Goal: Information Seeking & Learning: Learn about a topic

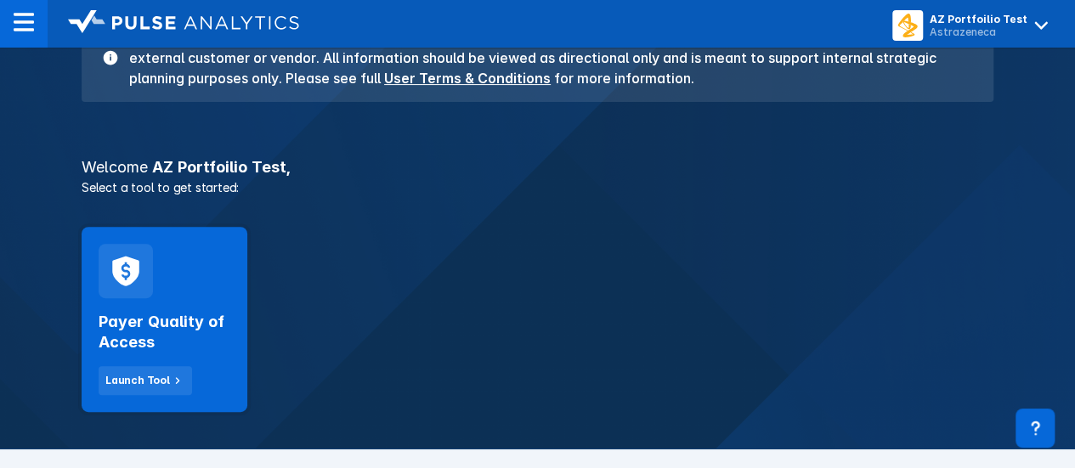
scroll to position [170, 0]
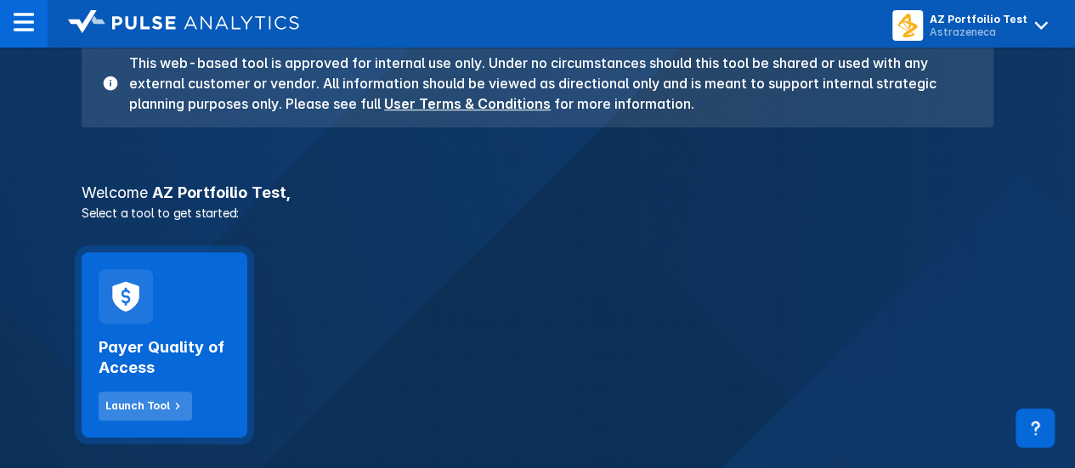
click at [130, 411] on div "Launch Tool" at bounding box center [137, 406] width 65 height 15
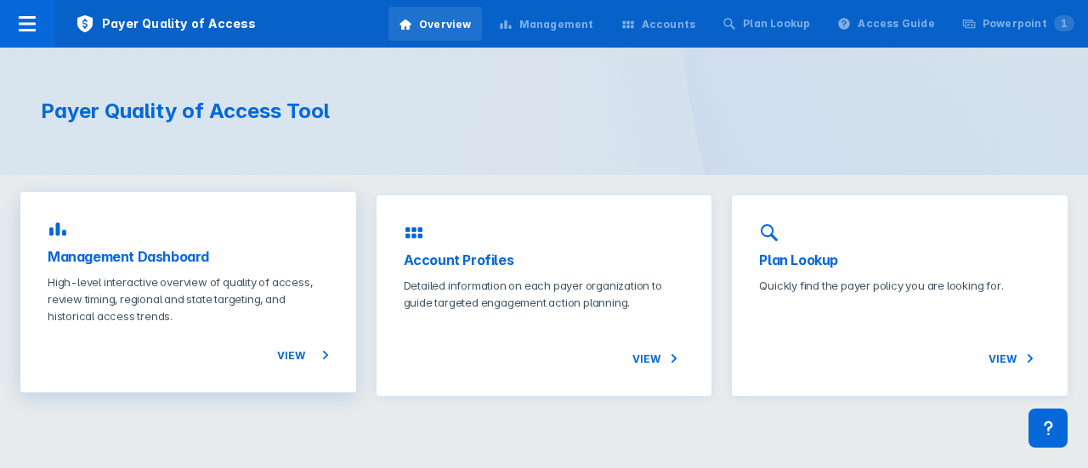
click at [287, 350] on span "View" at bounding box center [303, 355] width 52 height 20
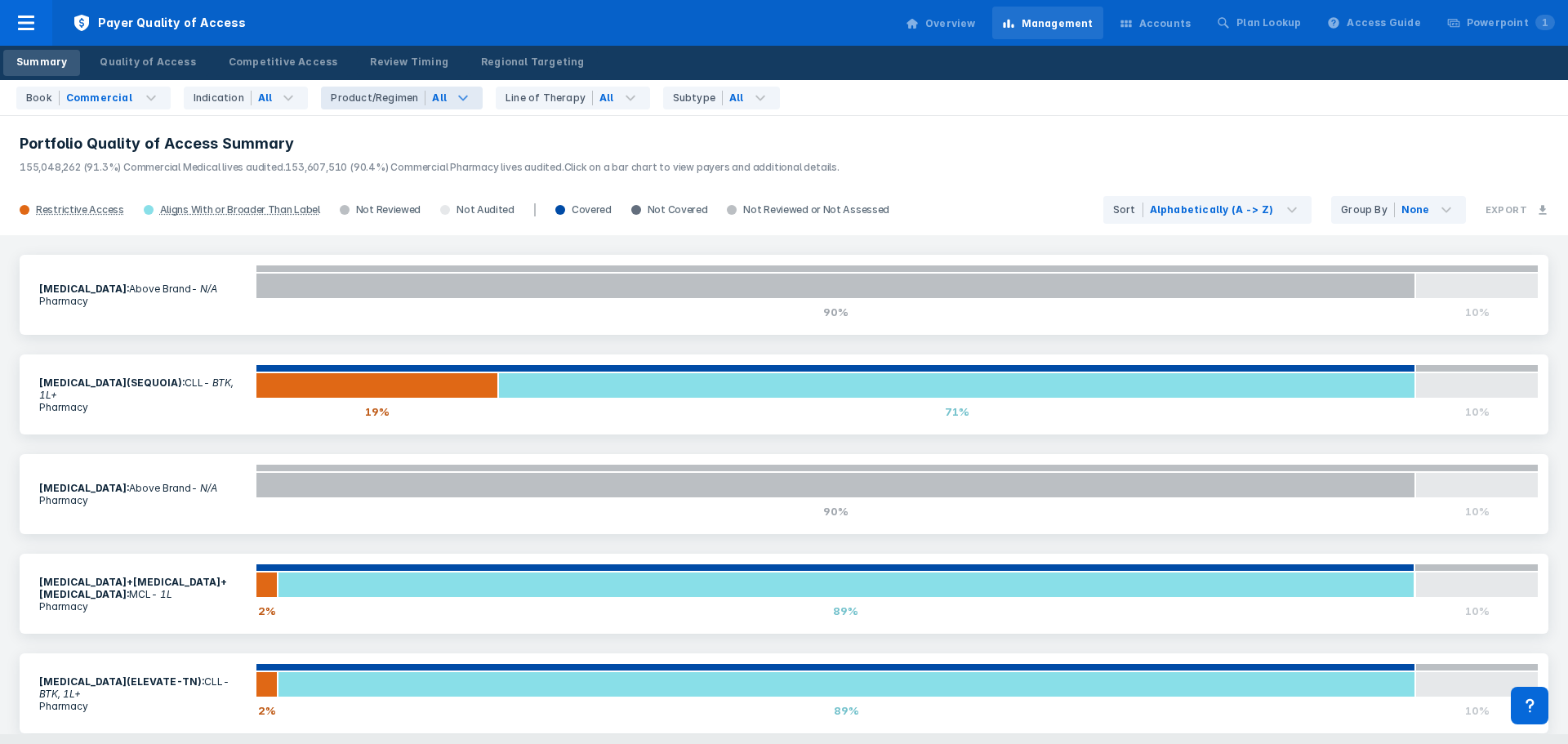
click at [348, 103] on div "Product/Regimen" at bounding box center [378, 97] width 95 height 14
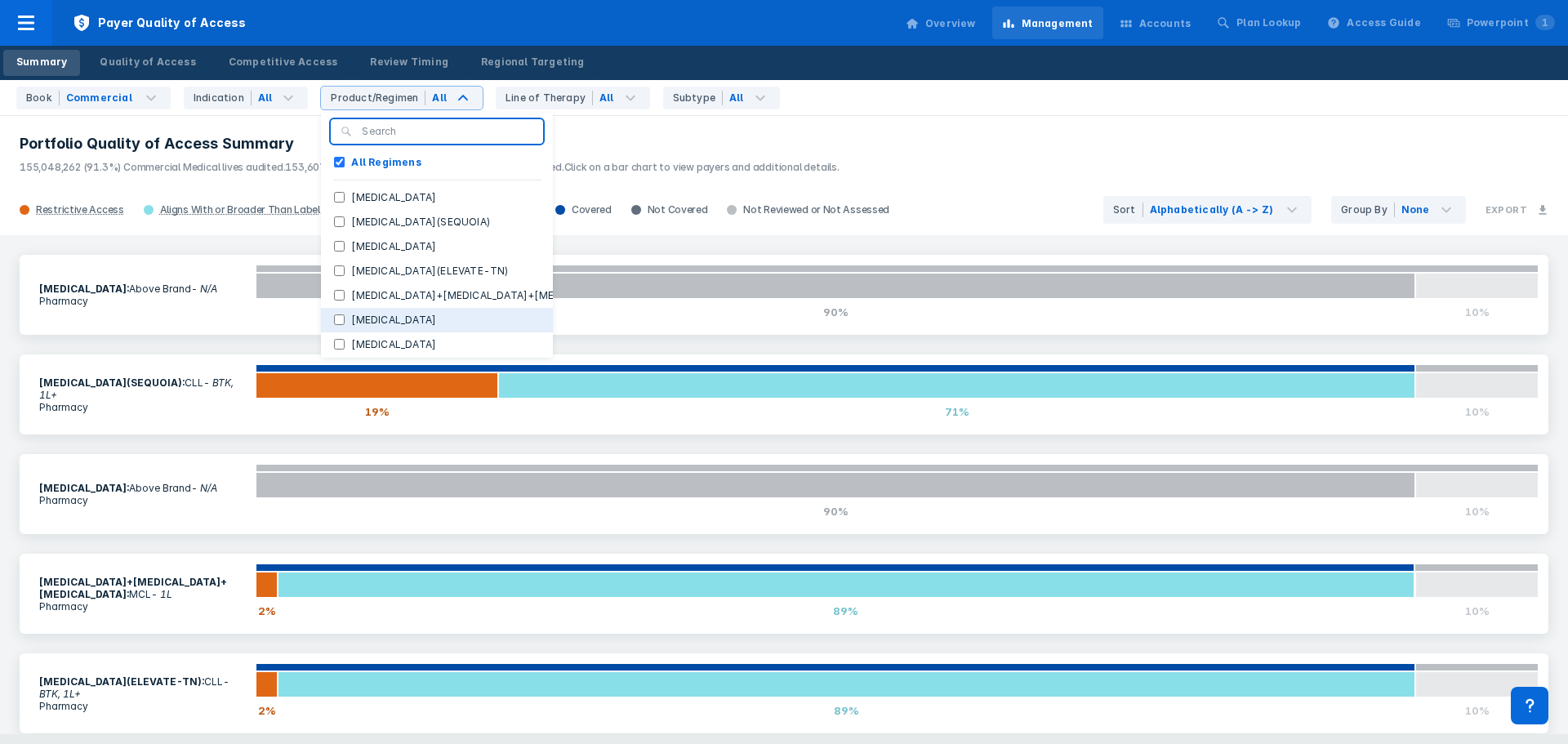
click at [363, 318] on label "[MEDICAL_DATA]" at bounding box center [394, 319] width 98 height 14
click at [345, 318] on input "[MEDICAL_DATA]" at bounding box center [339, 319] width 11 height 11
checkbox input "true"
checkbox Regimens "false"
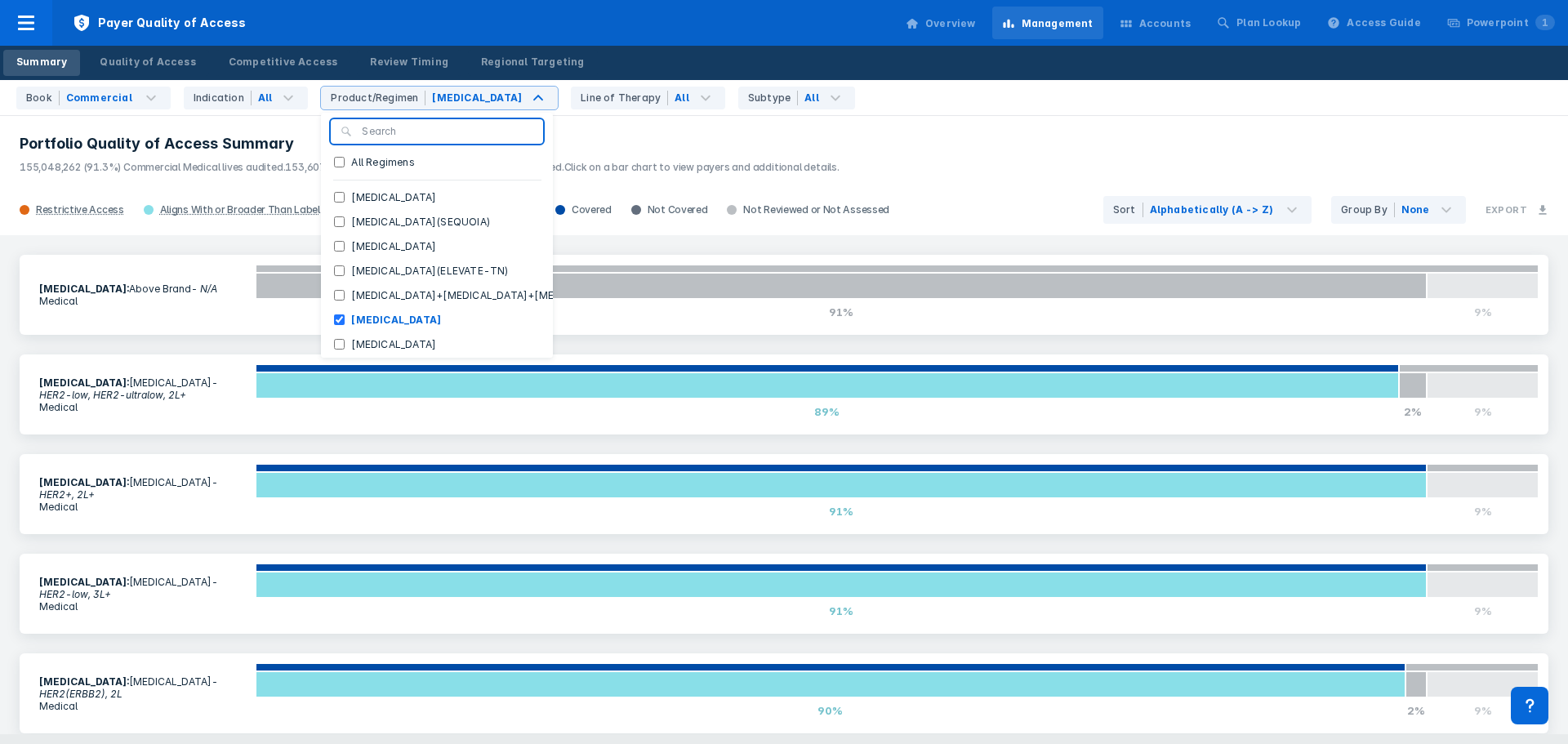
click at [950, 187] on div "Restrictive Access Aligns With or Broader Than Label Not Reviewed Not Audited C…" at bounding box center [784, 210] width 1568 height 51
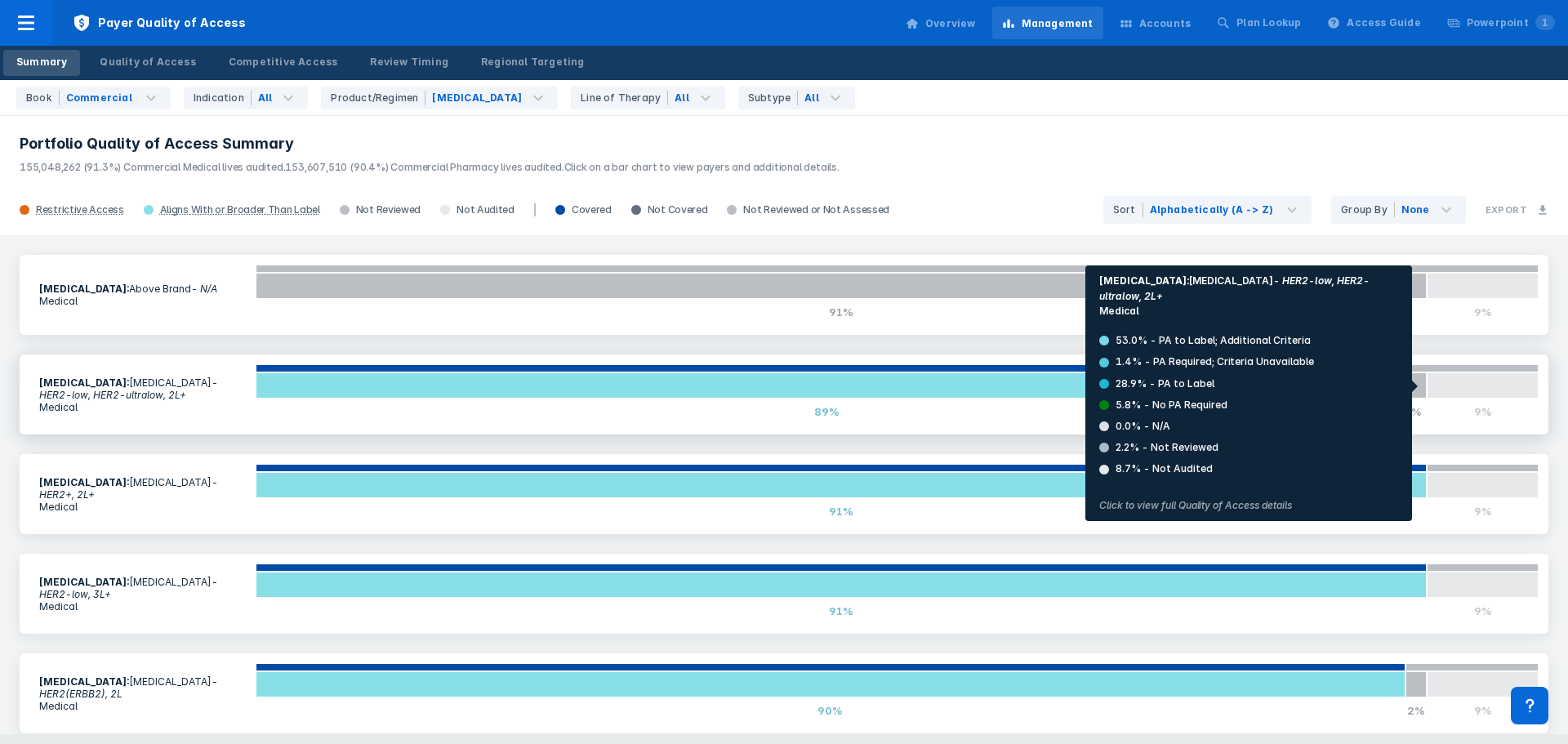
click at [1045, 386] on div at bounding box center [1414, 384] width 29 height 26
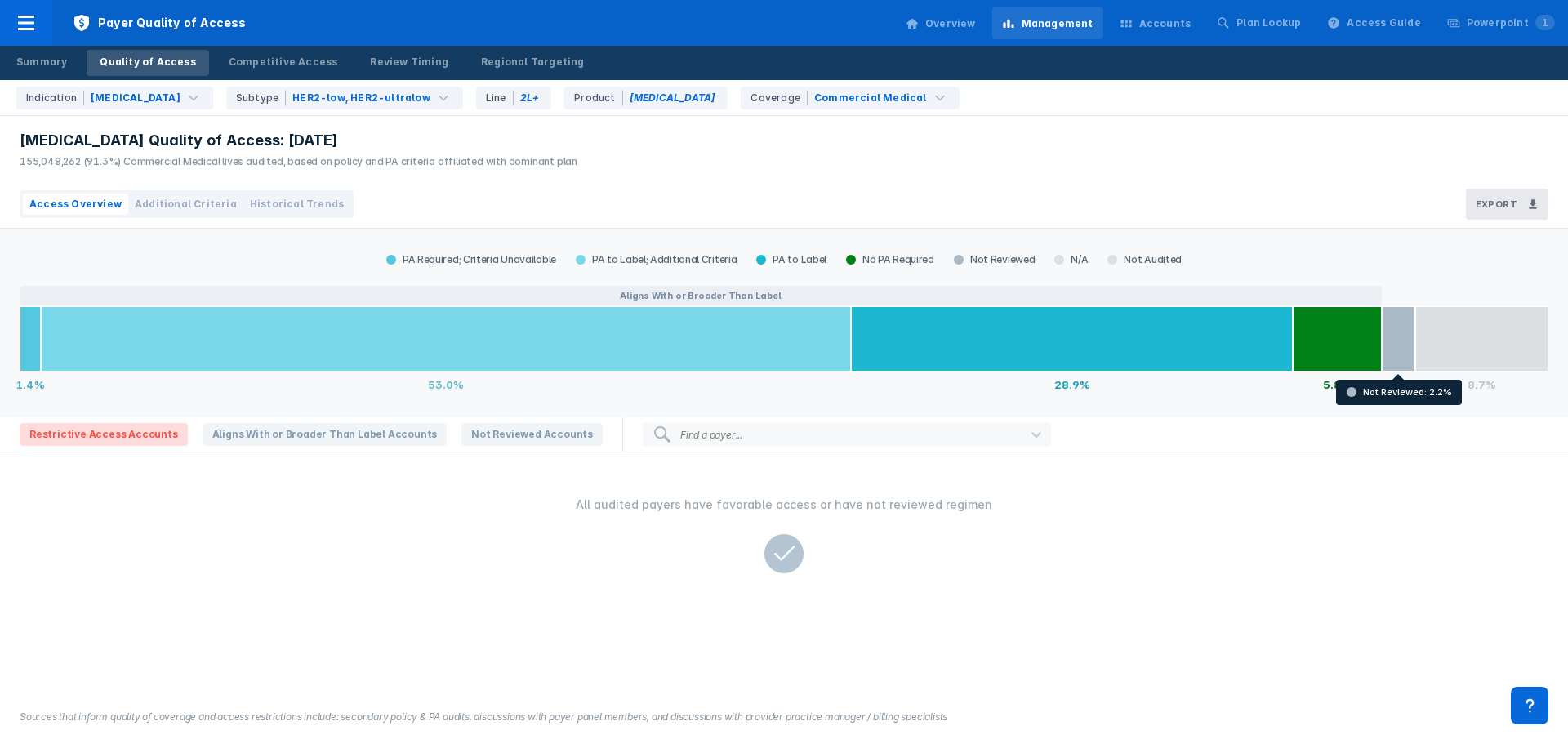
click at [986, 262] on div "Not Reviewed" at bounding box center [994, 260] width 101 height 13
click at [1045, 351] on div at bounding box center [1399, 339] width 34 height 65
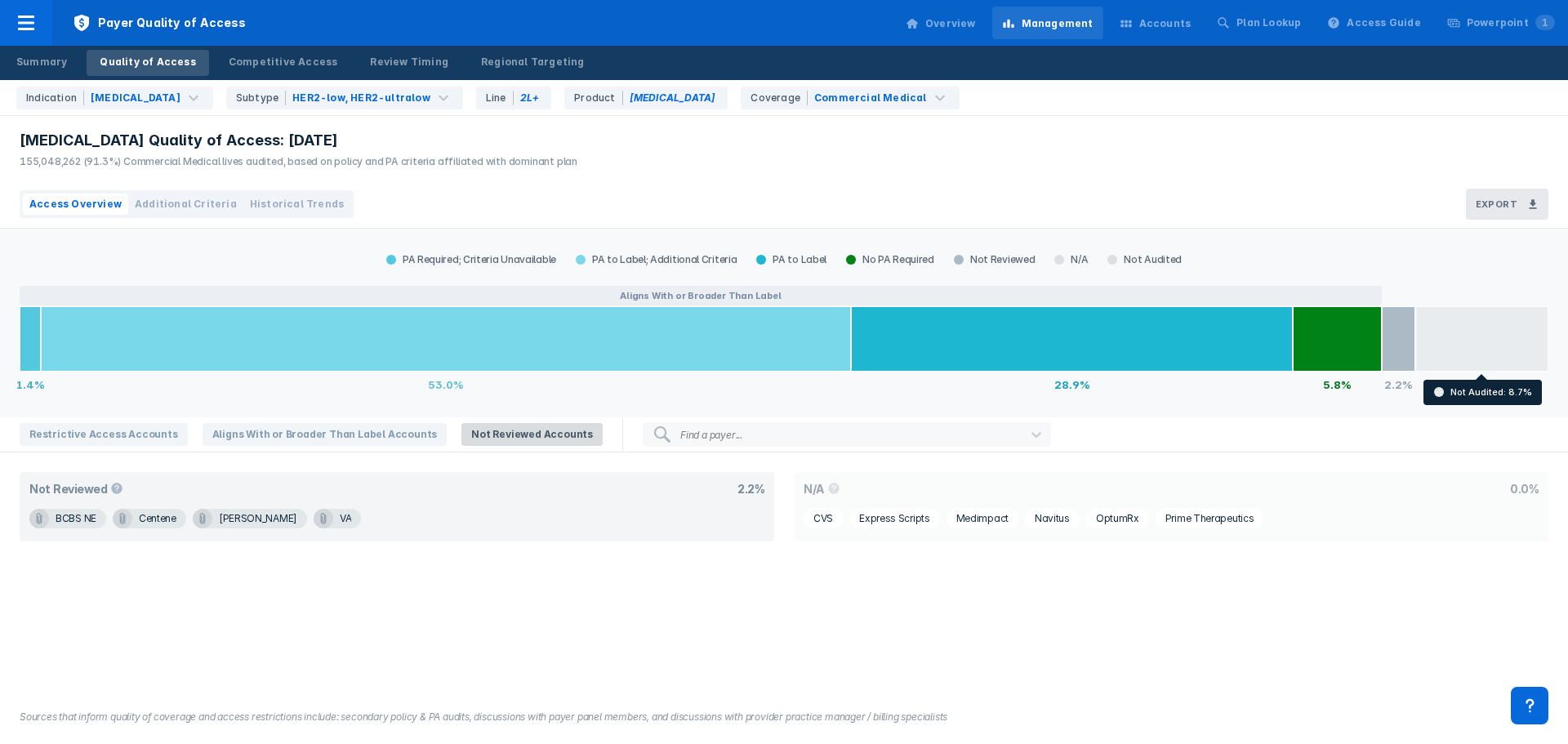
click at [1045, 344] on div at bounding box center [1482, 339] width 134 height 65
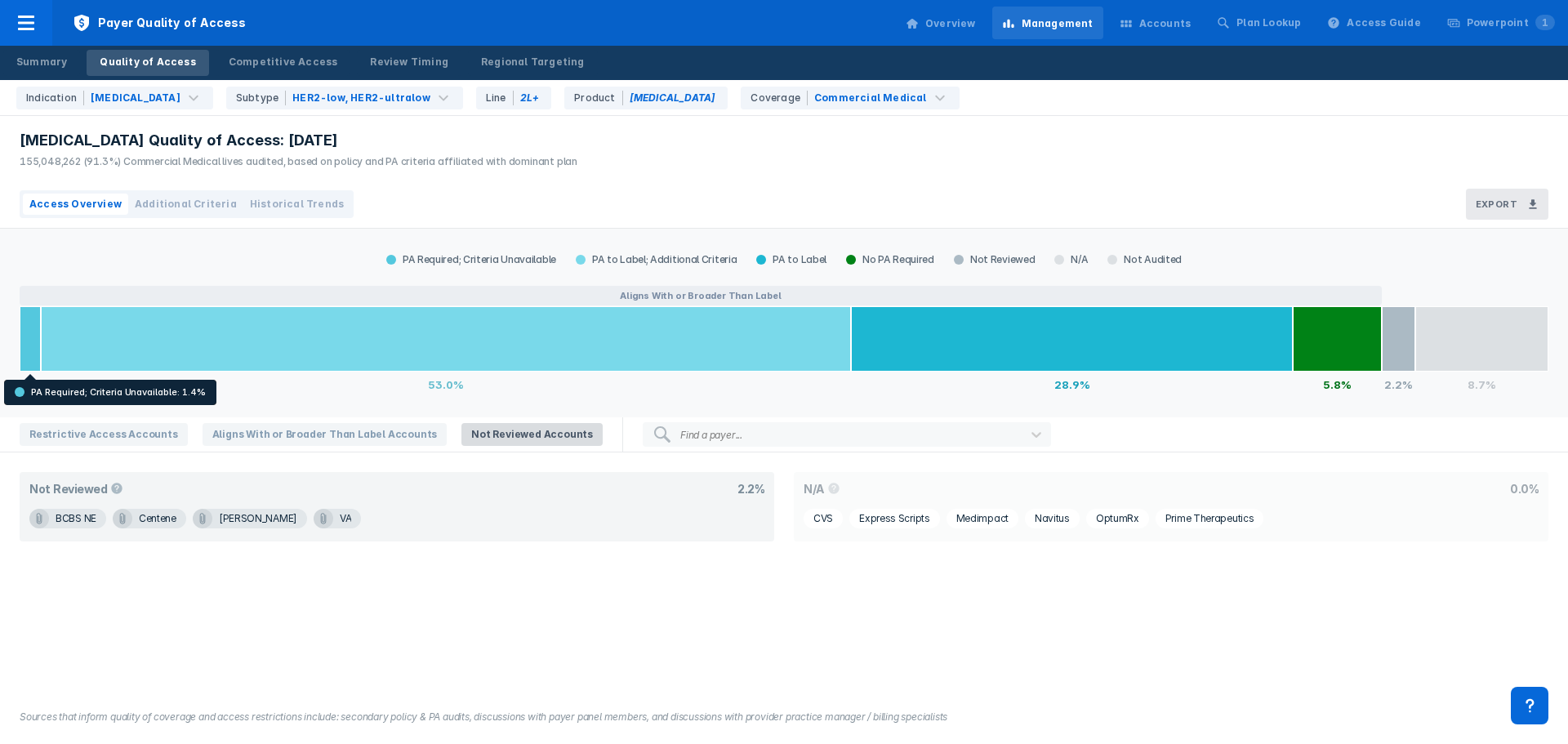
click at [136, 204] on span "Additional Criteria" at bounding box center [186, 204] width 102 height 14
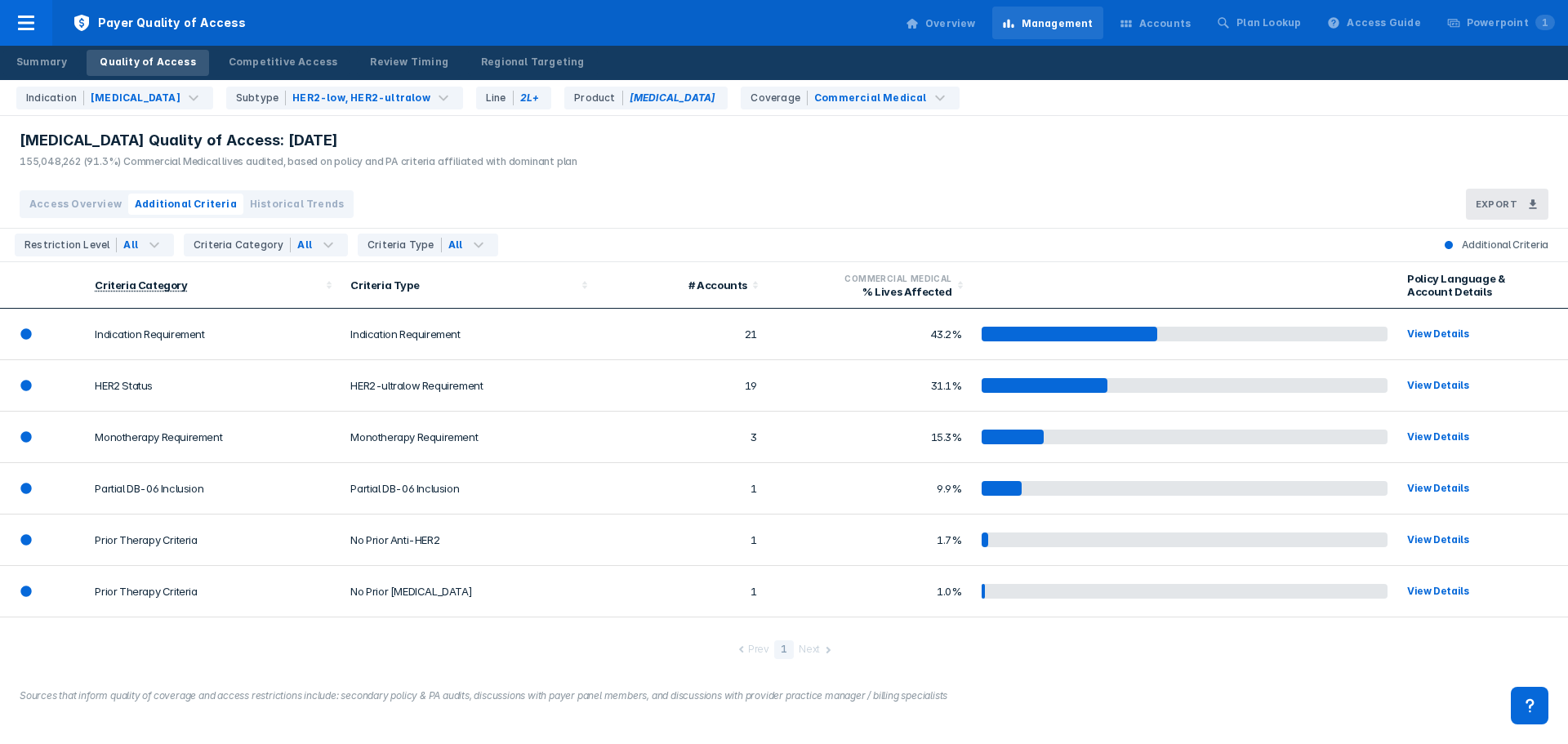
click at [85, 208] on span "Access Overview" at bounding box center [76, 204] width 92 height 14
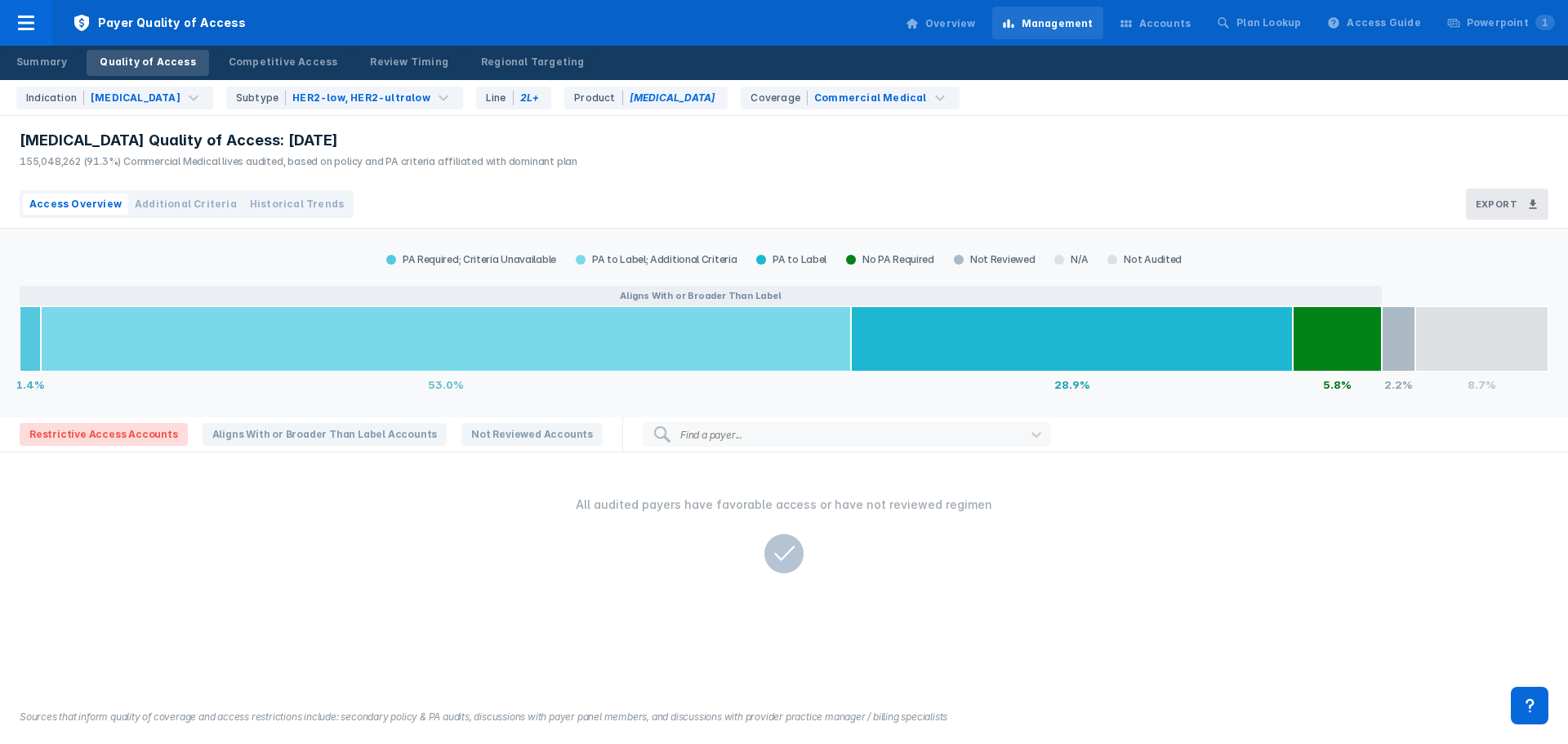
click at [116, 57] on div "Quality of Access" at bounding box center [147, 62] width 95 height 14
click at [52, 65] on div "Summary" at bounding box center [41, 62] width 51 height 14
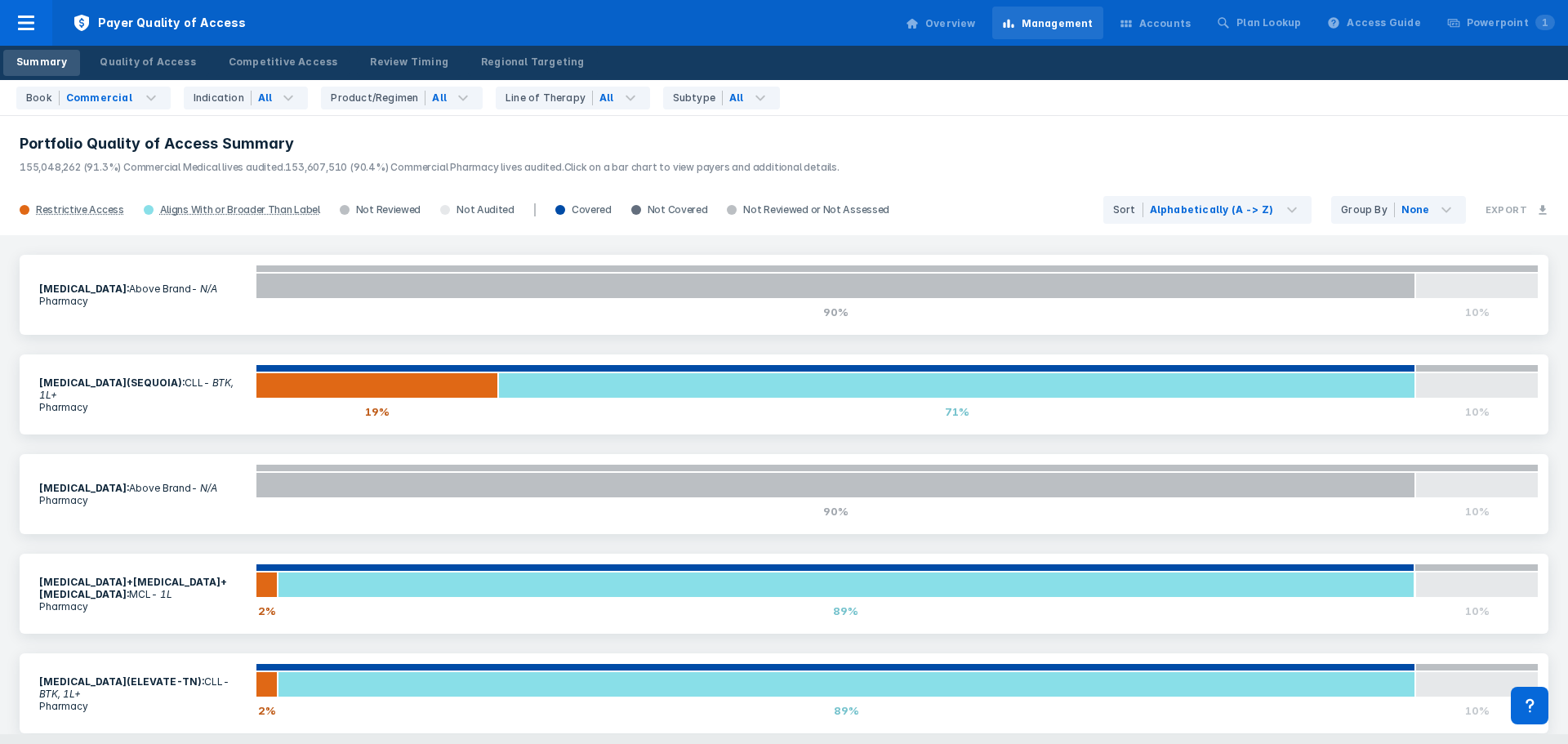
click at [367, 79] on div "Summary Quality of Access Competitive Access Review Timing Regional Targeting" at bounding box center [300, 63] width 601 height 35
click at [366, 95] on div "Product/Regimen" at bounding box center [378, 97] width 95 height 14
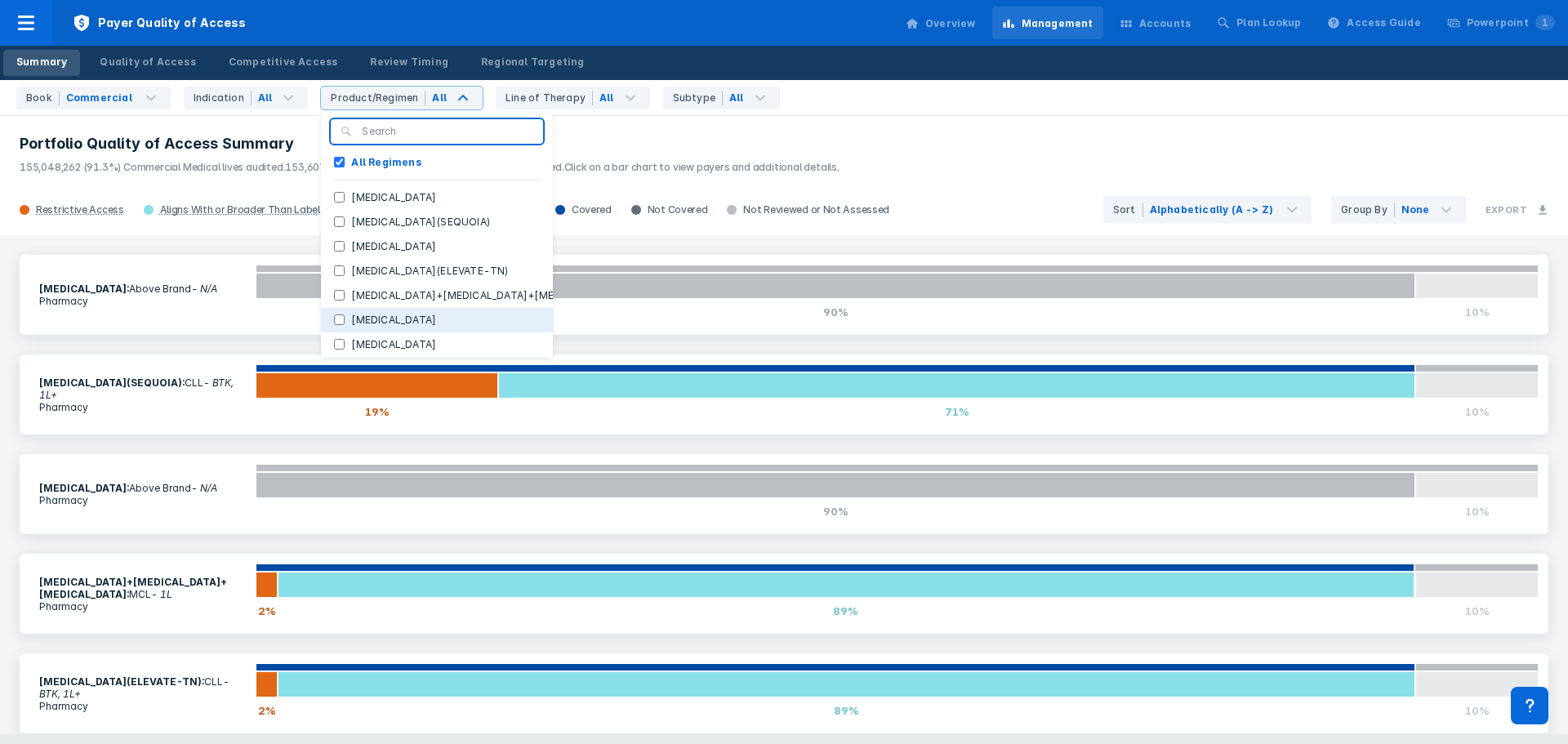
click at [365, 314] on label "[MEDICAL_DATA]" at bounding box center [394, 319] width 98 height 14
click at [345, 314] on input "[MEDICAL_DATA]" at bounding box center [339, 319] width 11 height 11
checkbox input "true"
checkbox Regimens "false"
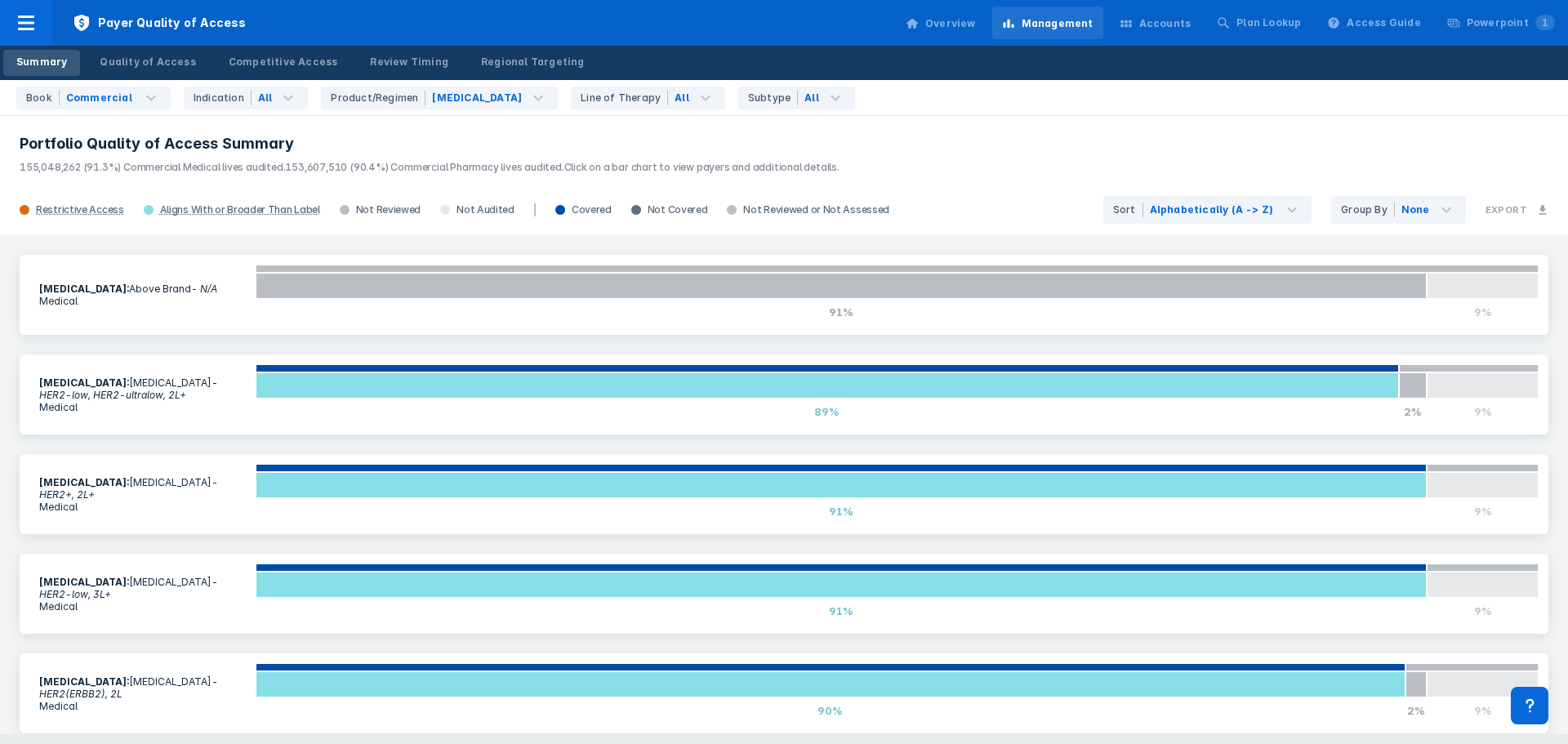
click at [621, 147] on h3 "Portfolio Quality of Access Summary" at bounding box center [784, 143] width 1530 height 19
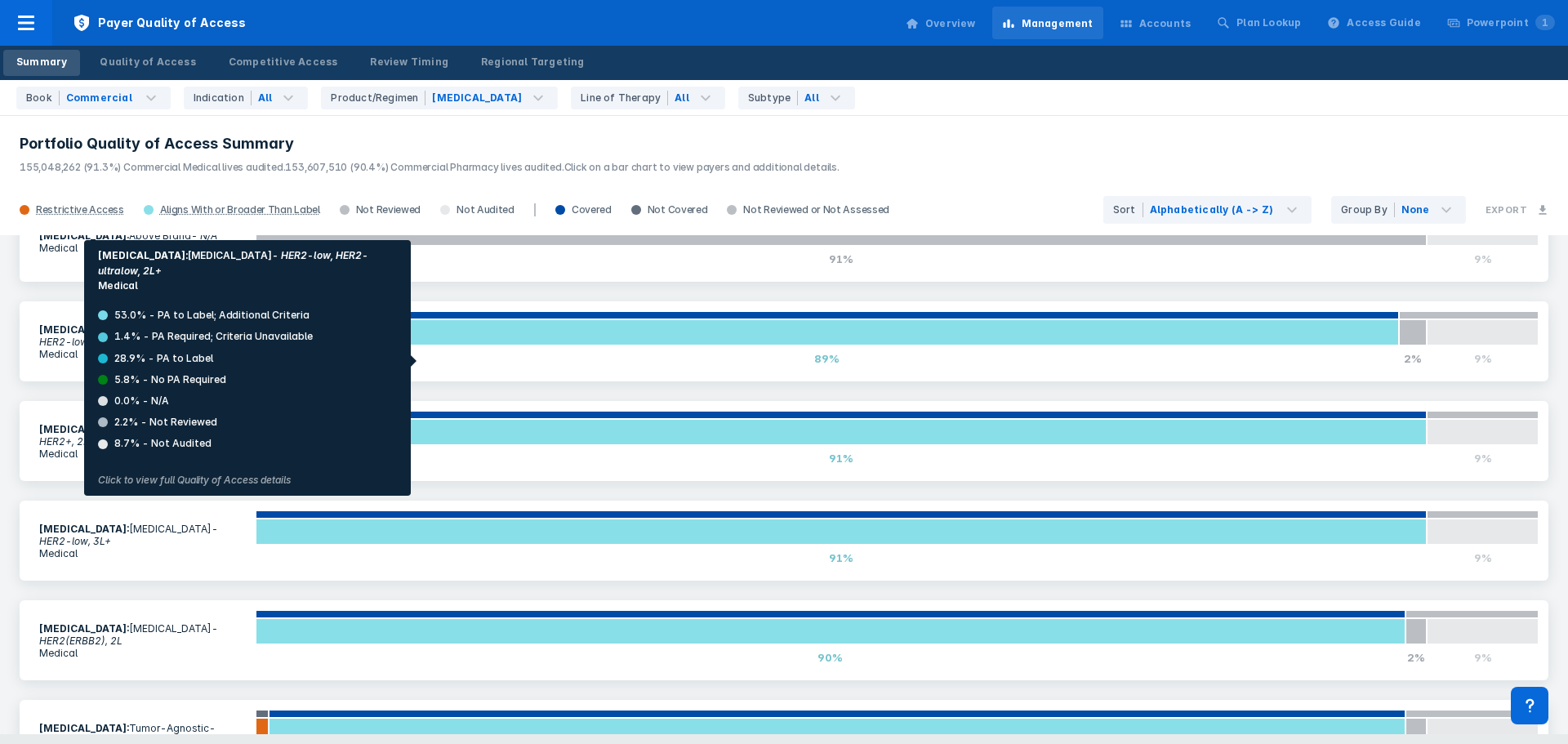
scroll to position [118, 0]
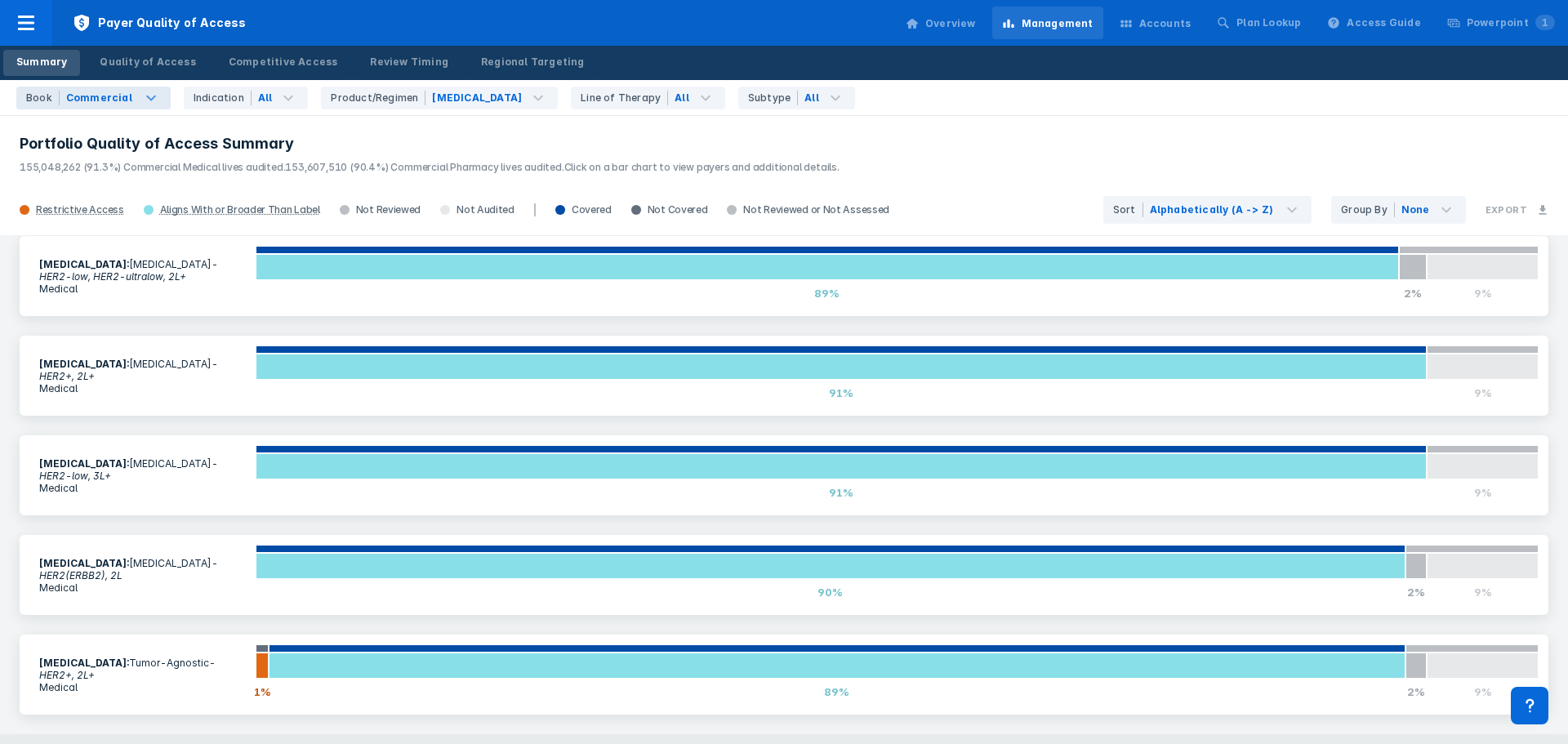
click at [154, 102] on div "Book Commercial" at bounding box center [93, 98] width 155 height 23
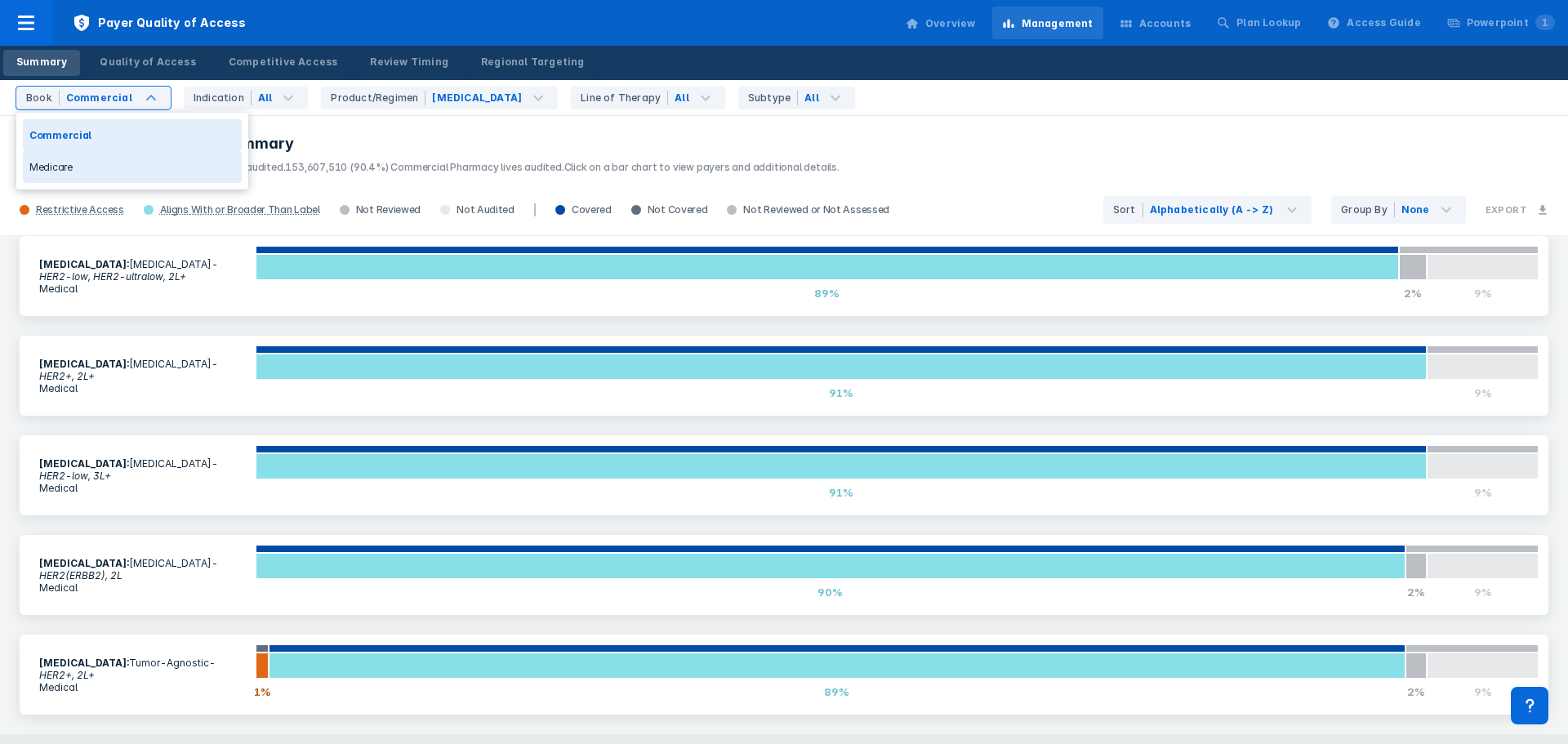
click at [118, 164] on div "Medicare" at bounding box center [133, 166] width 219 height 32
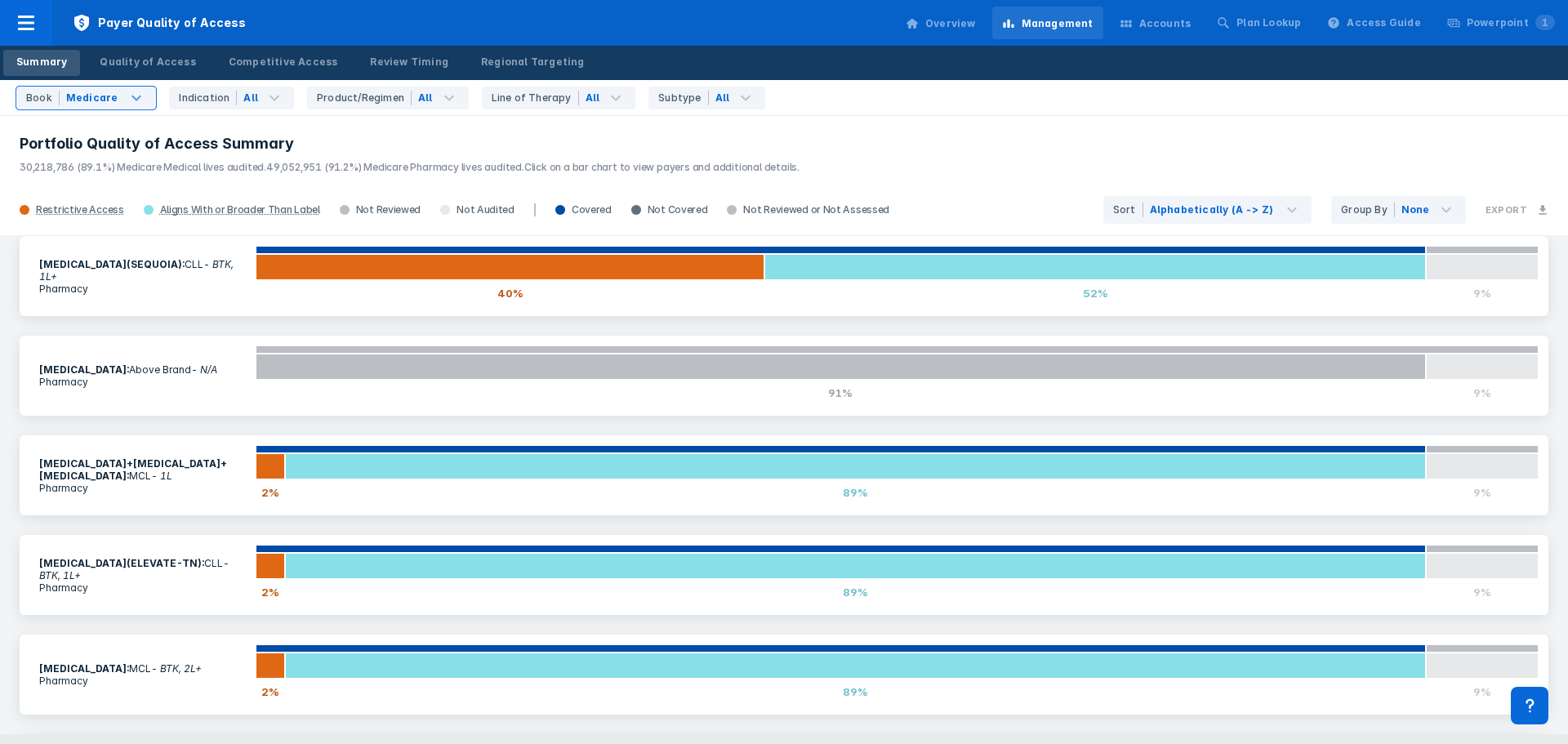
scroll to position [37, 0]
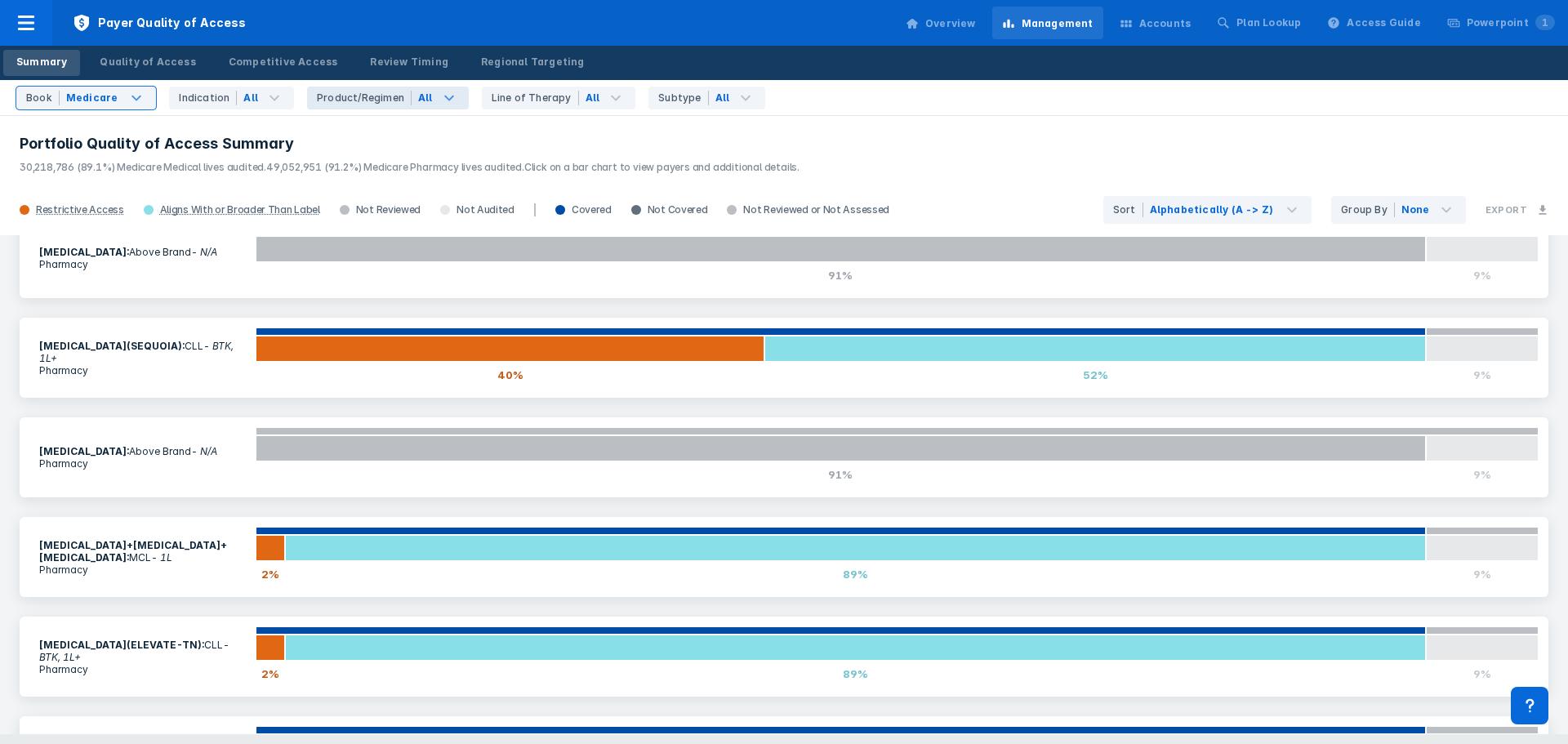
click at [396, 98] on div "Product/Regimen" at bounding box center [364, 97] width 95 height 14
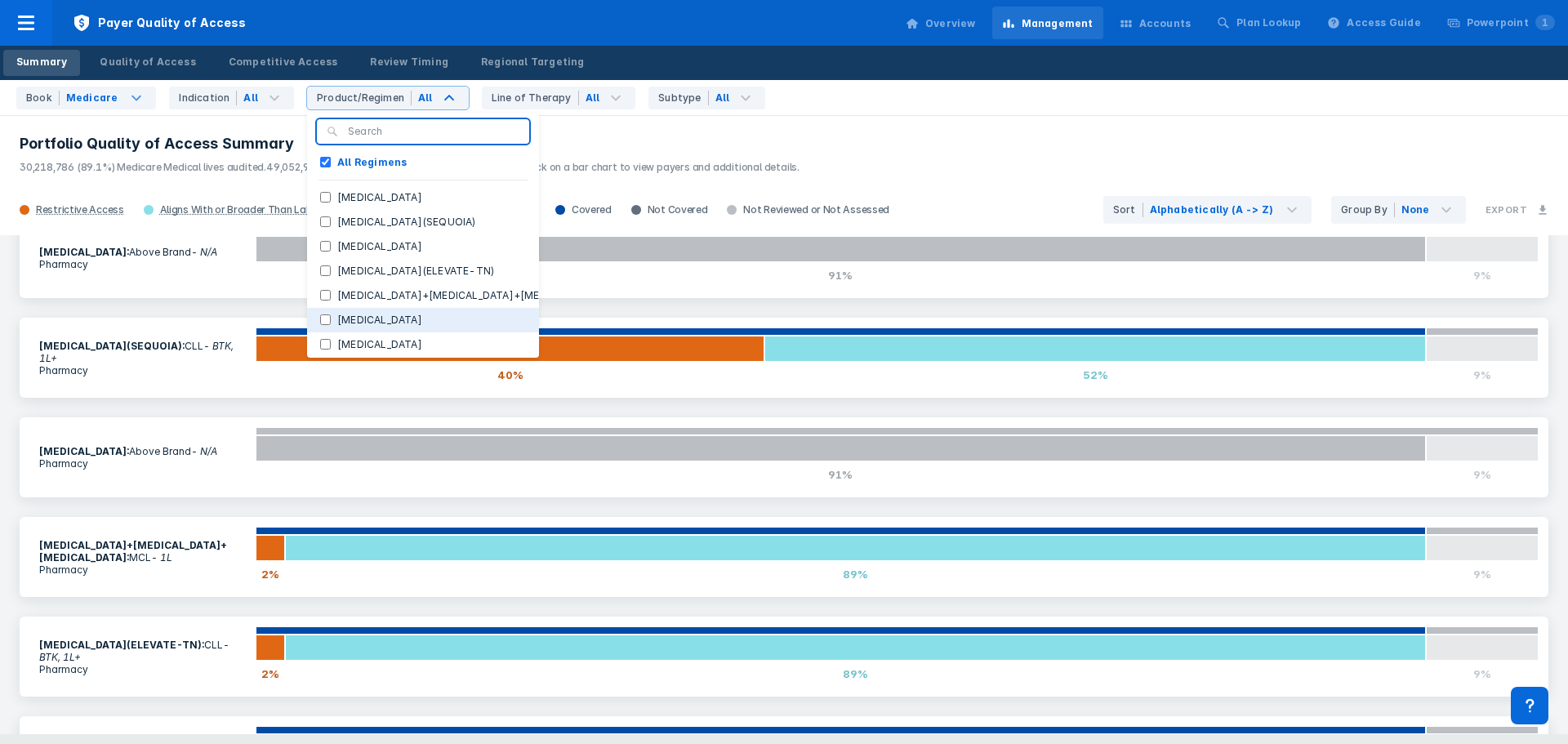
click at [357, 318] on label "[MEDICAL_DATA]" at bounding box center [380, 319] width 98 height 14
click at [331, 318] on input "[MEDICAL_DATA]" at bounding box center [325, 319] width 11 height 11
checkbox input "true"
checkbox Regimens "false"
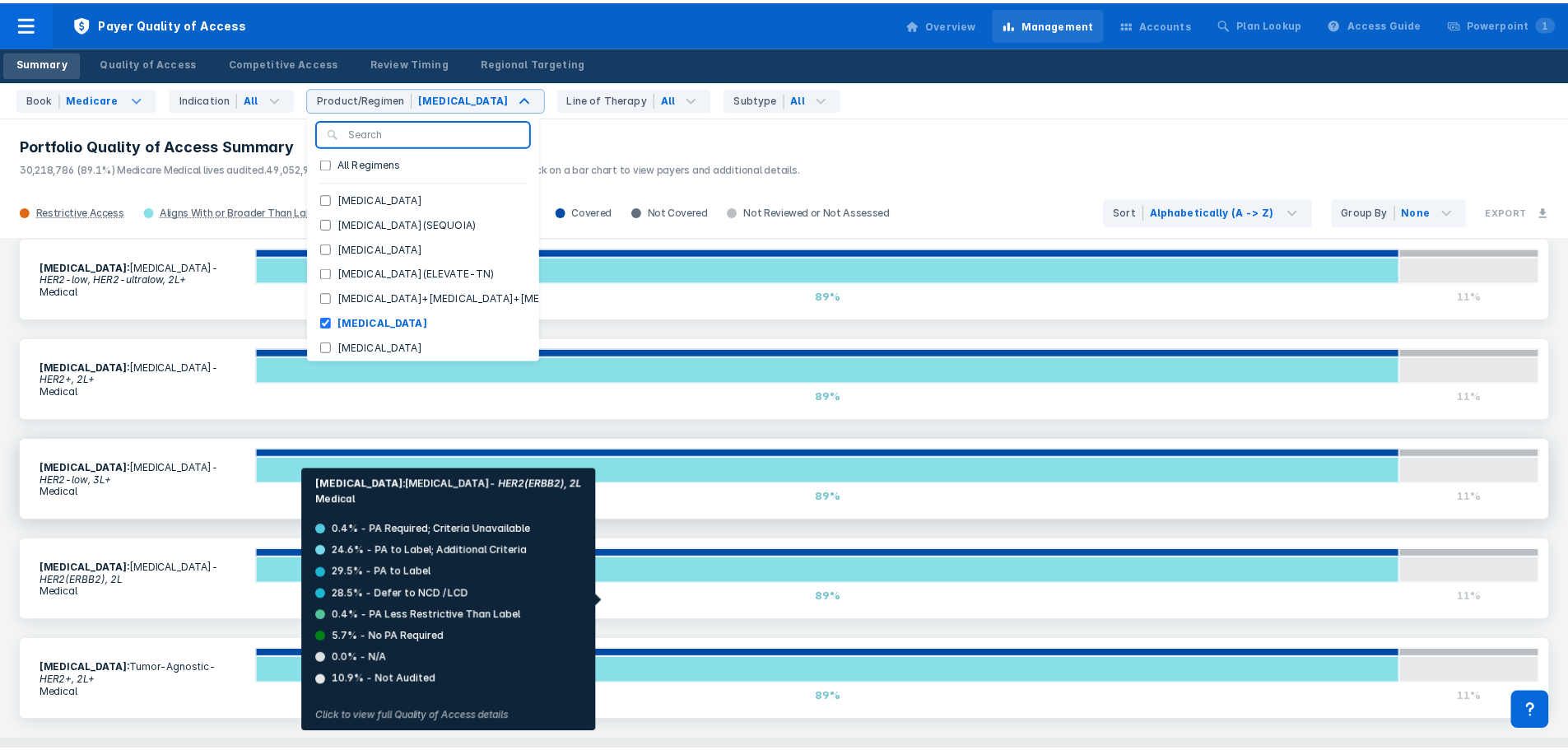
scroll to position [0, 0]
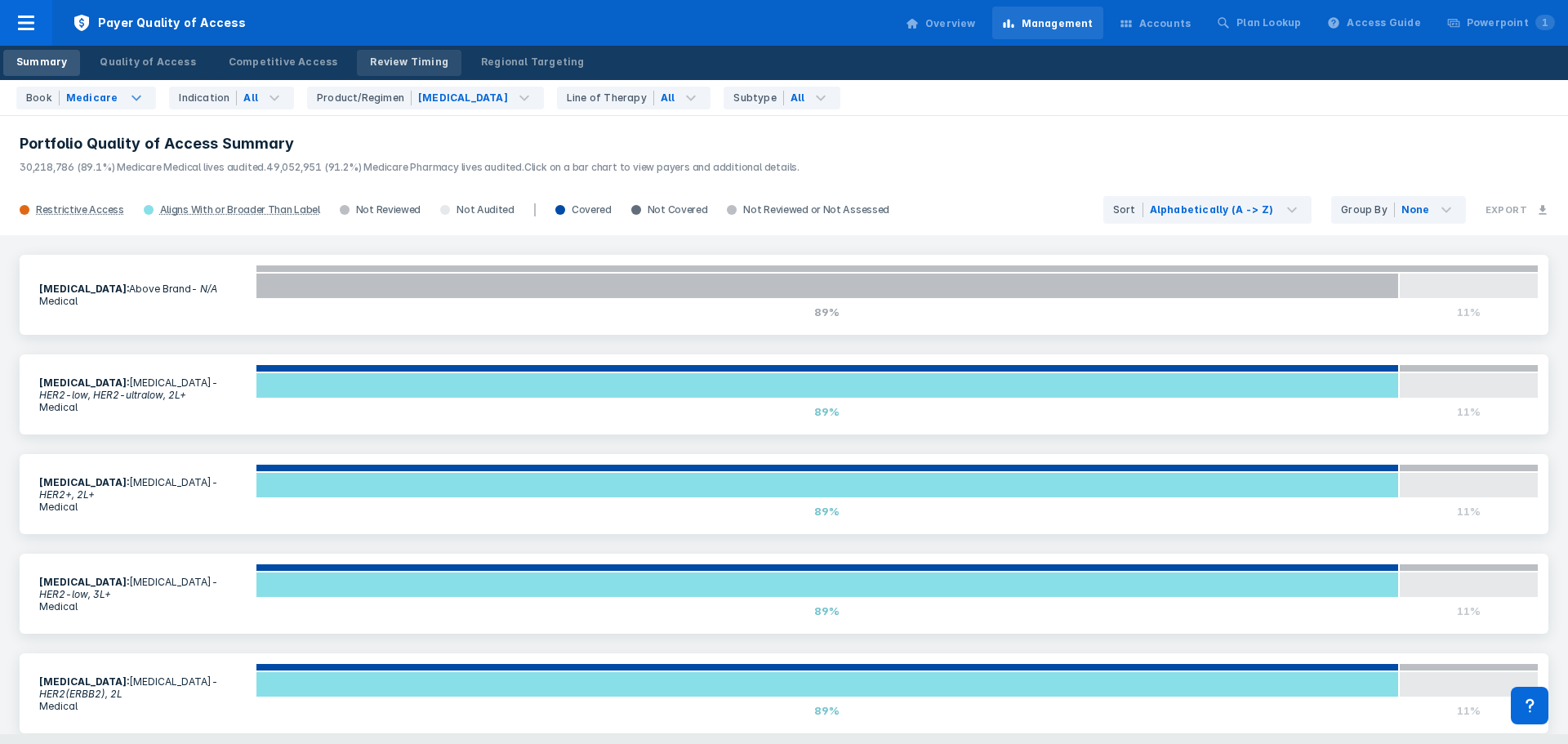
click at [380, 71] on link "Review Timing" at bounding box center [409, 62] width 105 height 26
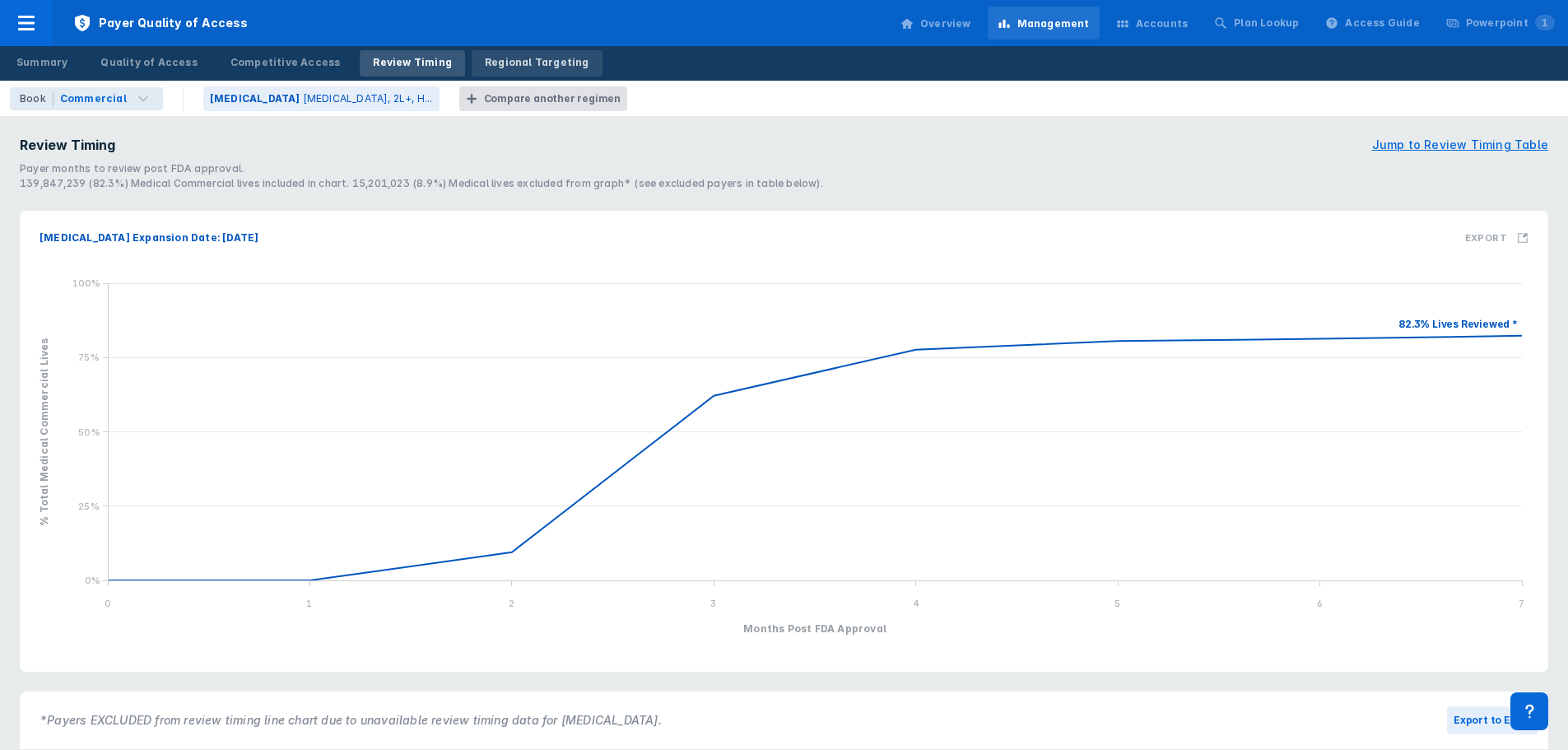
click at [484, 68] on div "Regional Targeting" at bounding box center [537, 62] width 105 height 15
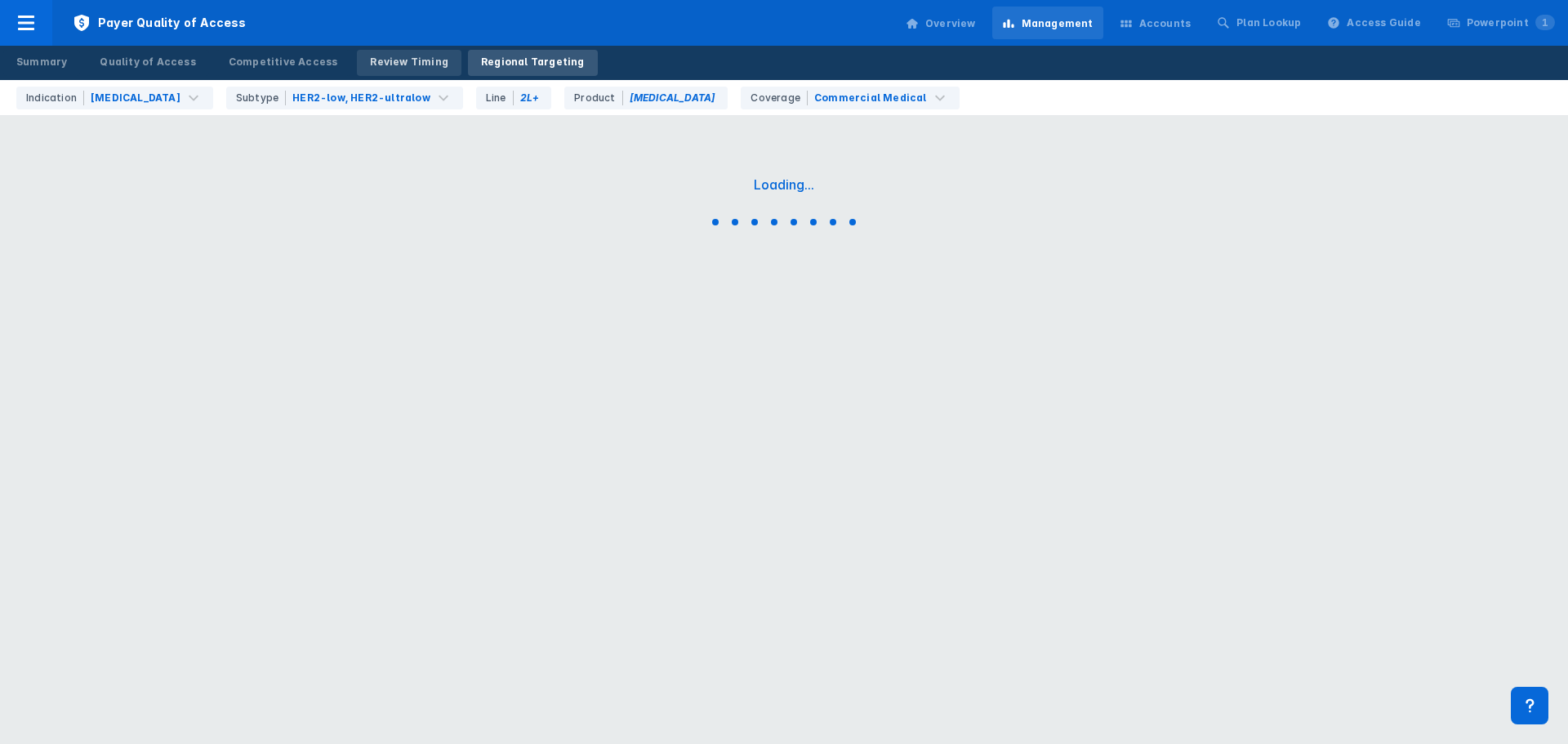
click at [412, 62] on div "Review Timing" at bounding box center [410, 62] width 79 height 14
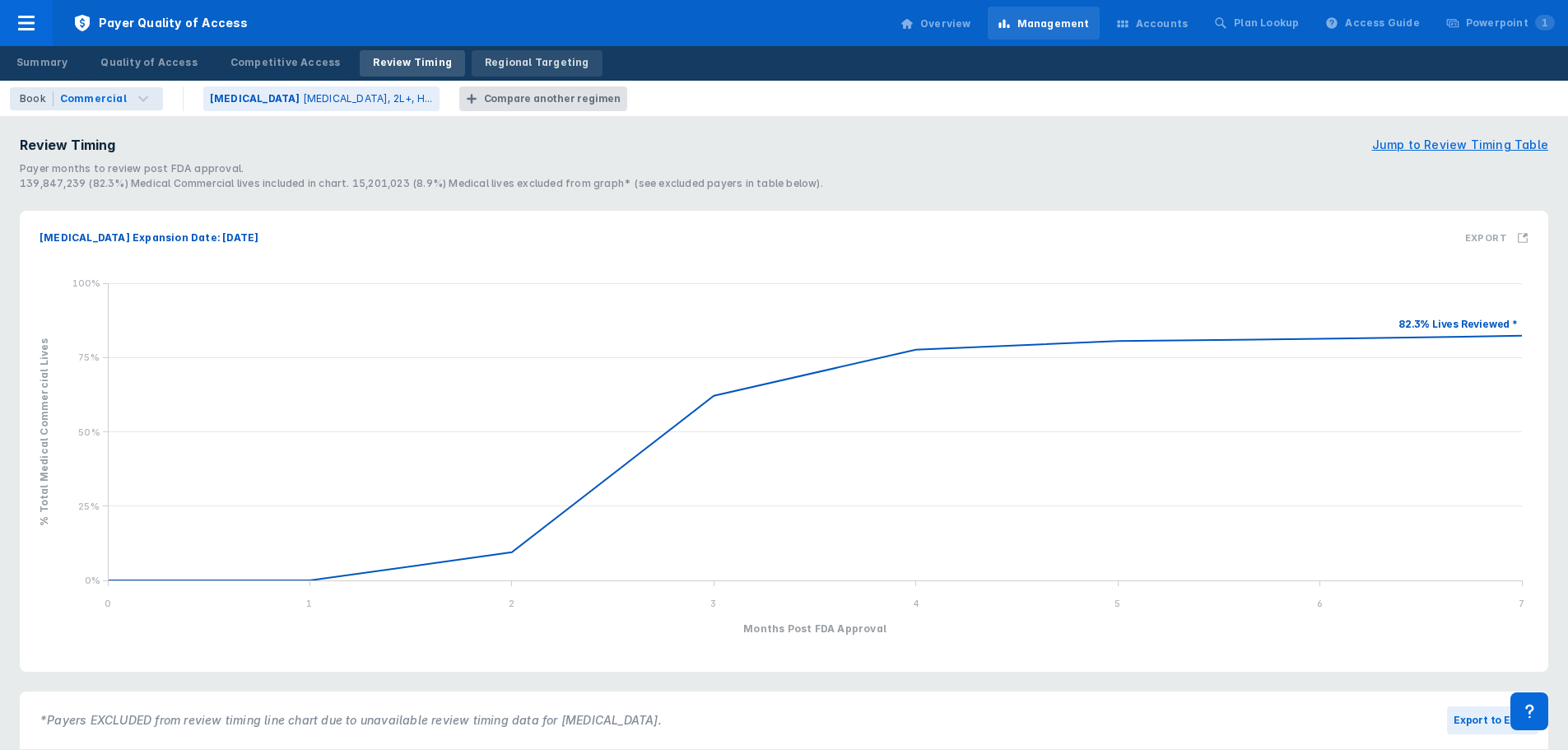
click at [484, 58] on div "Regional Targeting" at bounding box center [537, 62] width 105 height 15
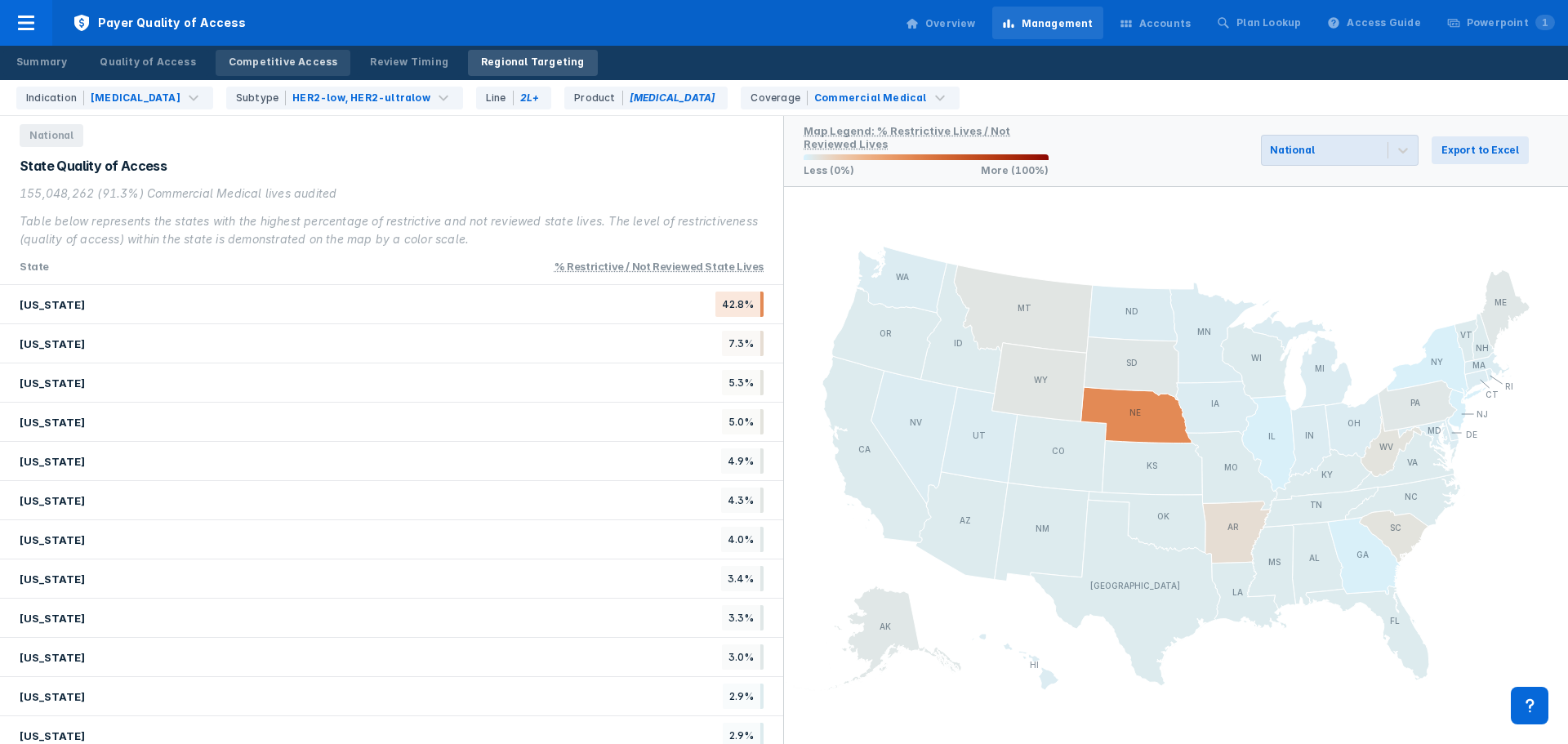
click at [245, 54] on link "Competitive Access" at bounding box center [283, 62] width 136 height 26
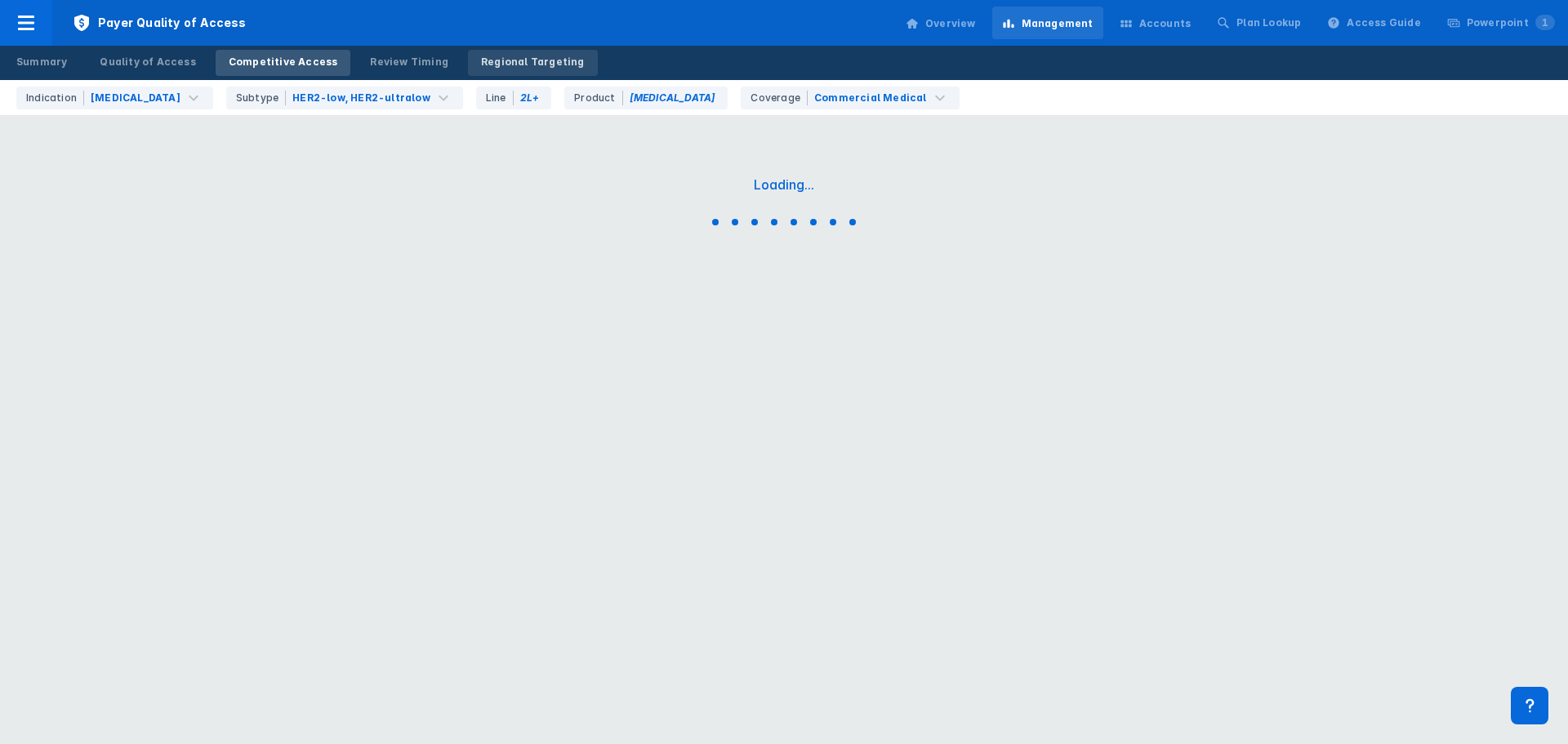
click at [504, 62] on div "Regional Targeting" at bounding box center [533, 62] width 104 height 14
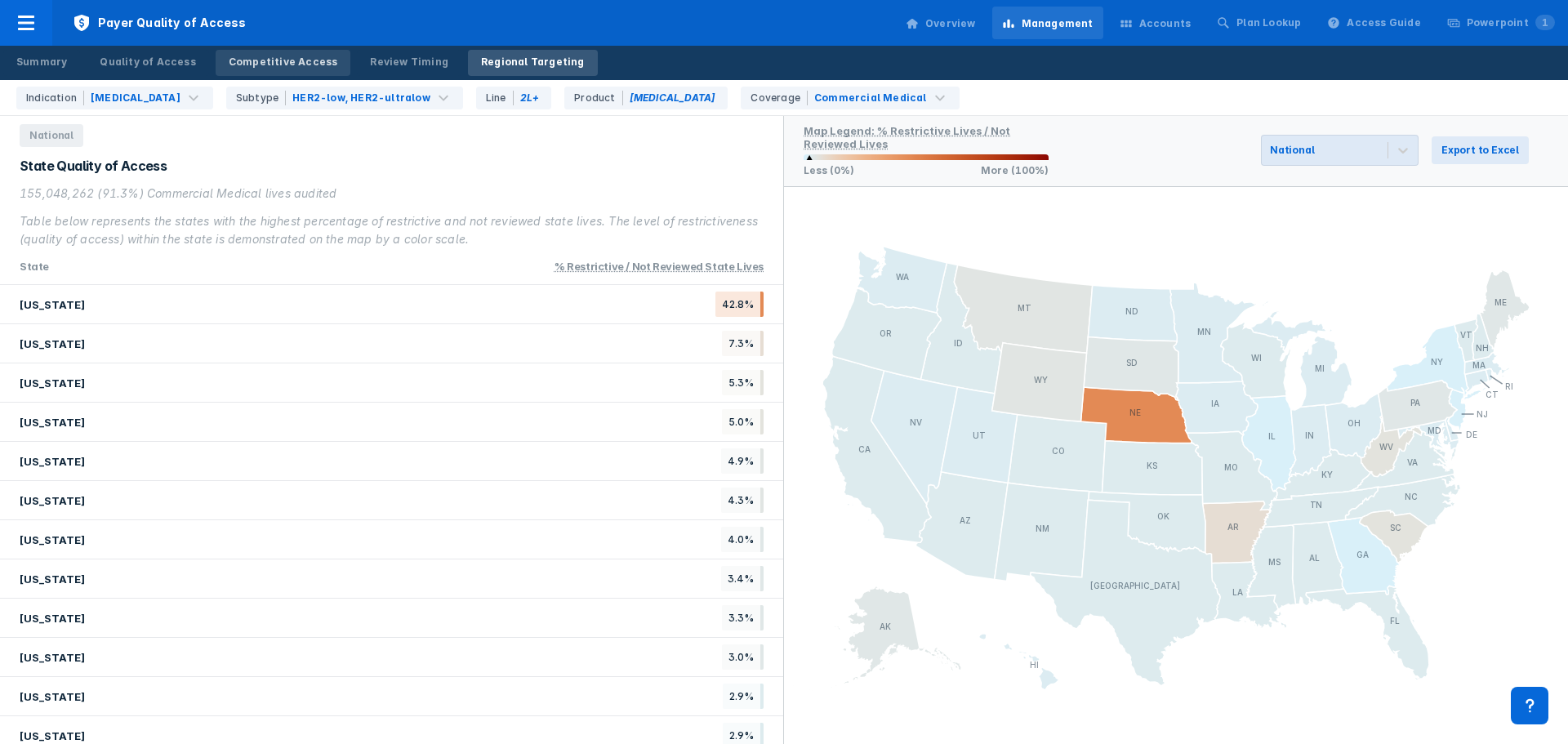
click at [287, 57] on div "Competitive Access" at bounding box center [284, 62] width 110 height 14
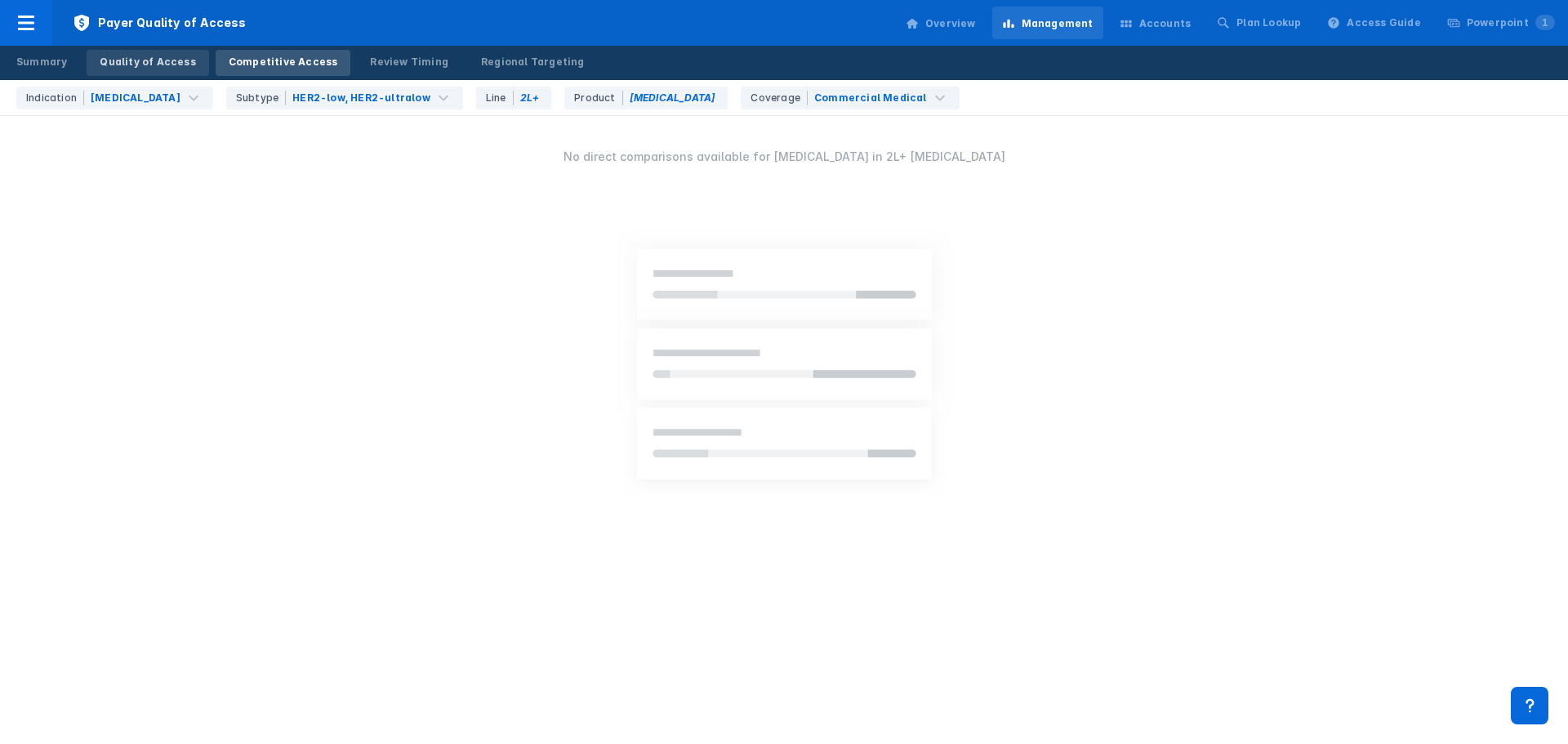
click at [152, 57] on div "Quality of Access" at bounding box center [147, 62] width 95 height 14
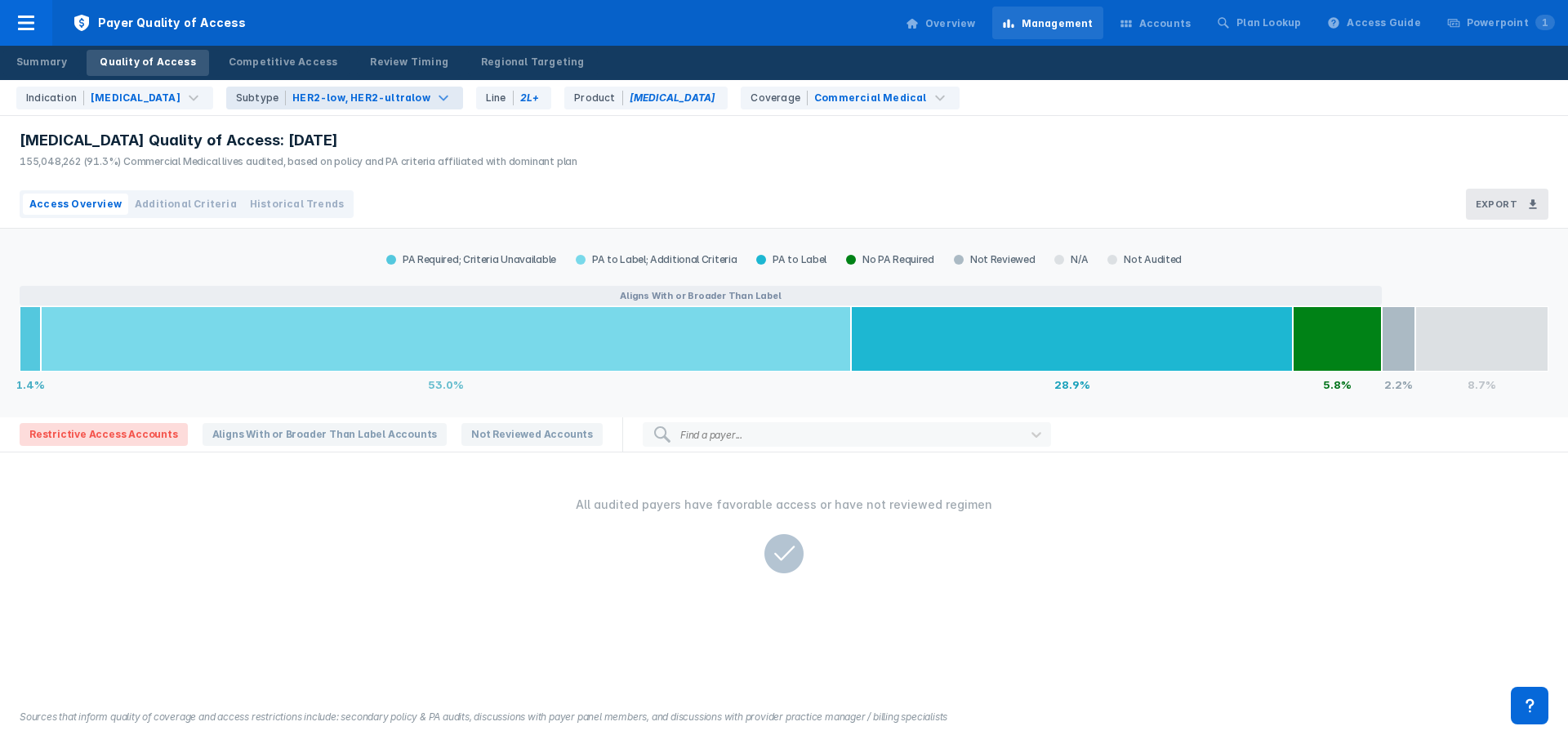
click at [295, 100] on div "HER2-low, HER2-ultralow" at bounding box center [361, 97] width 138 height 14
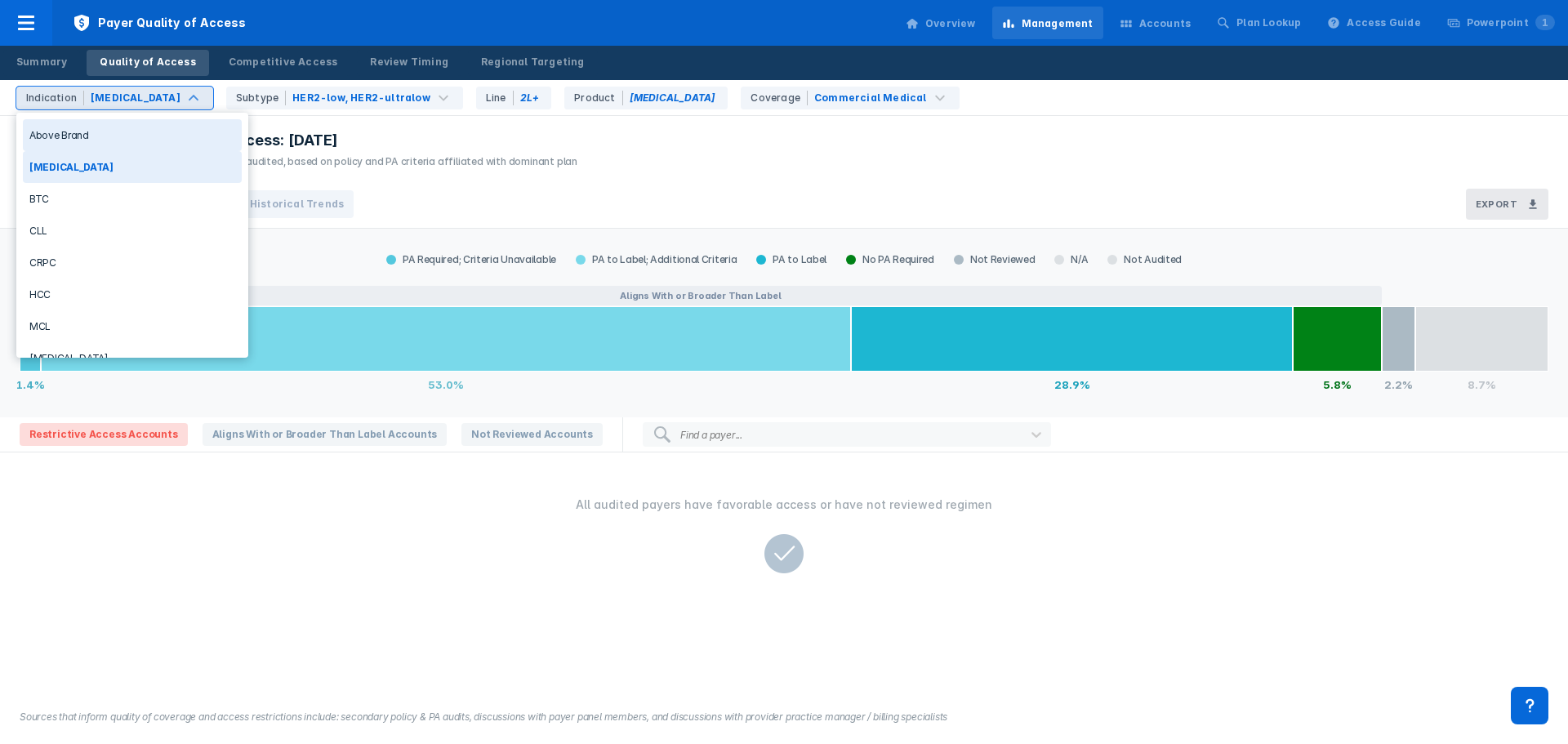
click at [187, 92] on div "Indication [MEDICAL_DATA]" at bounding box center [114, 98] width 197 height 23
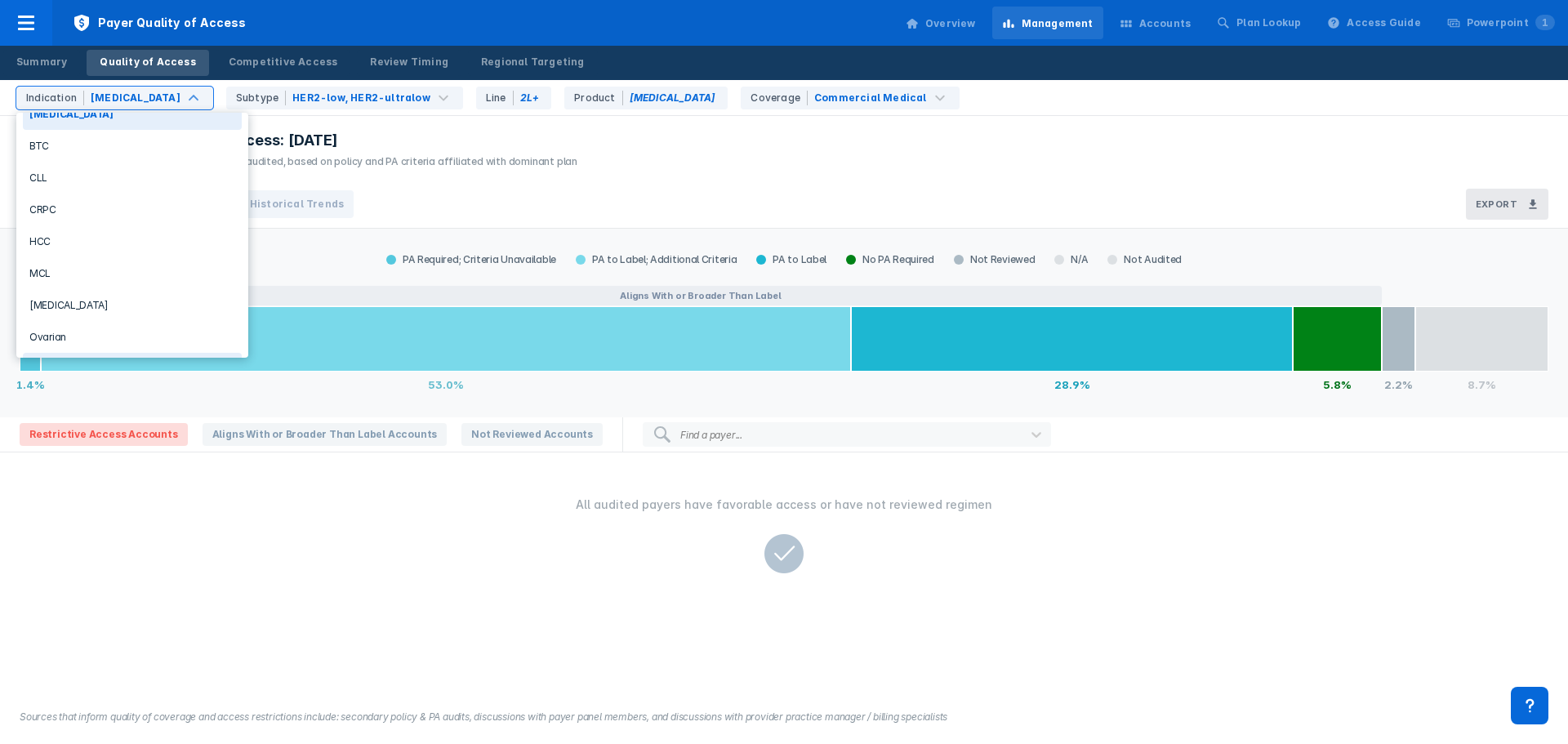
scroll to position [118, 0]
click at [121, 236] on div "[MEDICAL_DATA]" at bounding box center [133, 239] width 219 height 32
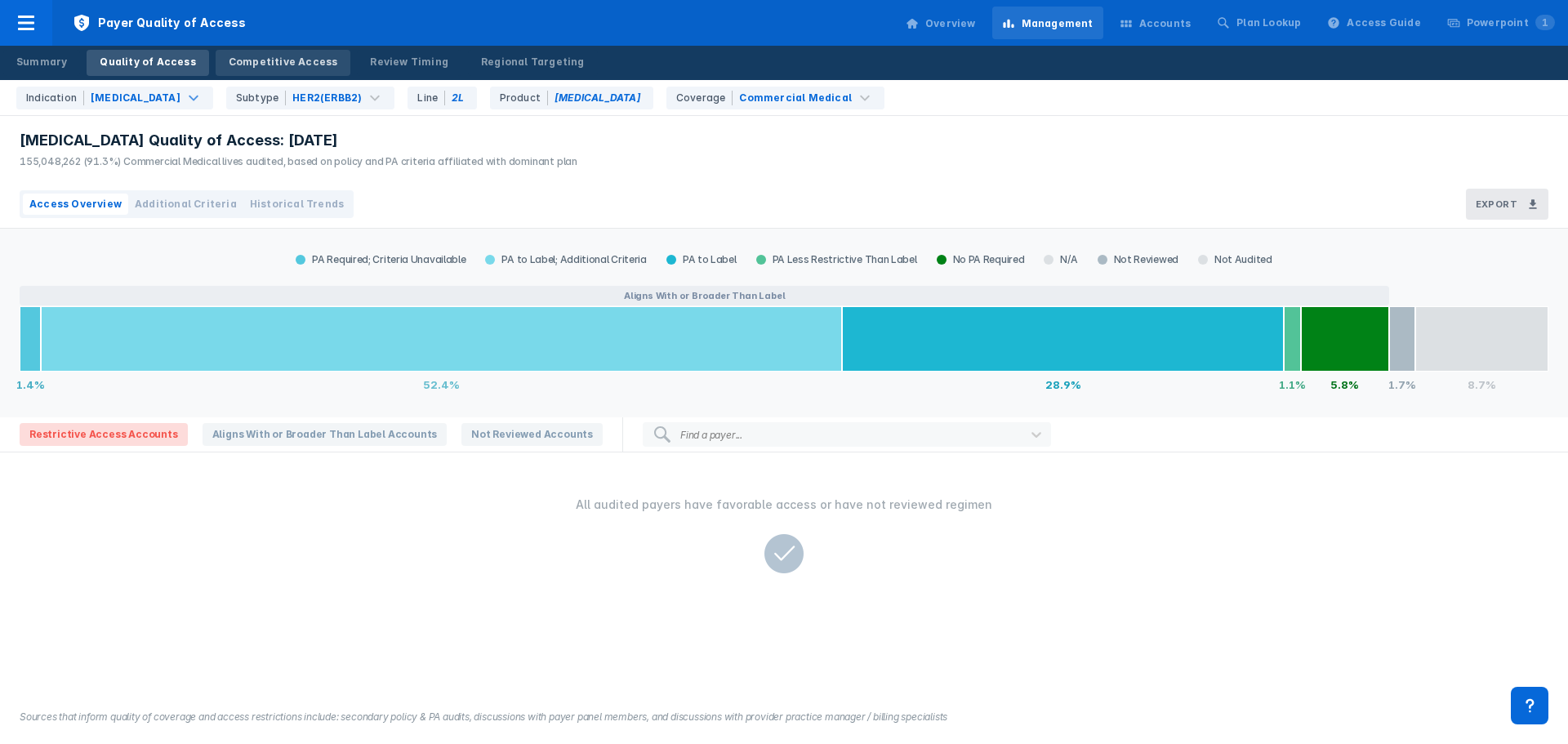
click at [249, 61] on div "Competitive Access" at bounding box center [284, 62] width 110 height 14
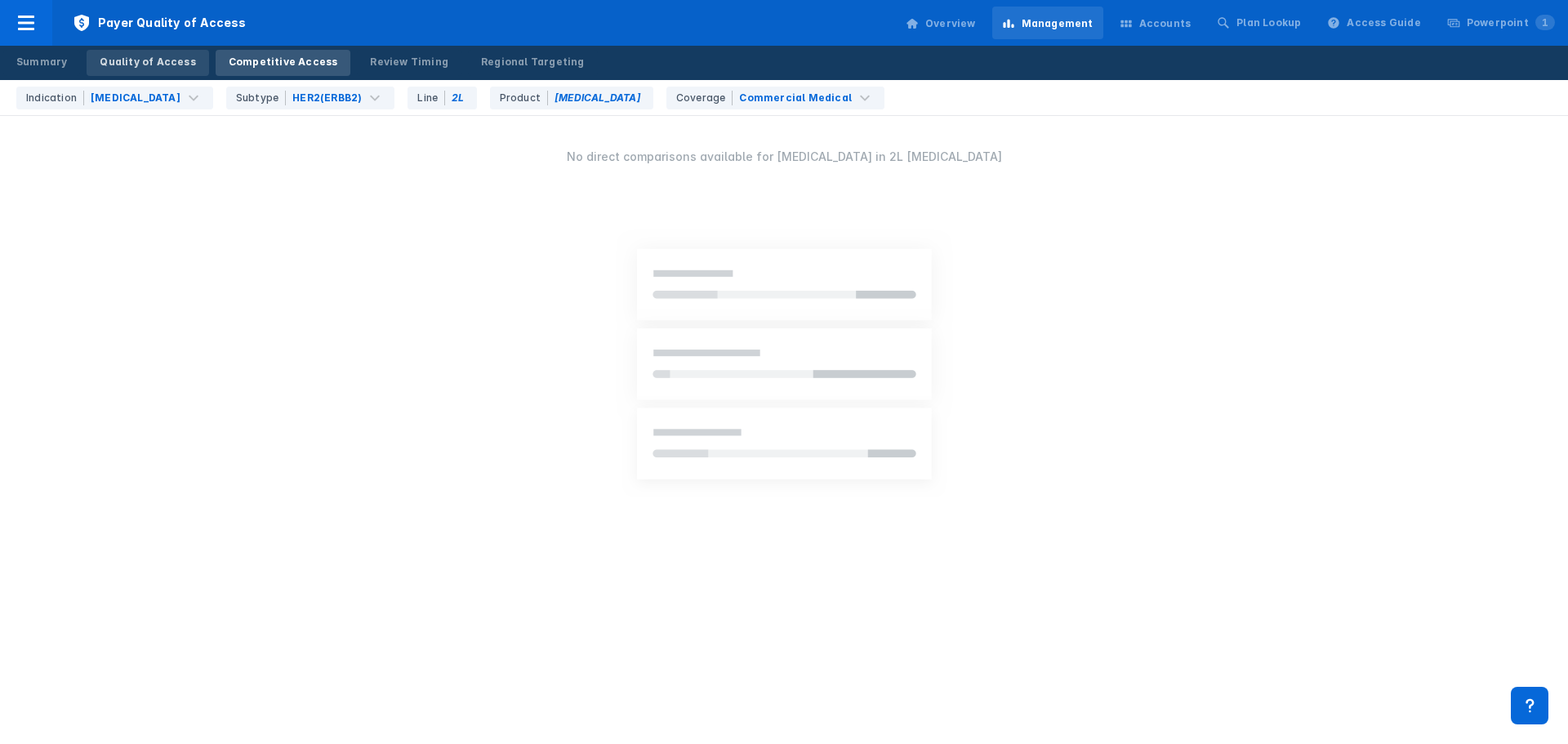
click at [187, 68] on link "Quality of Access" at bounding box center [147, 62] width 122 height 26
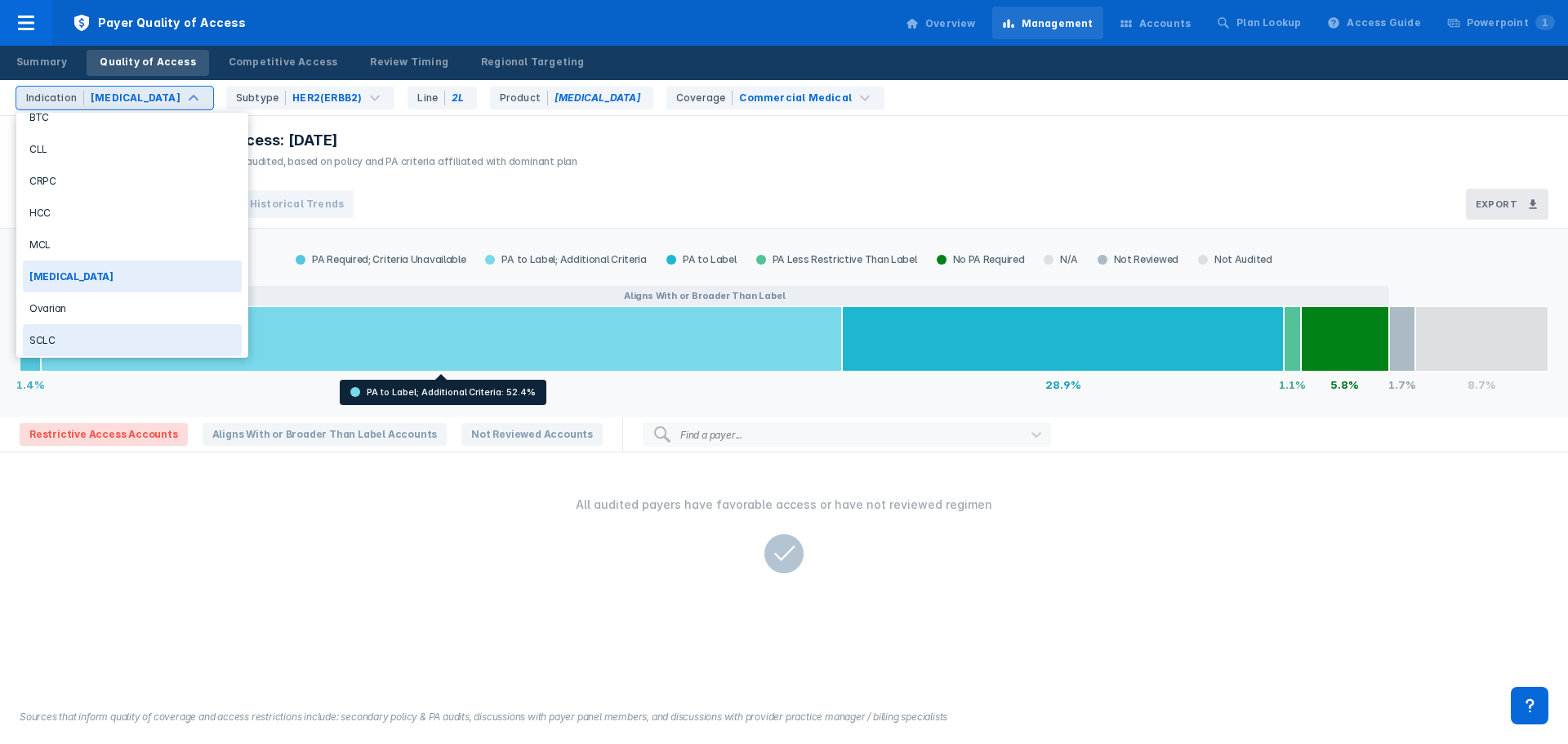
scroll to position [118, 0]
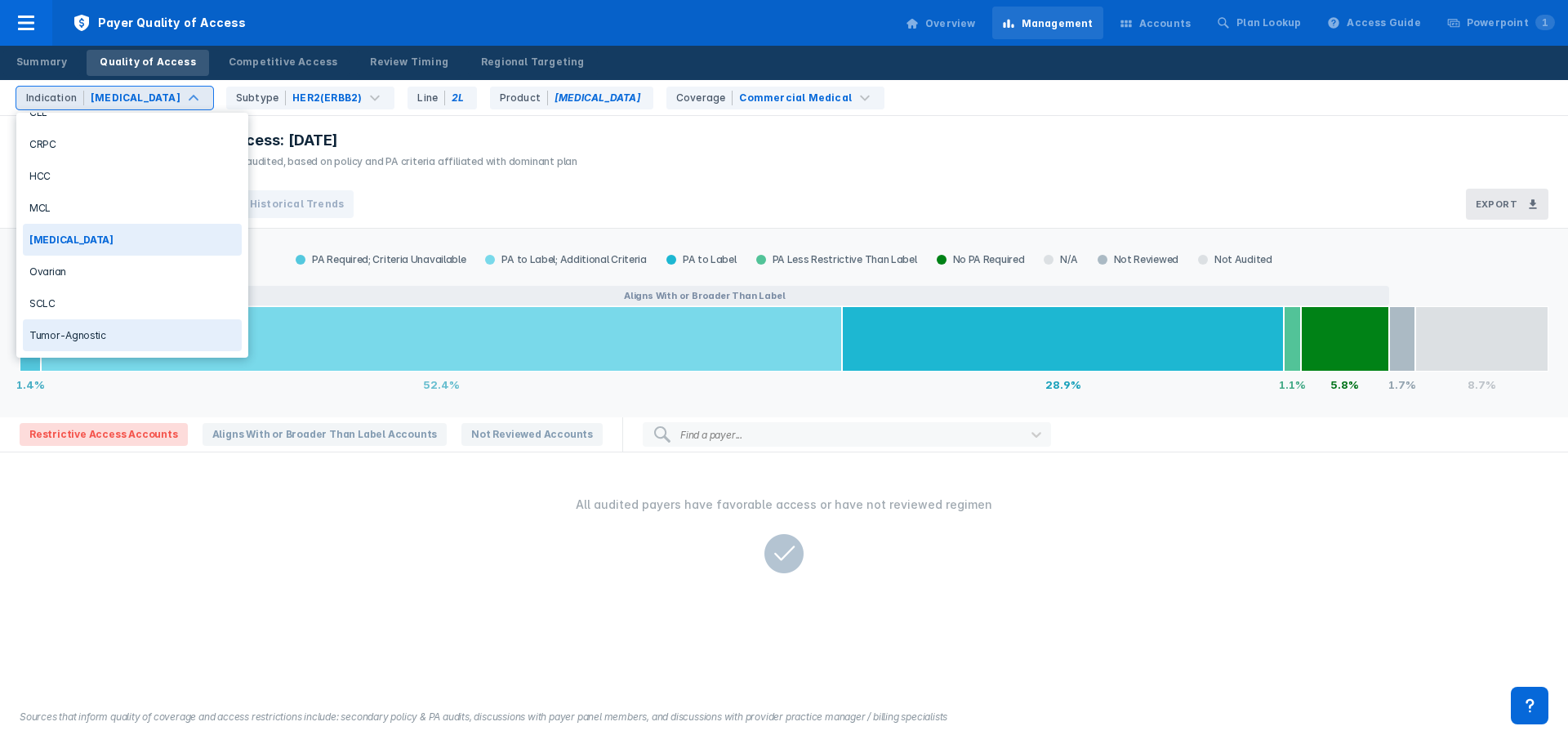
click at [107, 335] on div "Tumor-Agnostic" at bounding box center [133, 335] width 219 height 32
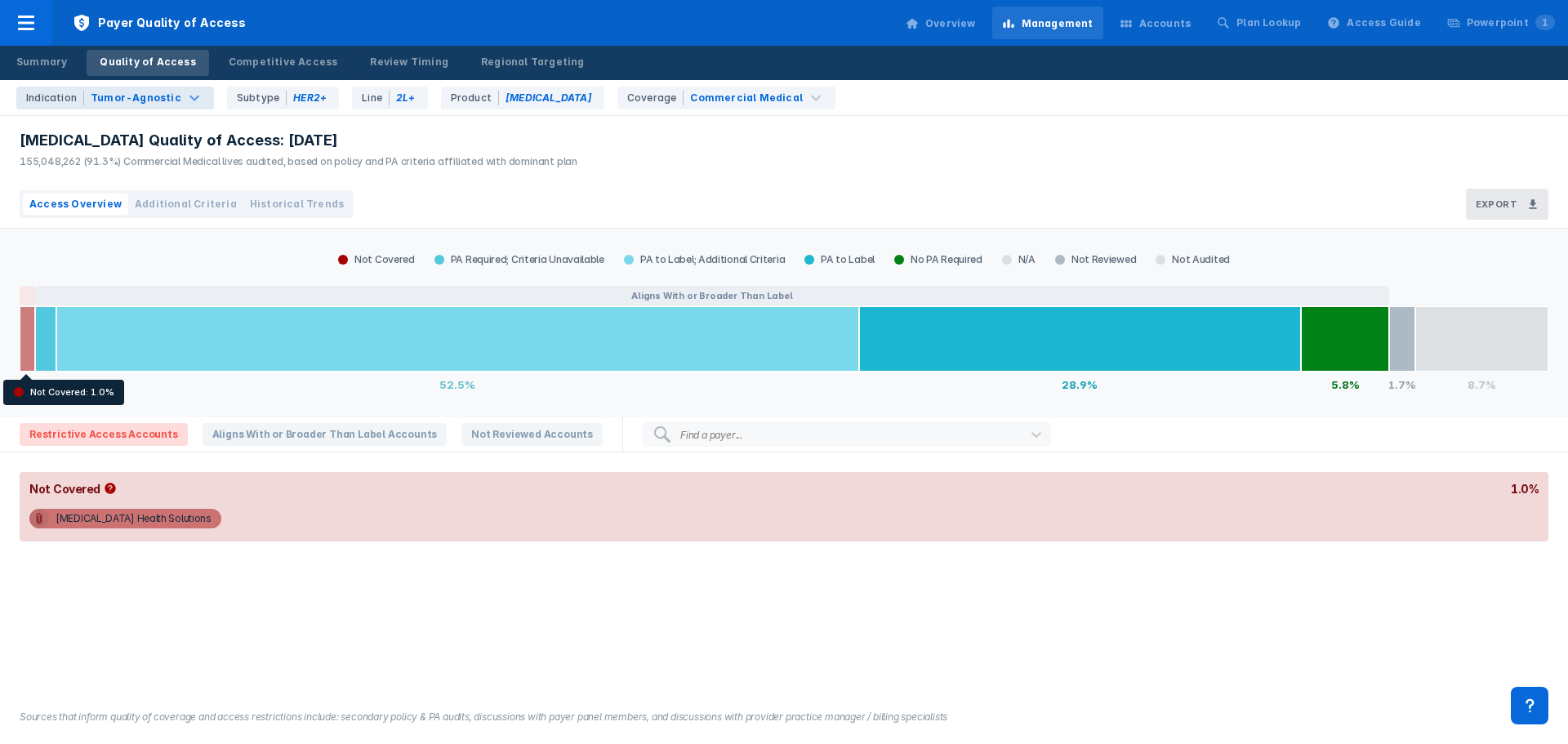
click at [28, 340] on div at bounding box center [27, 339] width 15 height 65
click at [242, 436] on span "Aligns With or Broader Than Label Accounts" at bounding box center [325, 434] width 245 height 23
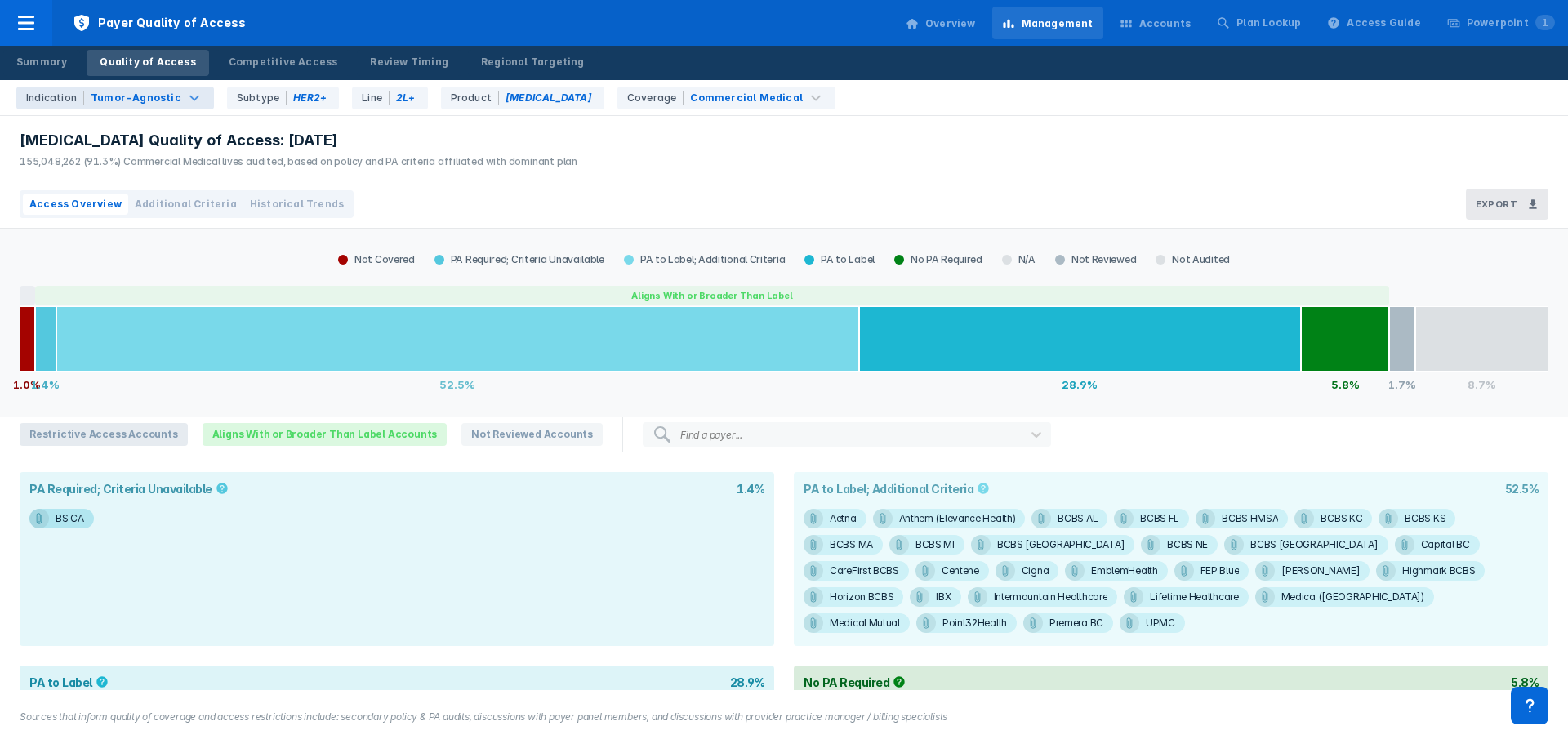
click at [138, 436] on span "Restrictive Access Accounts" at bounding box center [103, 434] width 168 height 23
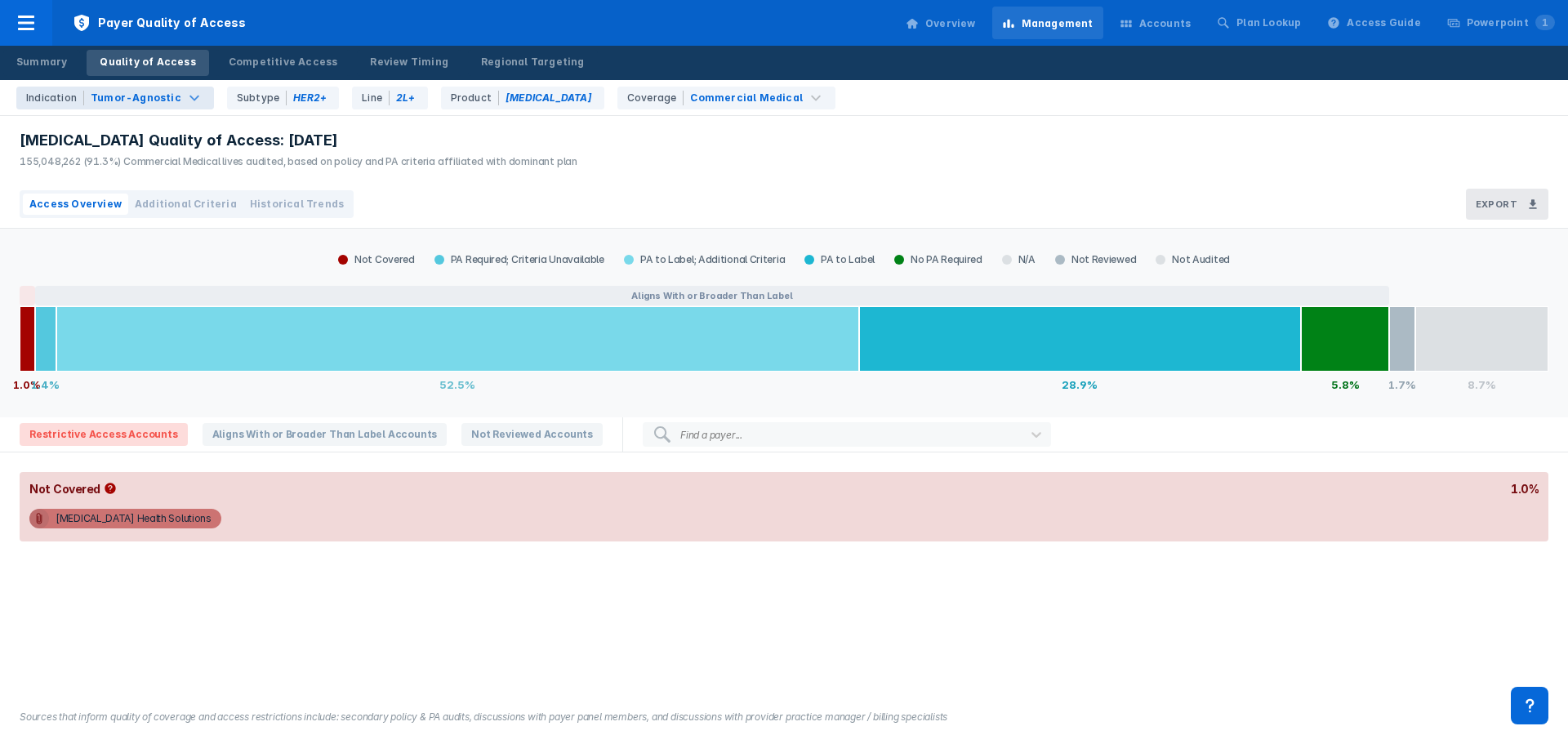
click at [97, 449] on div "[MEDICAL_DATA] Health Solutions" at bounding box center [784, 523] width 1530 height 36
click at [96, 449] on div "[MEDICAL_DATA] Health Solutions" at bounding box center [134, 518] width 156 height 19
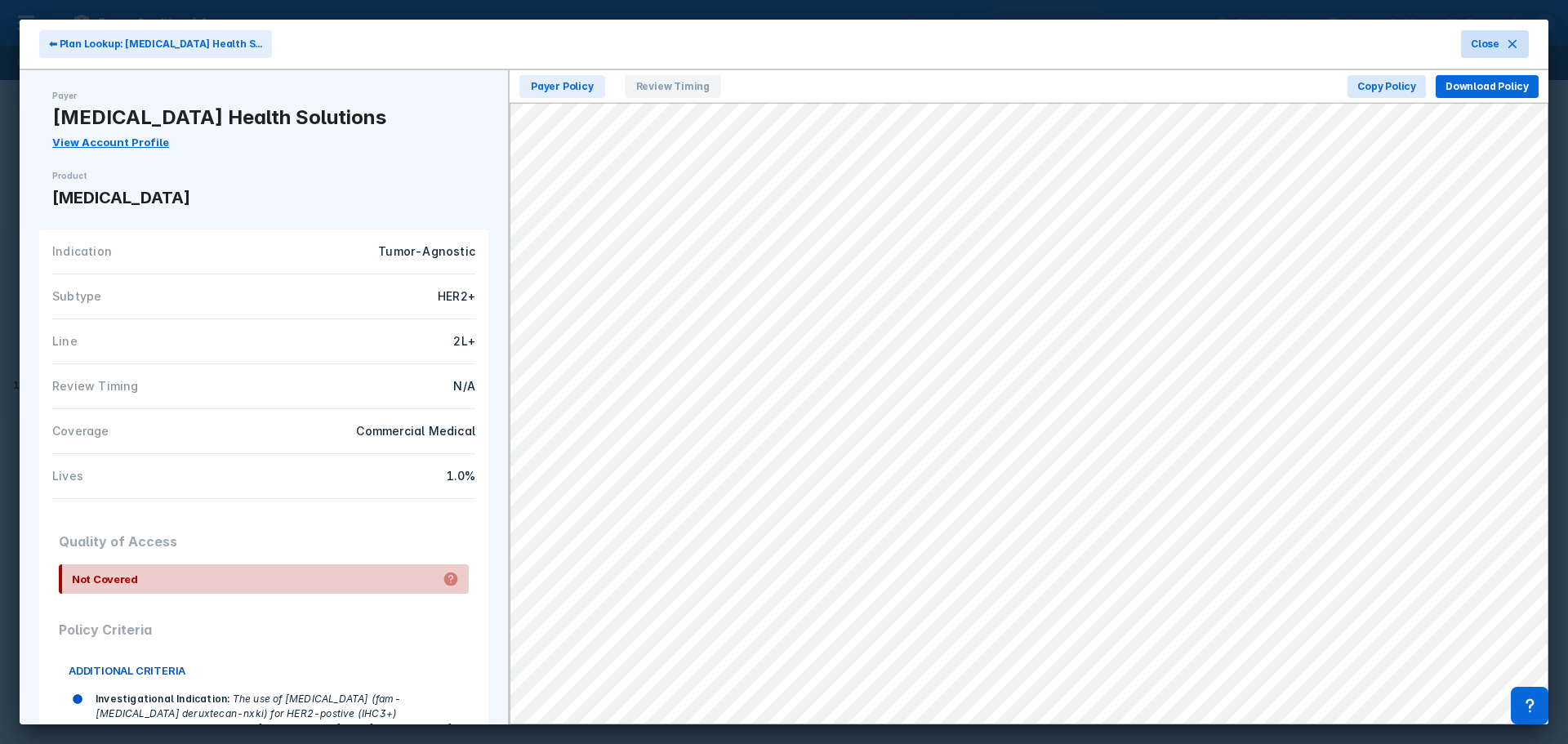
click at [1045, 44] on icon at bounding box center [1513, 44] width 13 height 13
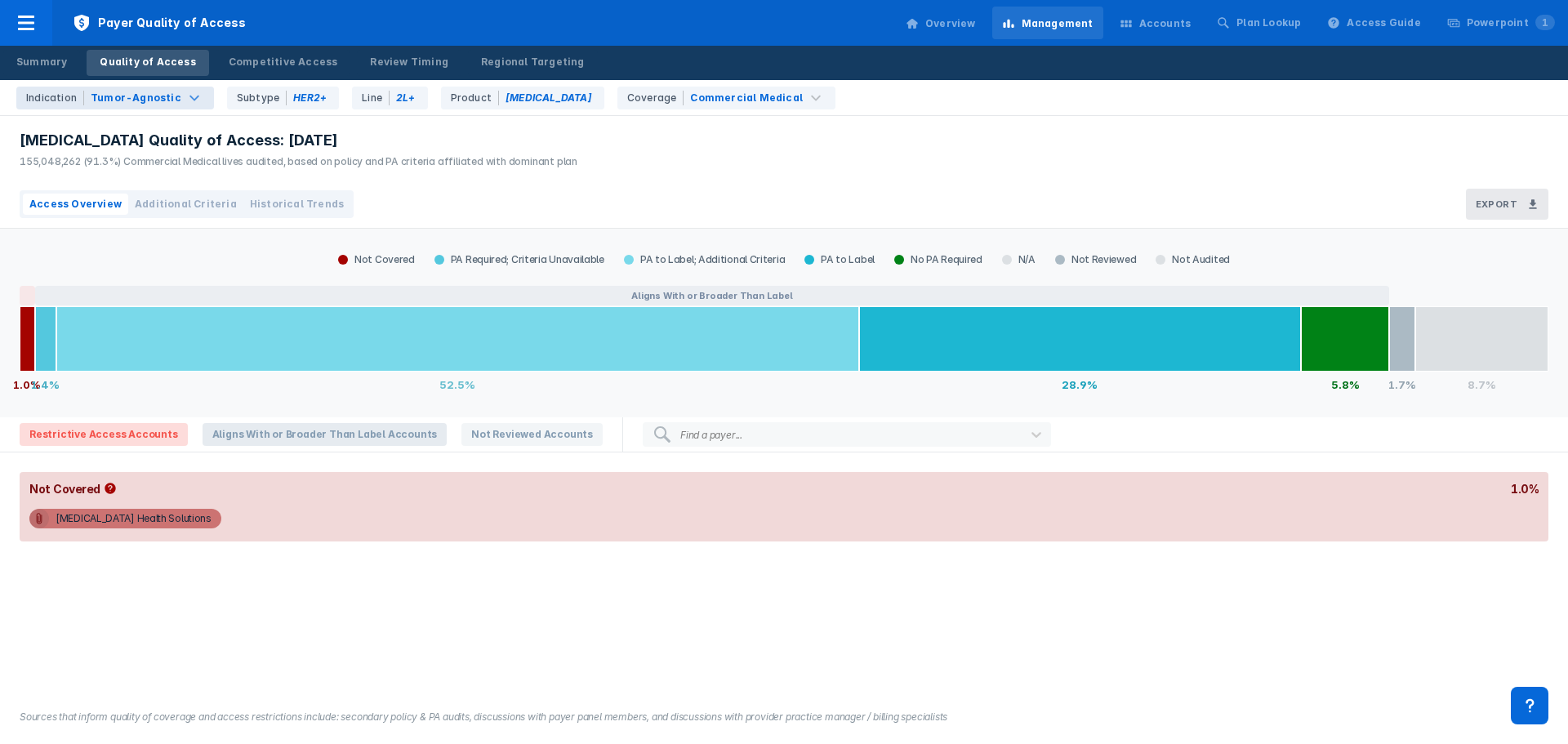
click at [307, 437] on span "Aligns With or Broader Than Label Accounts" at bounding box center [325, 434] width 245 height 23
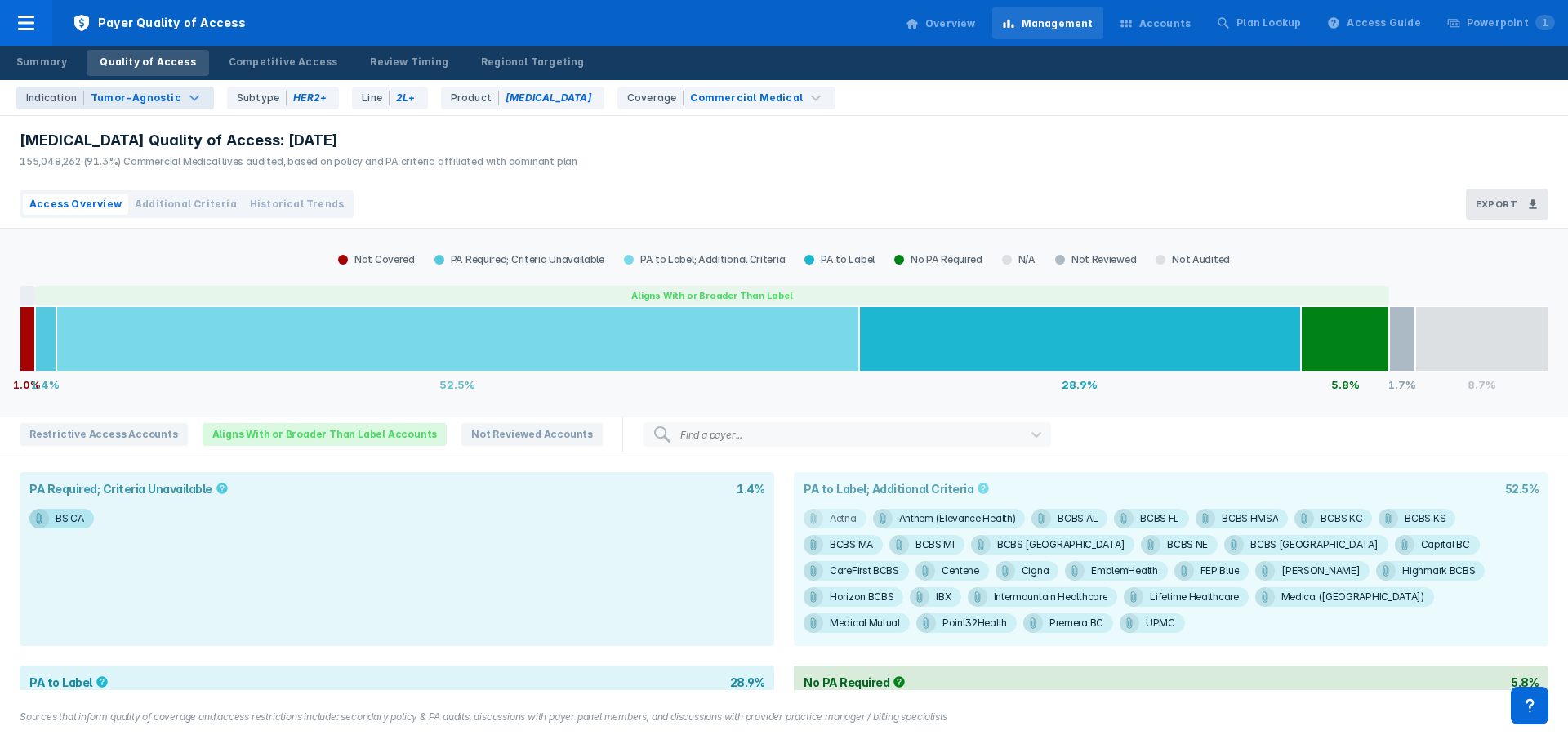
click at [816, 449] on div at bounding box center [813, 518] width 19 height 19
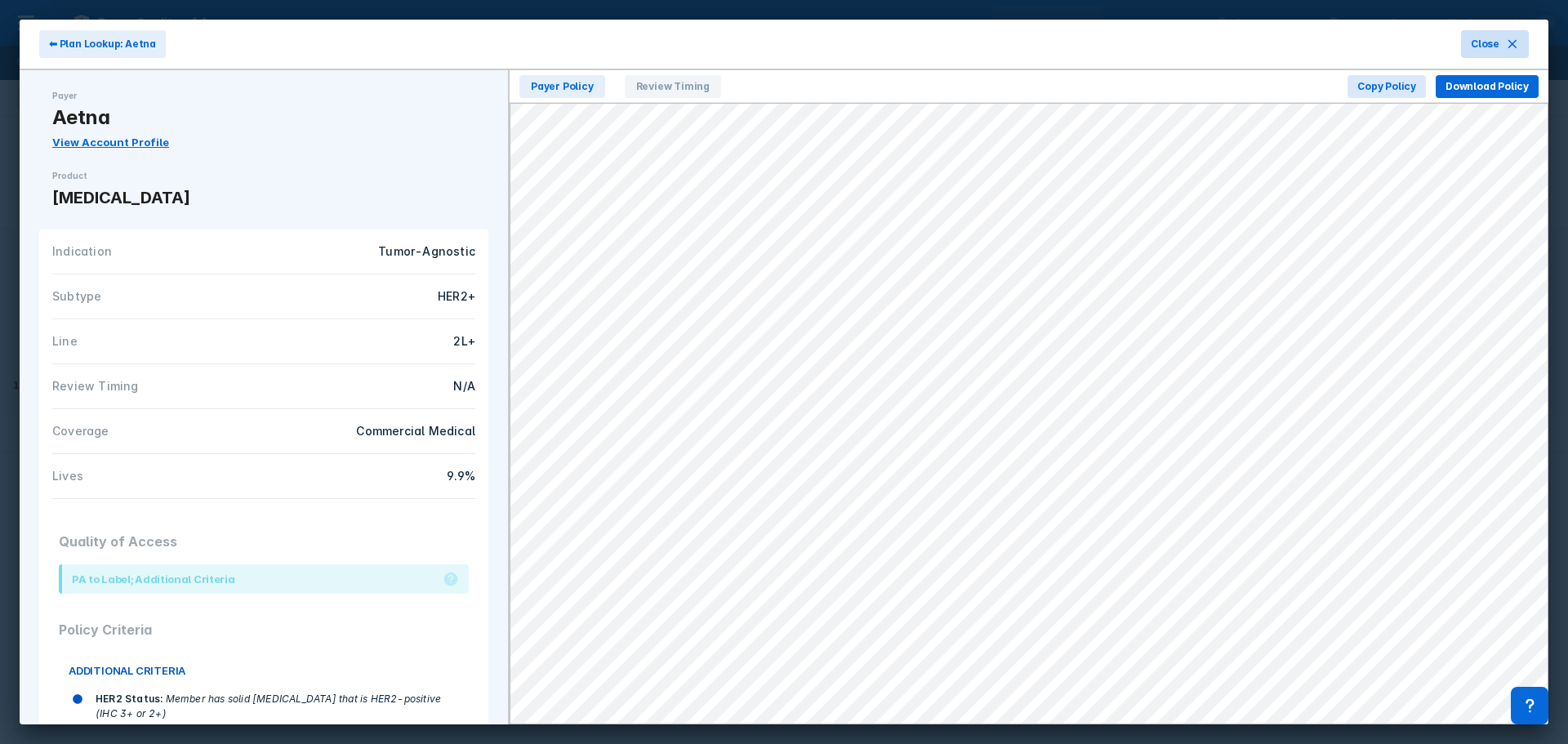
click at [1045, 40] on span "Close" at bounding box center [1485, 43] width 29 height 14
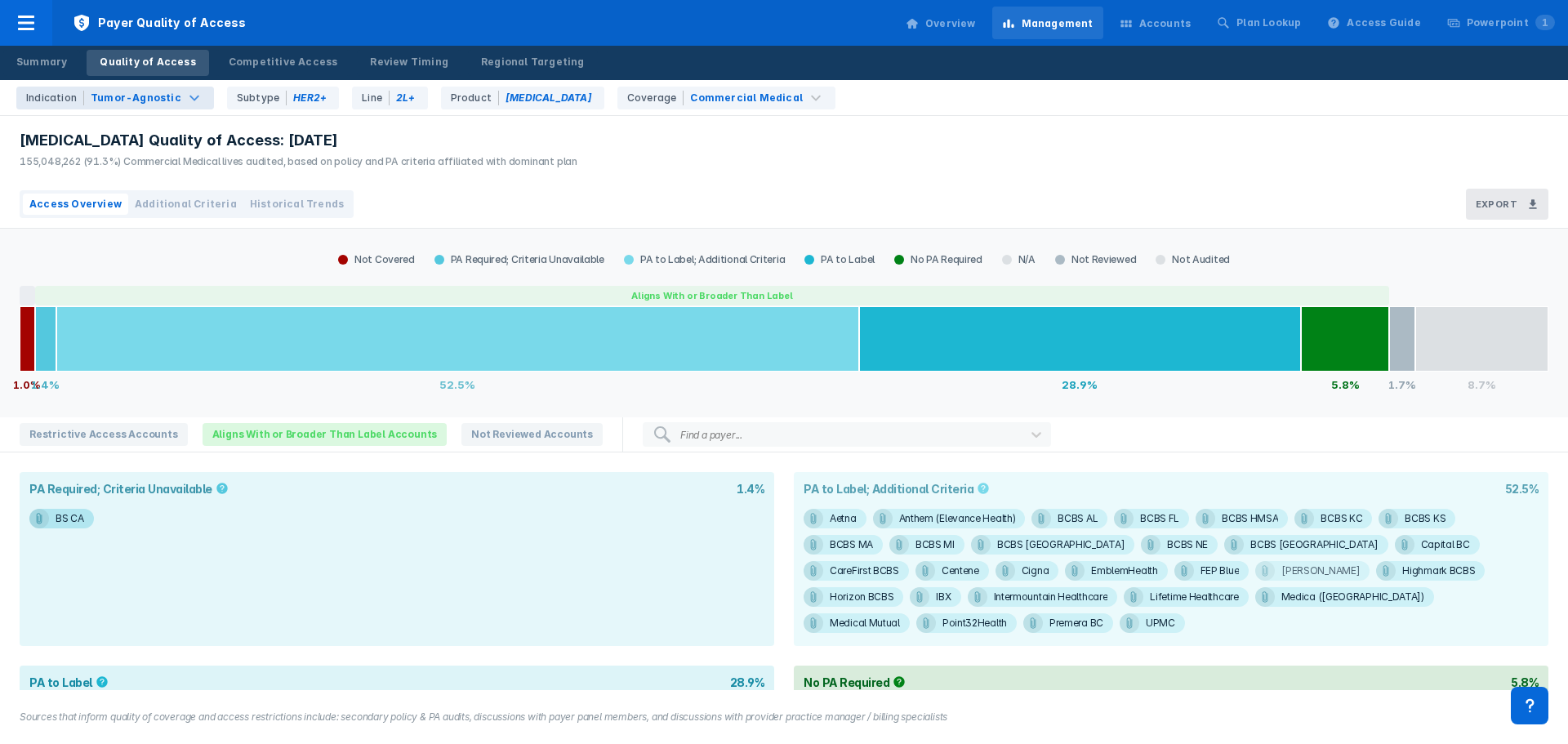
click at [1045, 449] on div at bounding box center [1265, 571] width 19 height 19
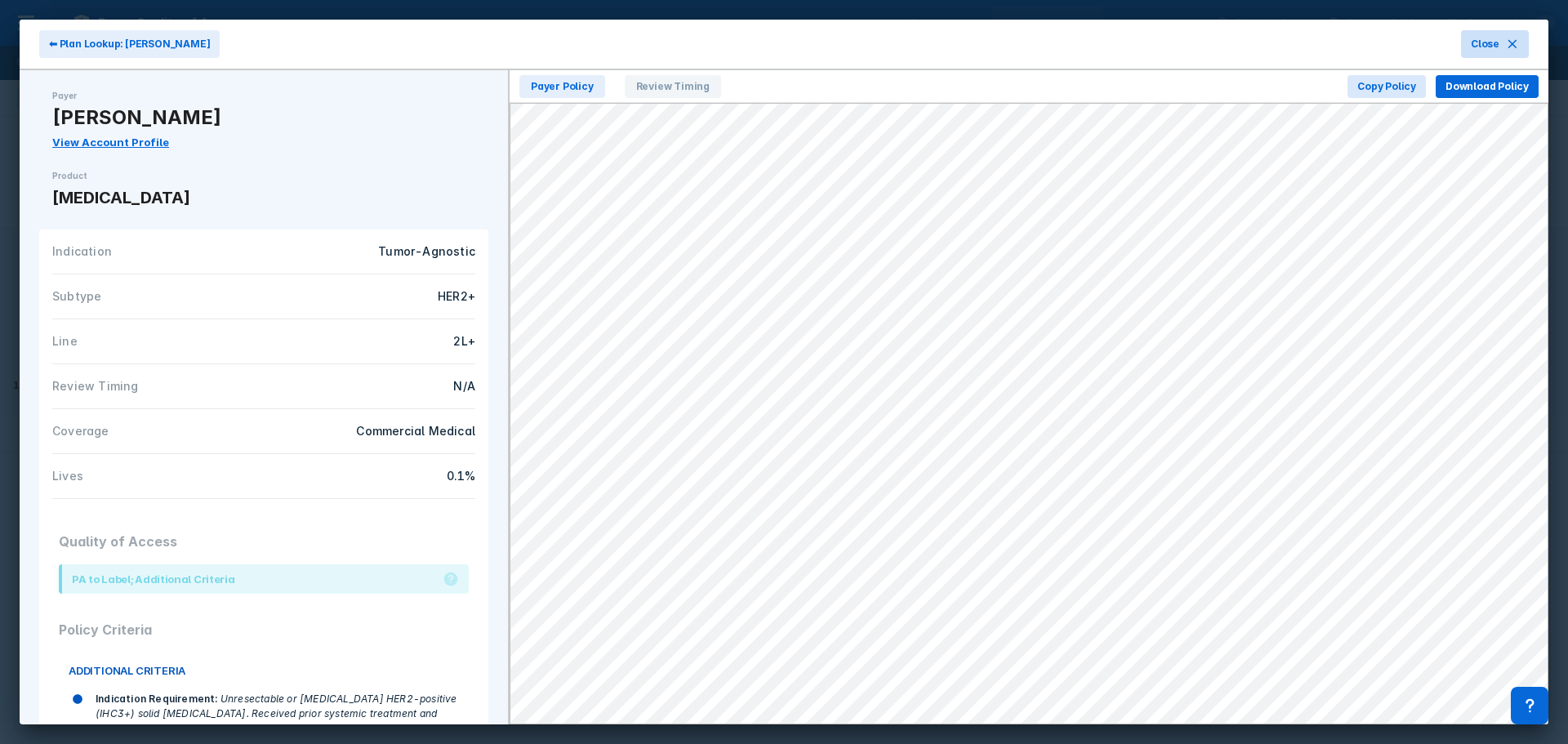
click at [1045, 40] on icon at bounding box center [1512, 44] width 8 height 8
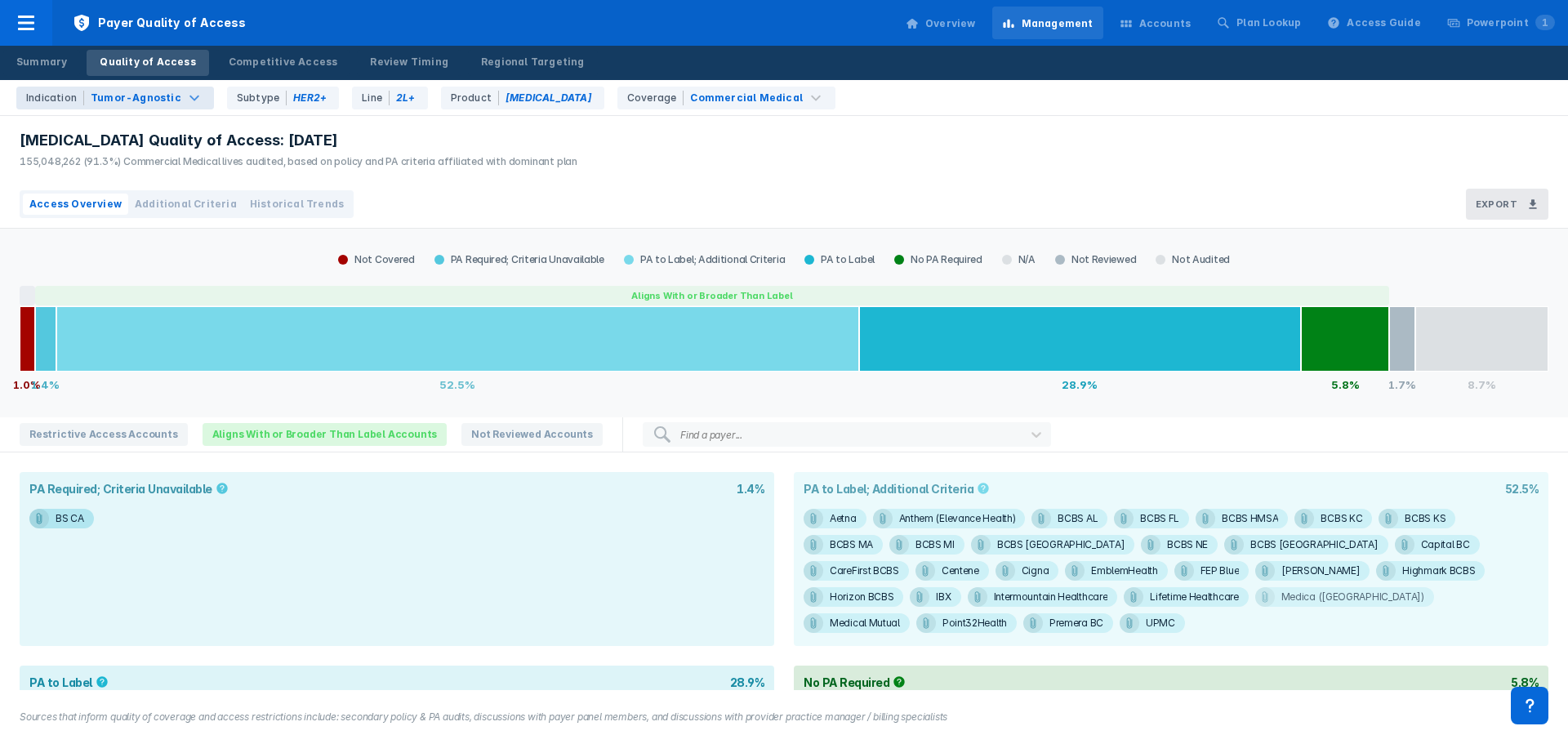
click at [1045, 449] on div "Medica ([GEOGRAPHIC_DATA])" at bounding box center [1353, 597] width 143 height 19
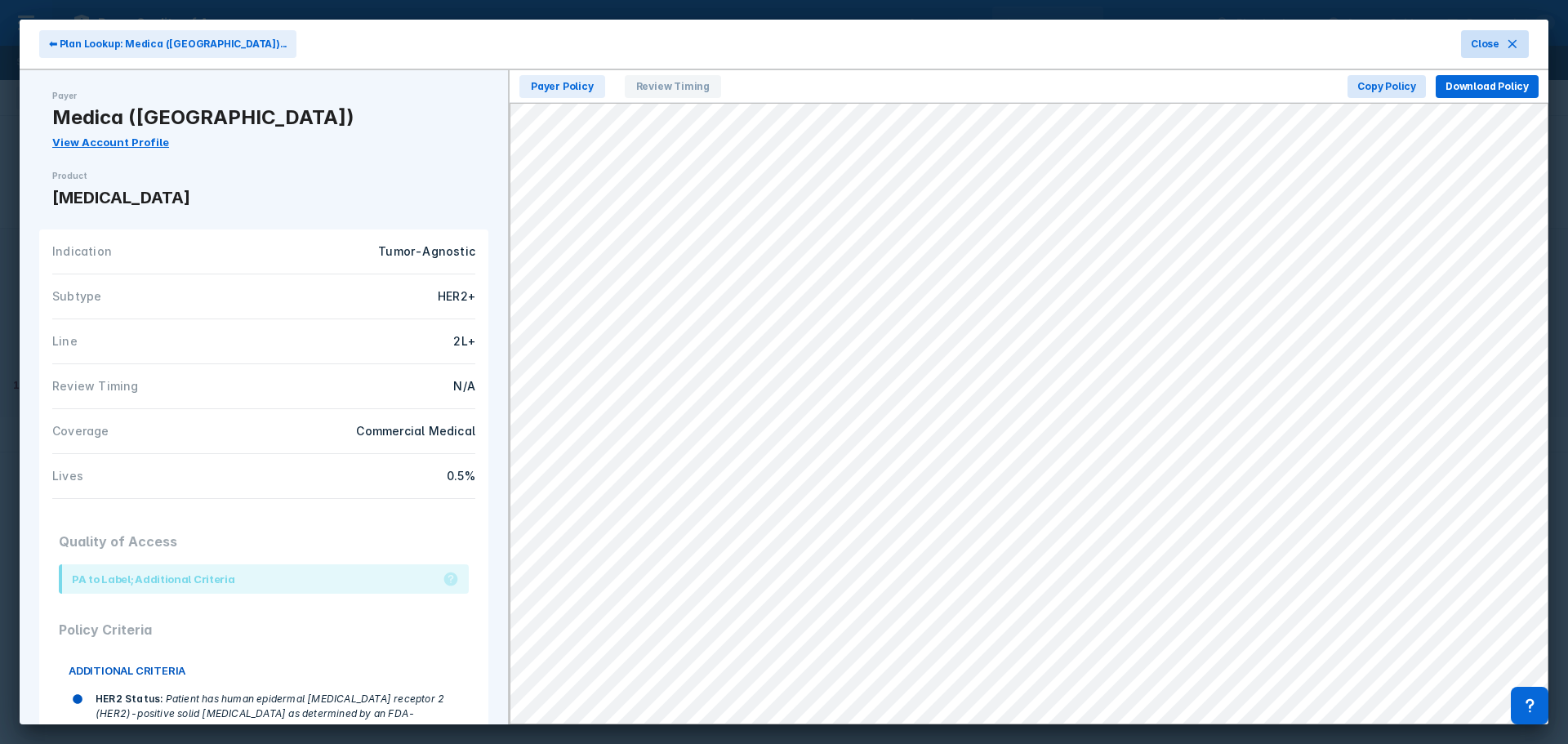
click at [1045, 48] on button "Close" at bounding box center [1495, 43] width 68 height 28
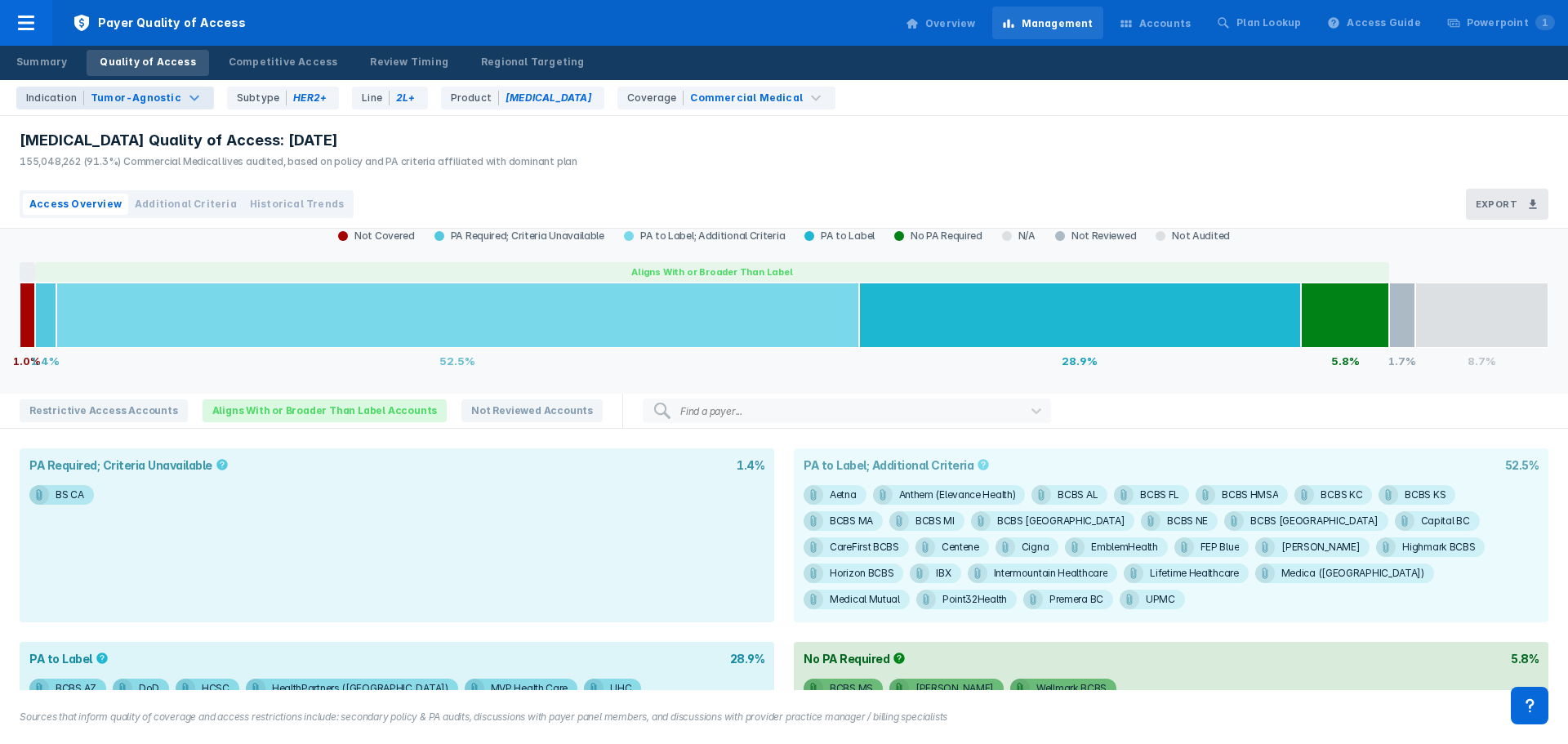
scroll to position [64, 0]
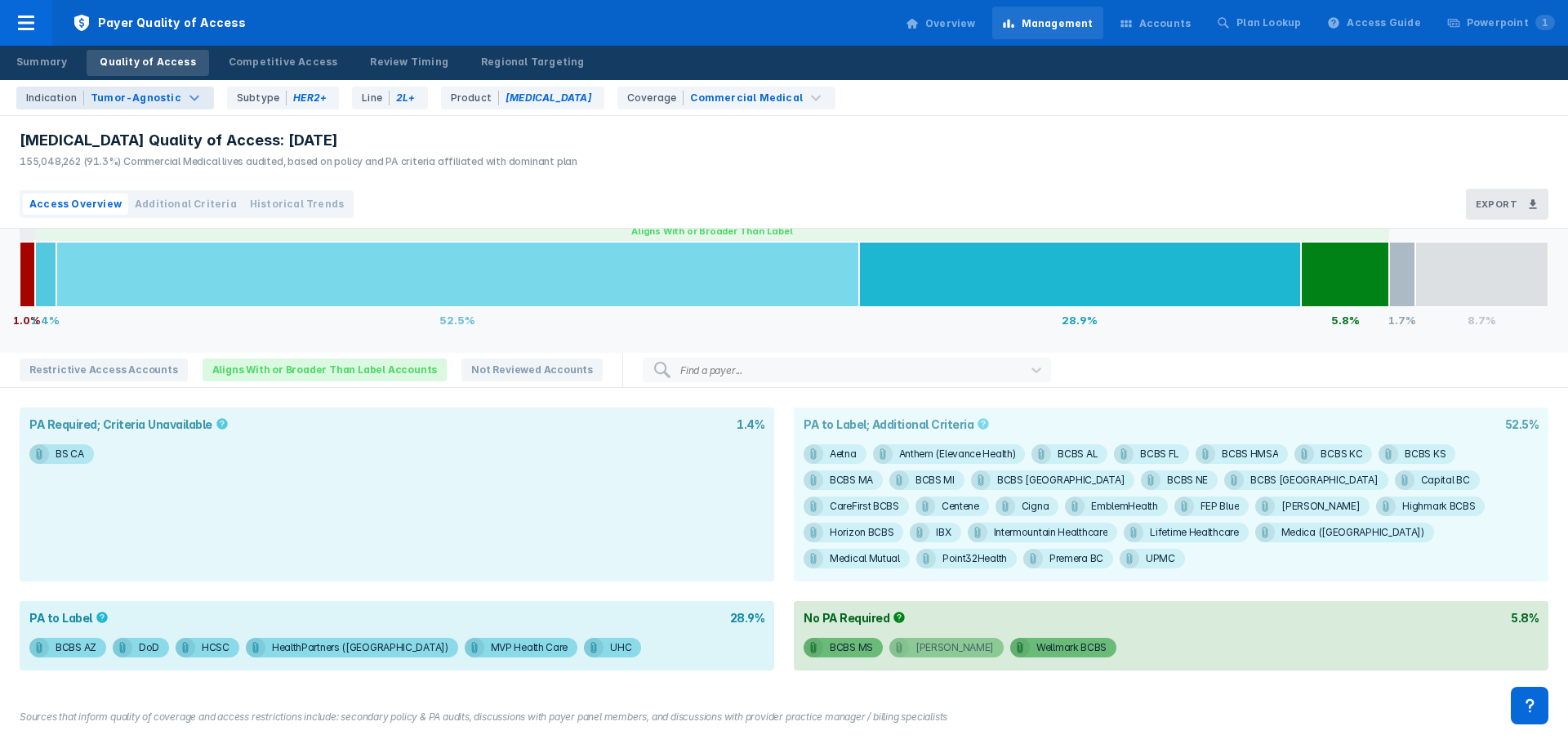
click at [916, 449] on div "[PERSON_NAME]" at bounding box center [956, 648] width 79 height 19
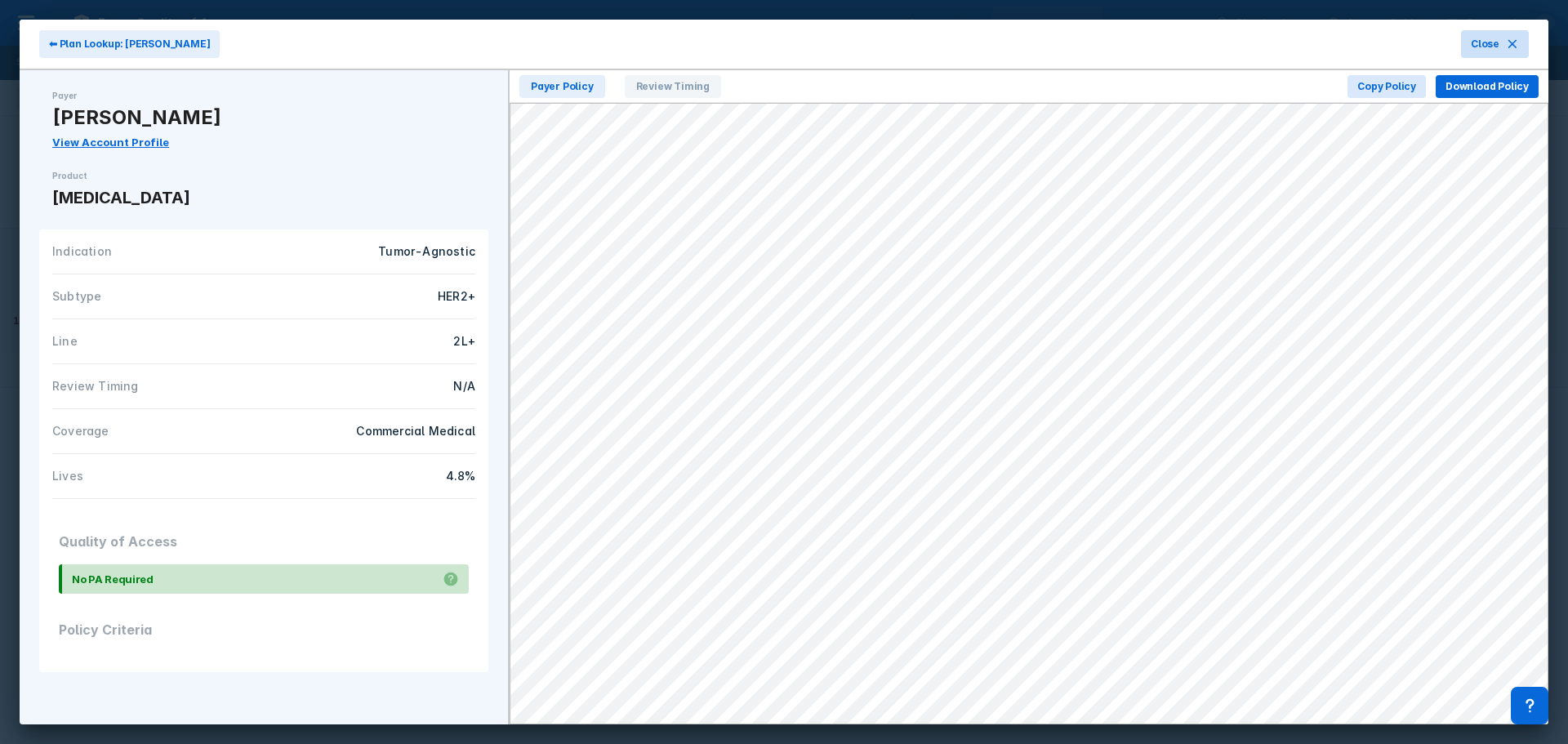
click at [1045, 52] on button "Close" at bounding box center [1495, 43] width 68 height 28
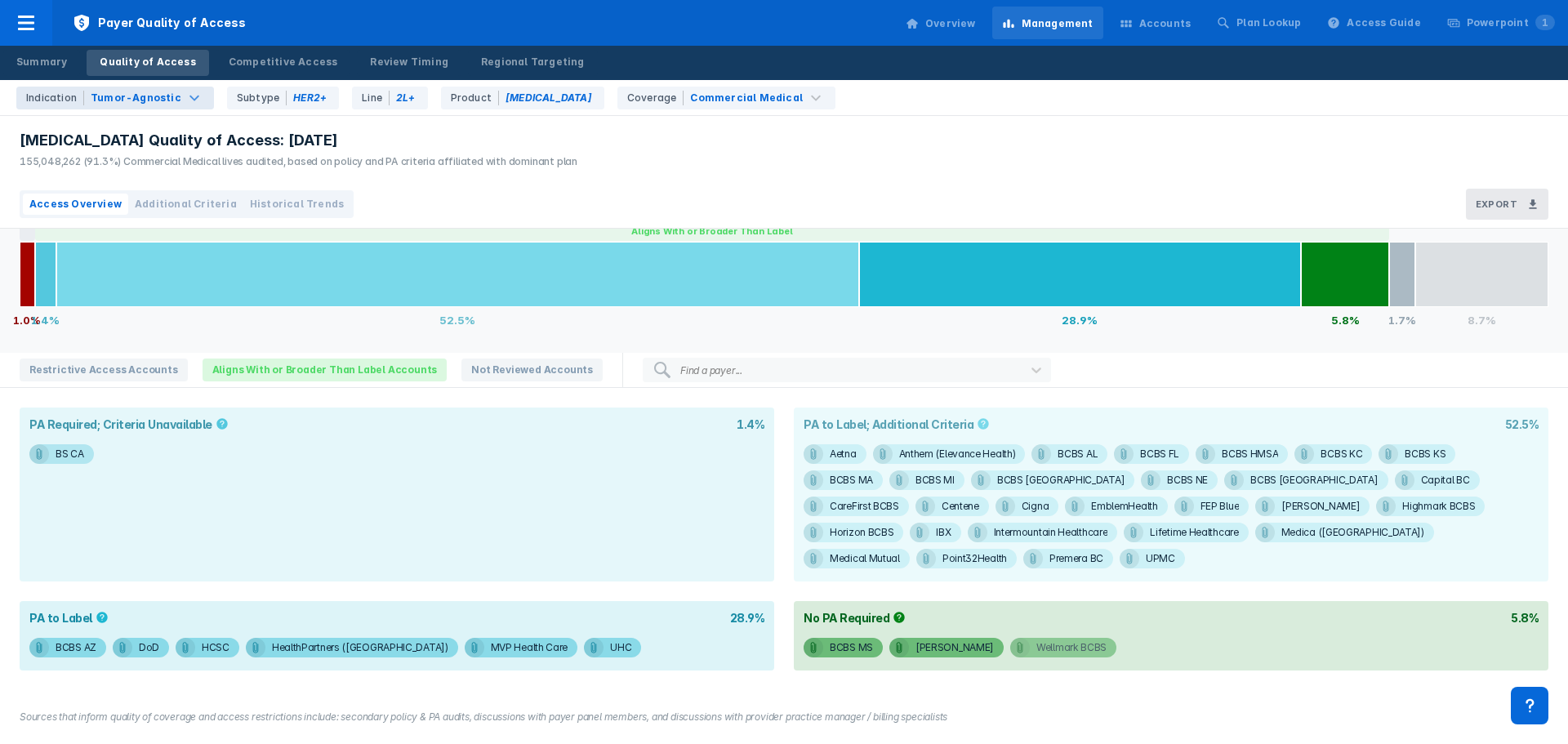
click at [1010, 449] on span "Wellmark BCBS" at bounding box center [1063, 648] width 106 height 19
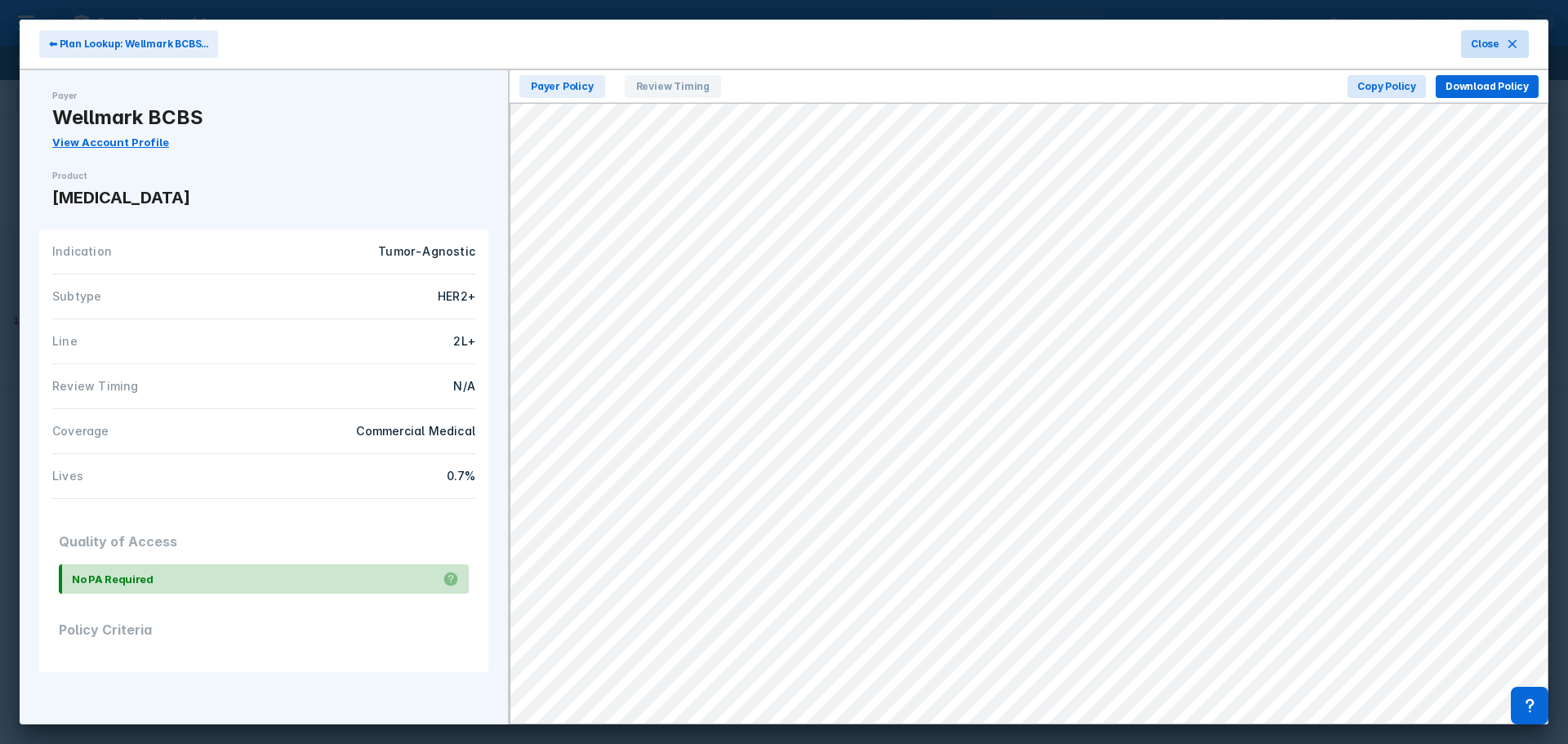
click at [1045, 46] on button "Close" at bounding box center [1495, 43] width 68 height 28
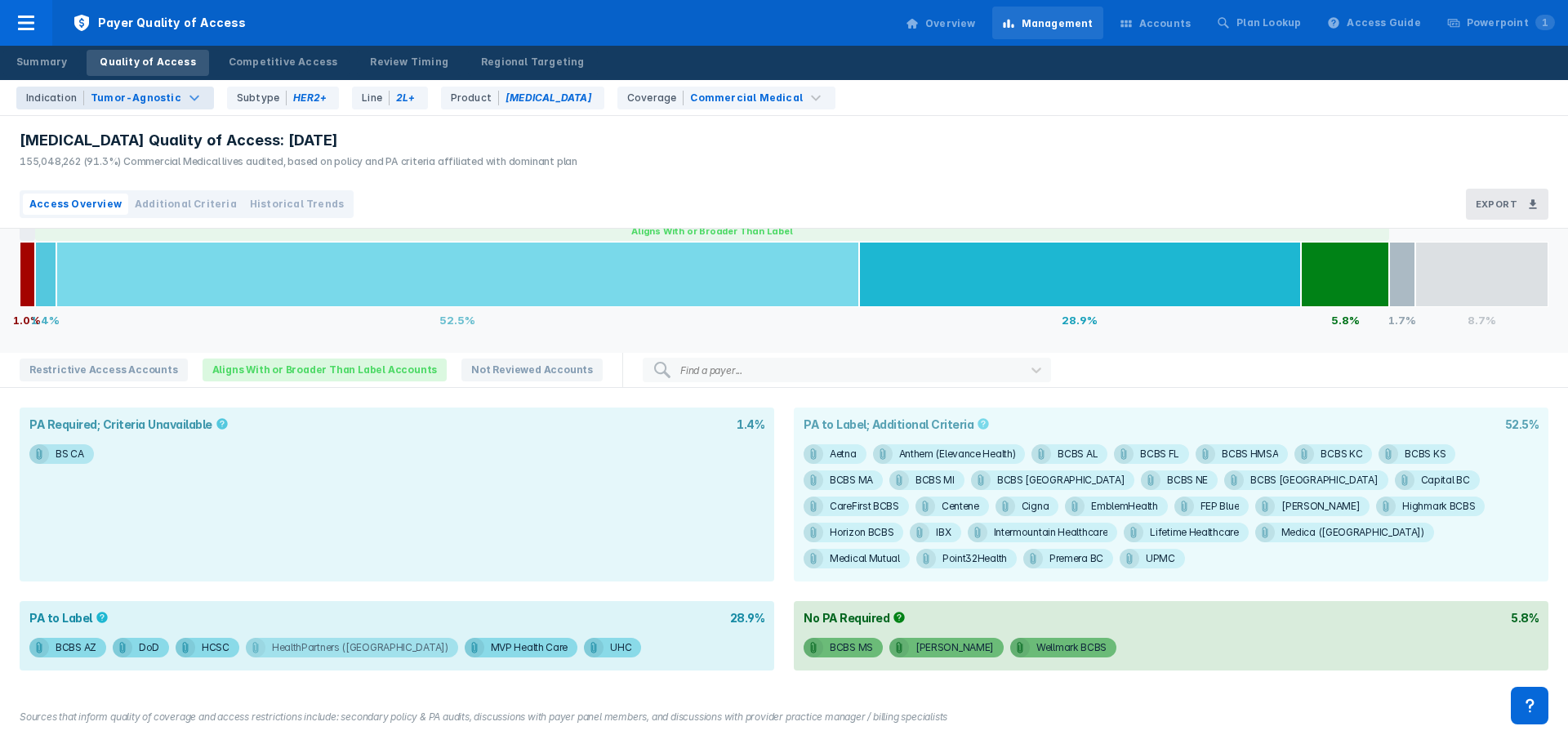
click at [272, 449] on div "HealthPartners ([GEOGRAPHIC_DATA])" at bounding box center [361, 648] width 177 height 19
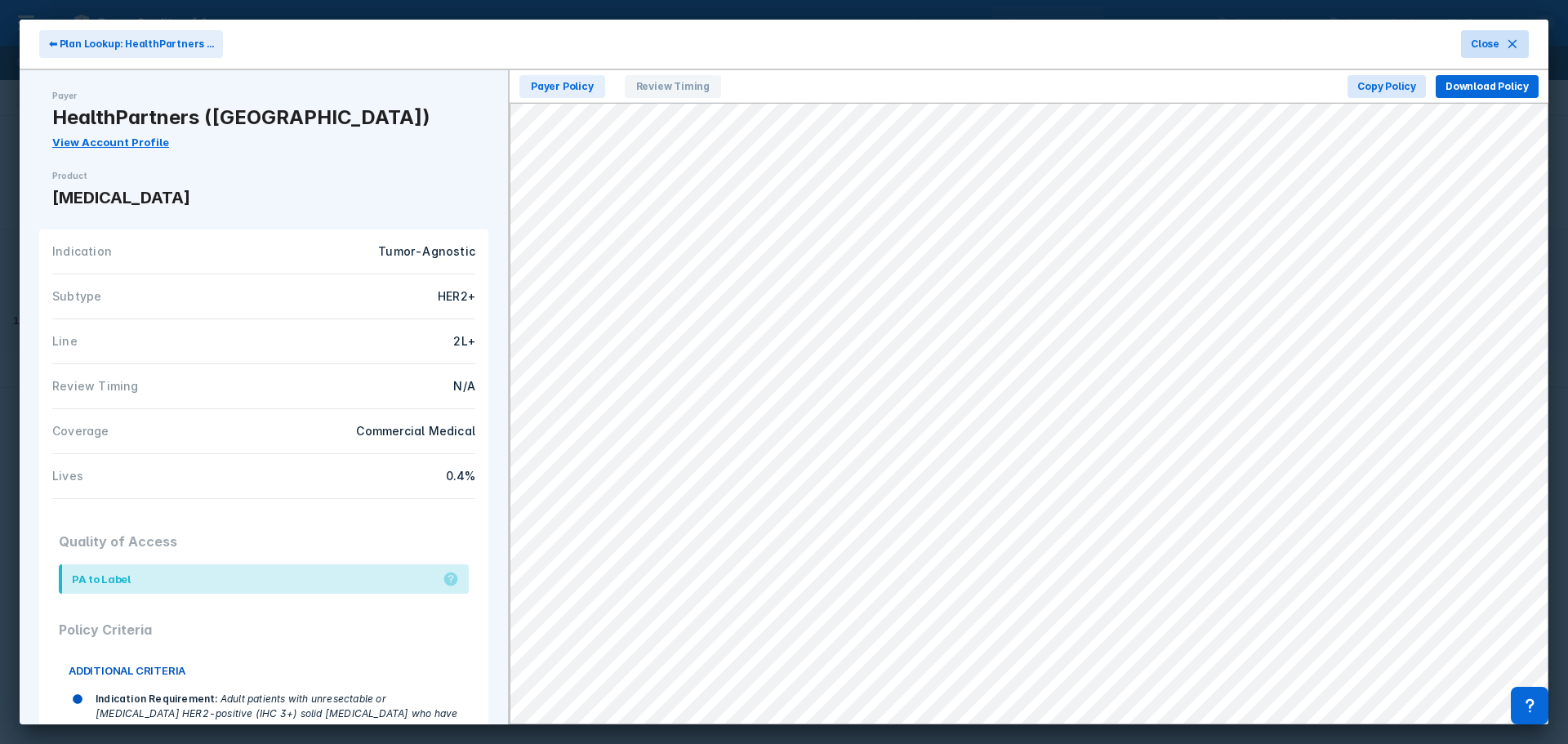
click at [1045, 46] on span "Close" at bounding box center [1485, 43] width 29 height 14
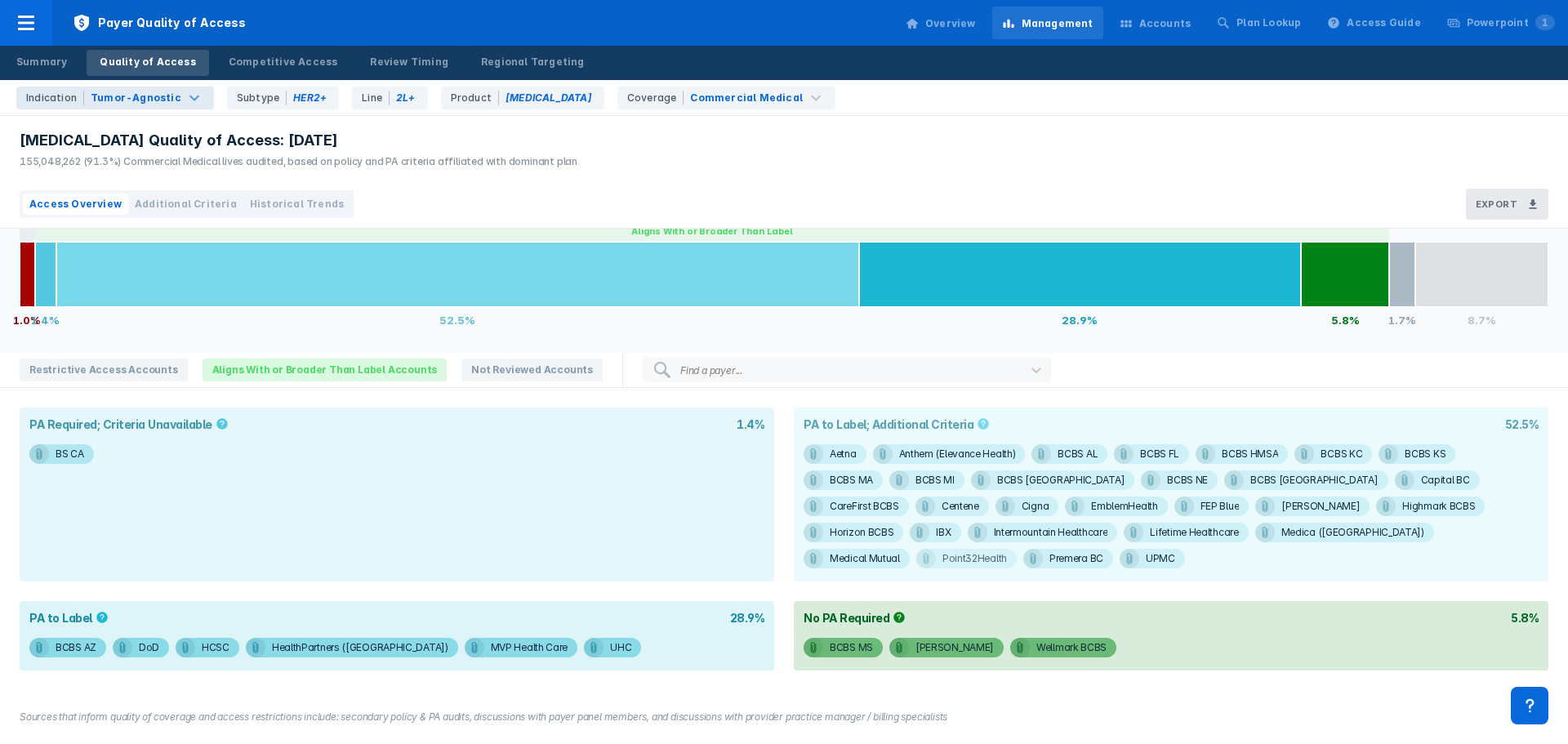
click at [936, 449] on div at bounding box center [926, 558] width 19 height 19
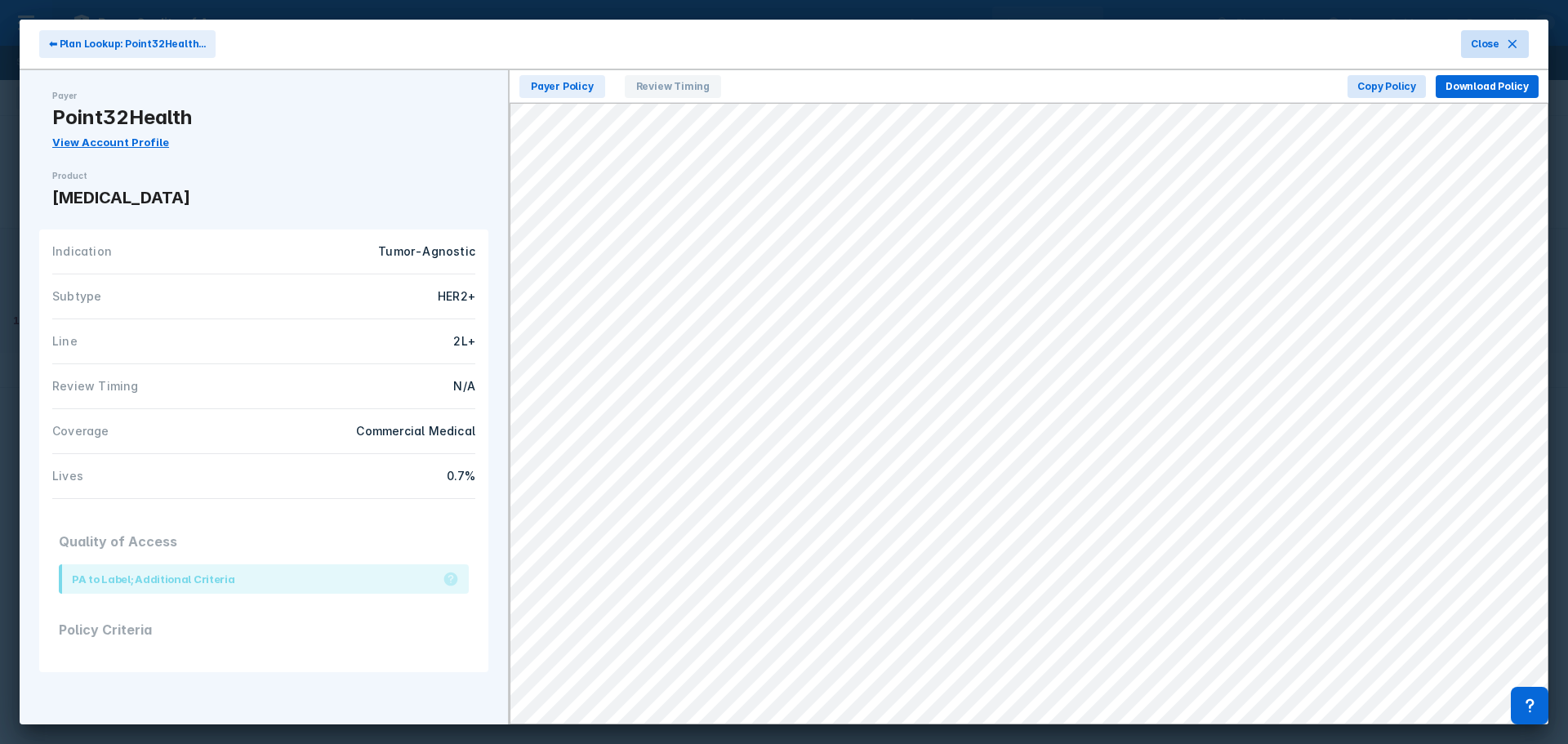
click at [1045, 47] on span "Close" at bounding box center [1485, 43] width 29 height 14
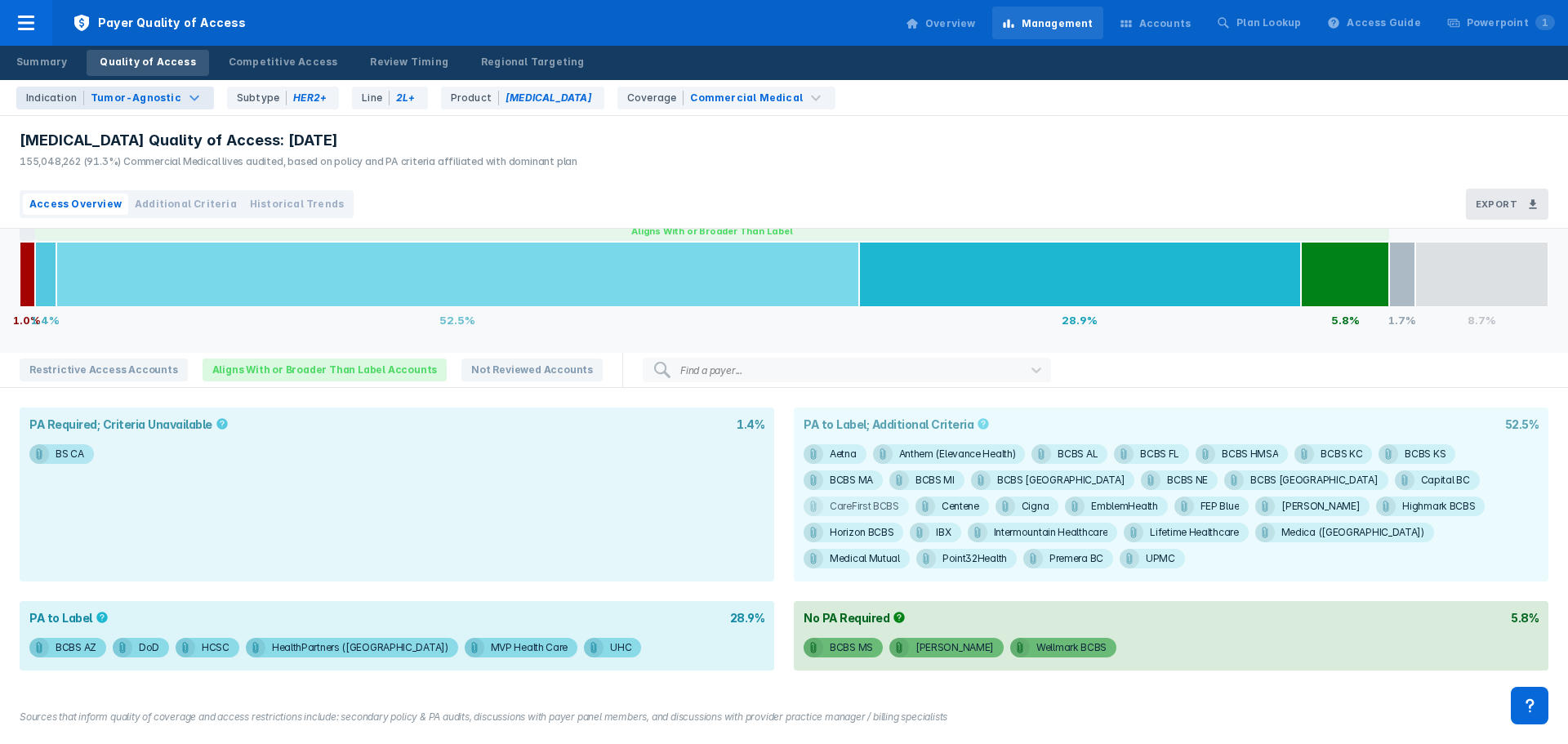
click at [900, 449] on div "CareFirst BCBS" at bounding box center [864, 507] width 69 height 19
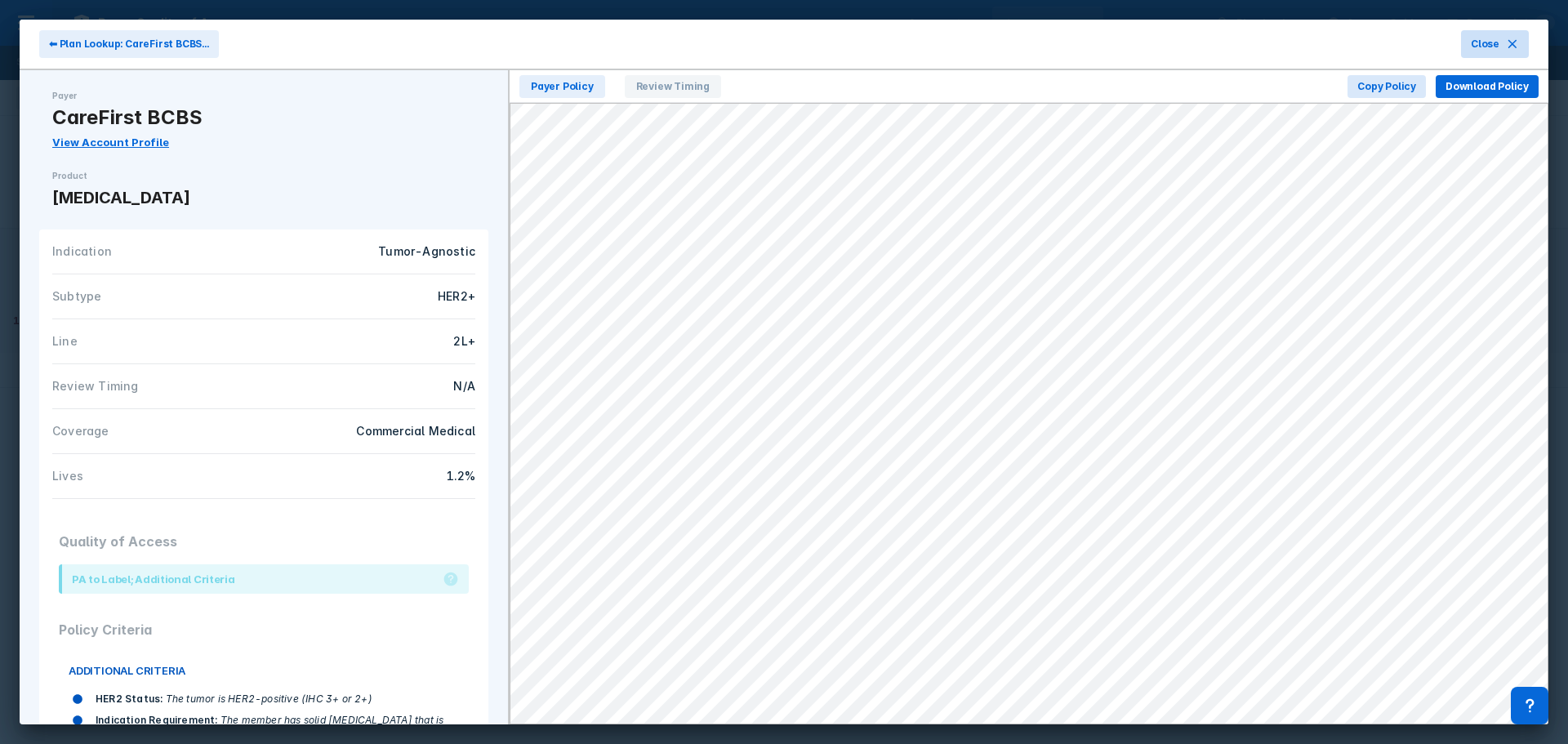
click at [1045, 42] on button "Close" at bounding box center [1495, 43] width 68 height 28
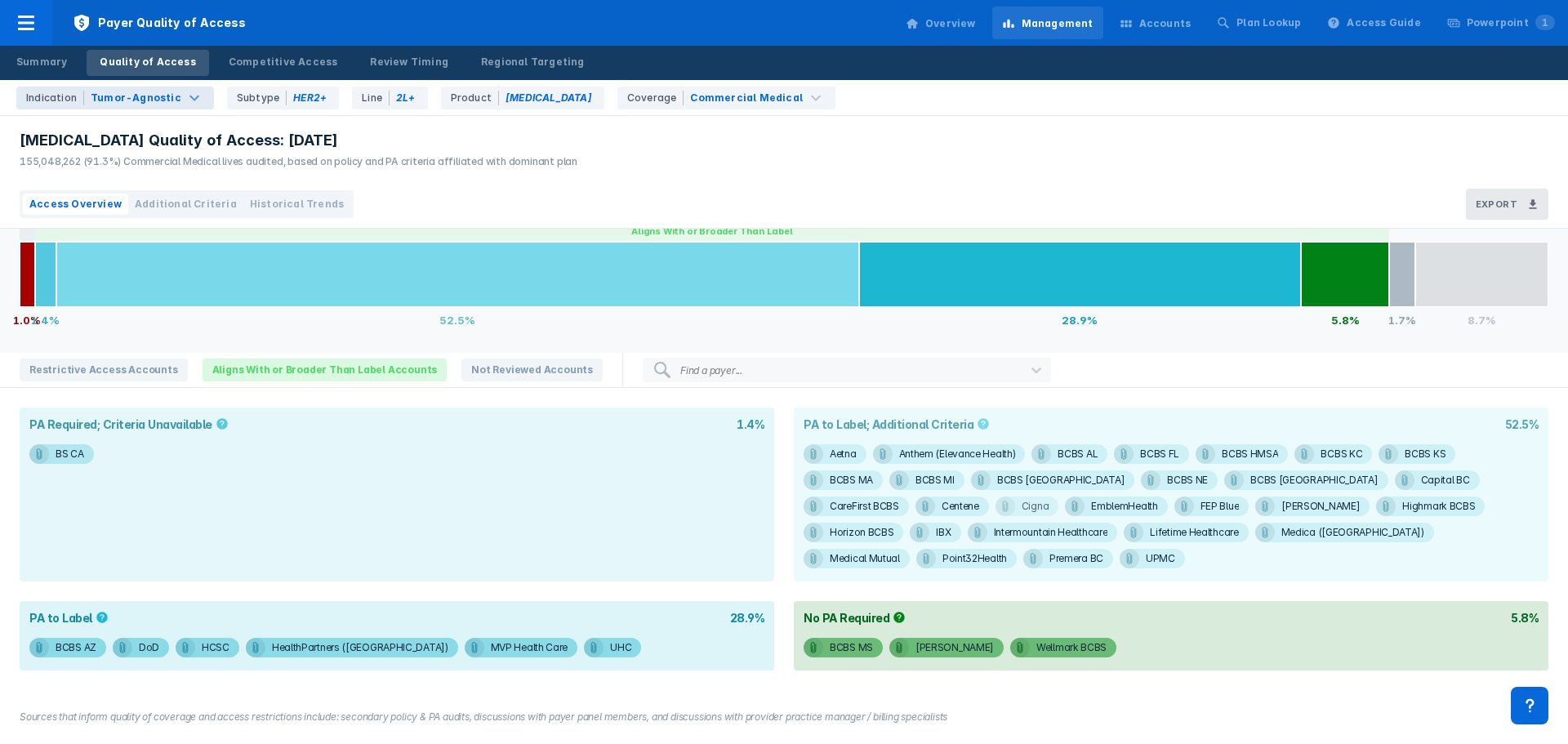
click at [1022, 449] on div "Cigna" at bounding box center [1035, 507] width 28 height 19
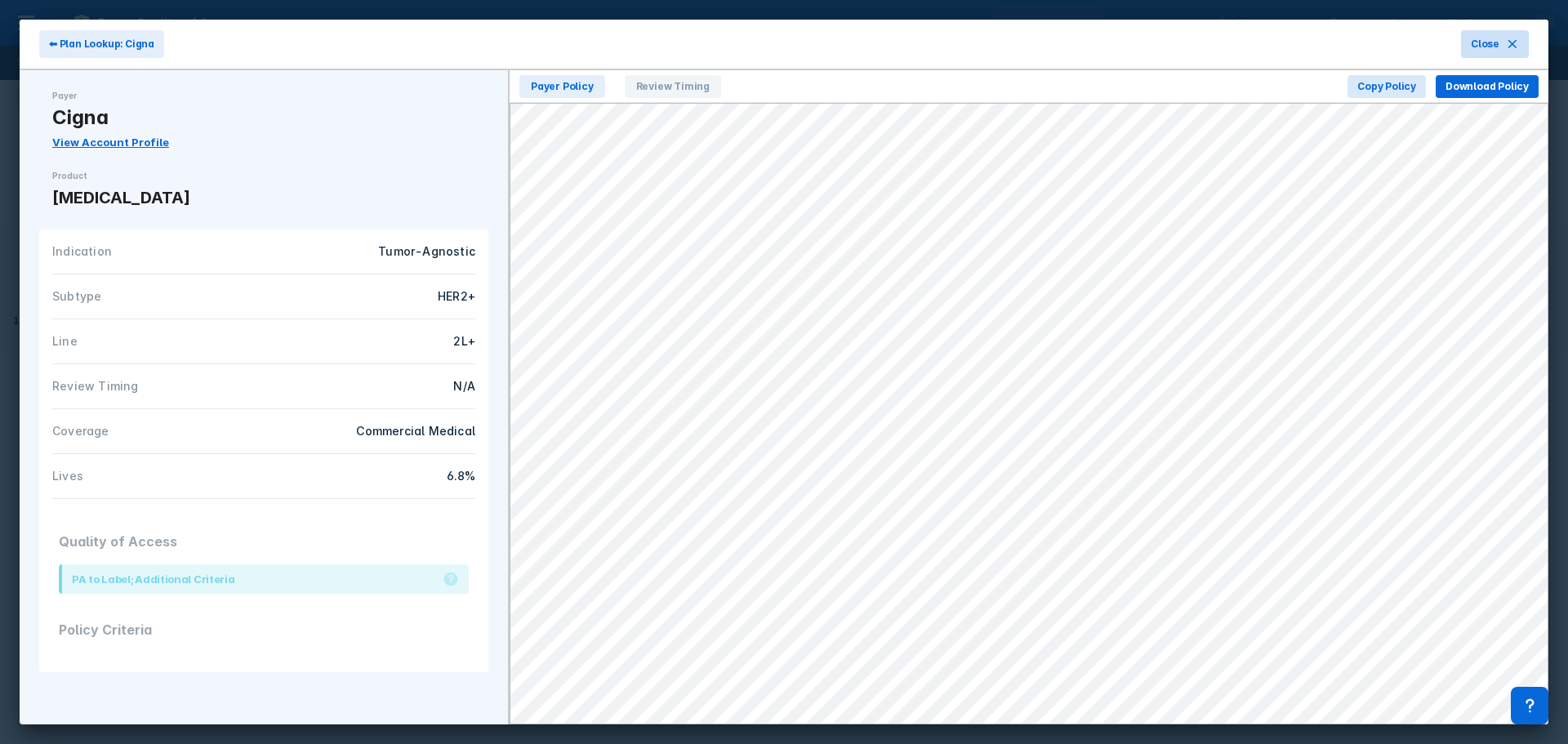
click at [1045, 42] on button "Close" at bounding box center [1495, 43] width 68 height 28
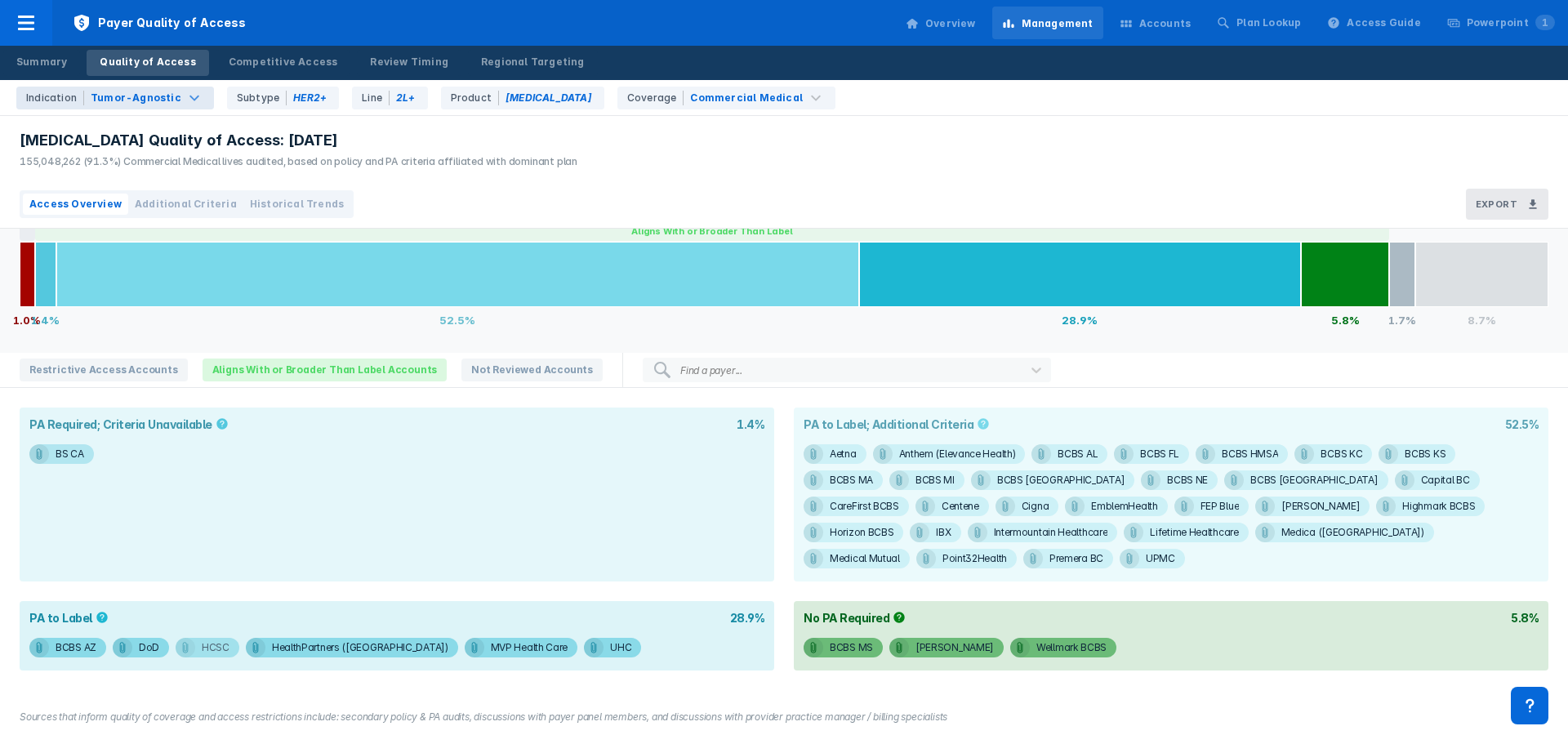
click at [203, 449] on div "HCSC" at bounding box center [215, 648] width 28 height 19
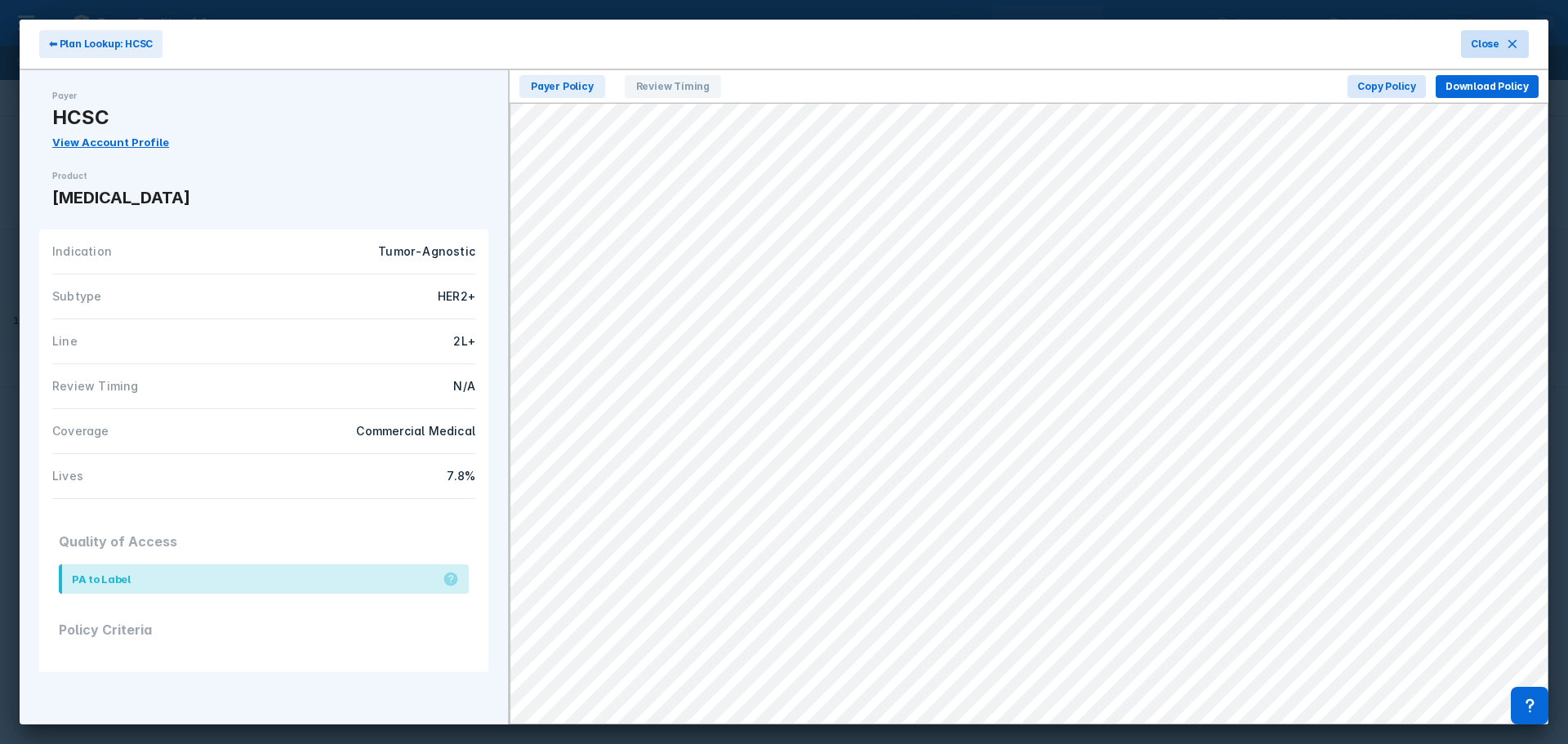
click at [1045, 36] on button "Close" at bounding box center [1495, 43] width 68 height 28
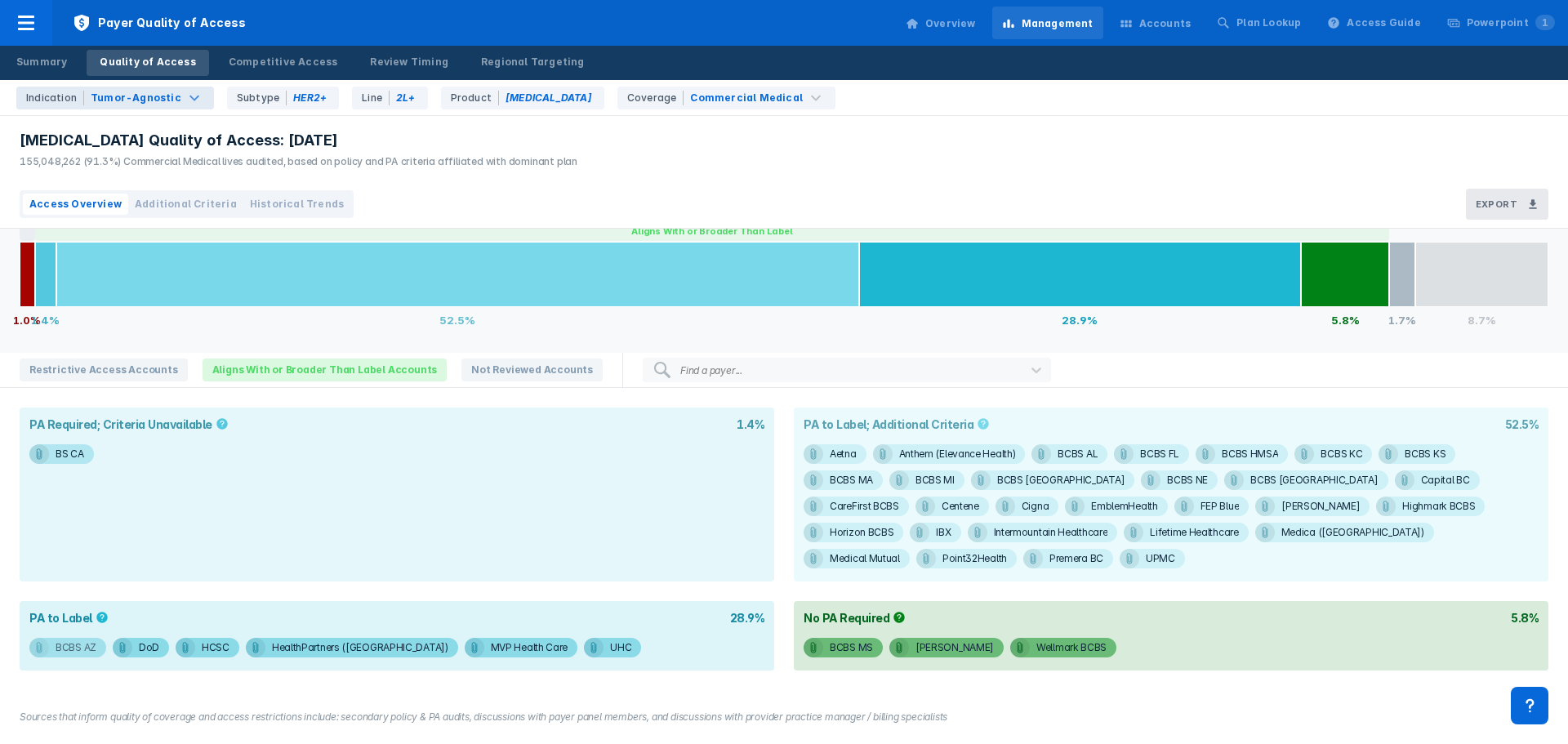
click at [89, 449] on div "BCBS AZ" at bounding box center [76, 648] width 40 height 19
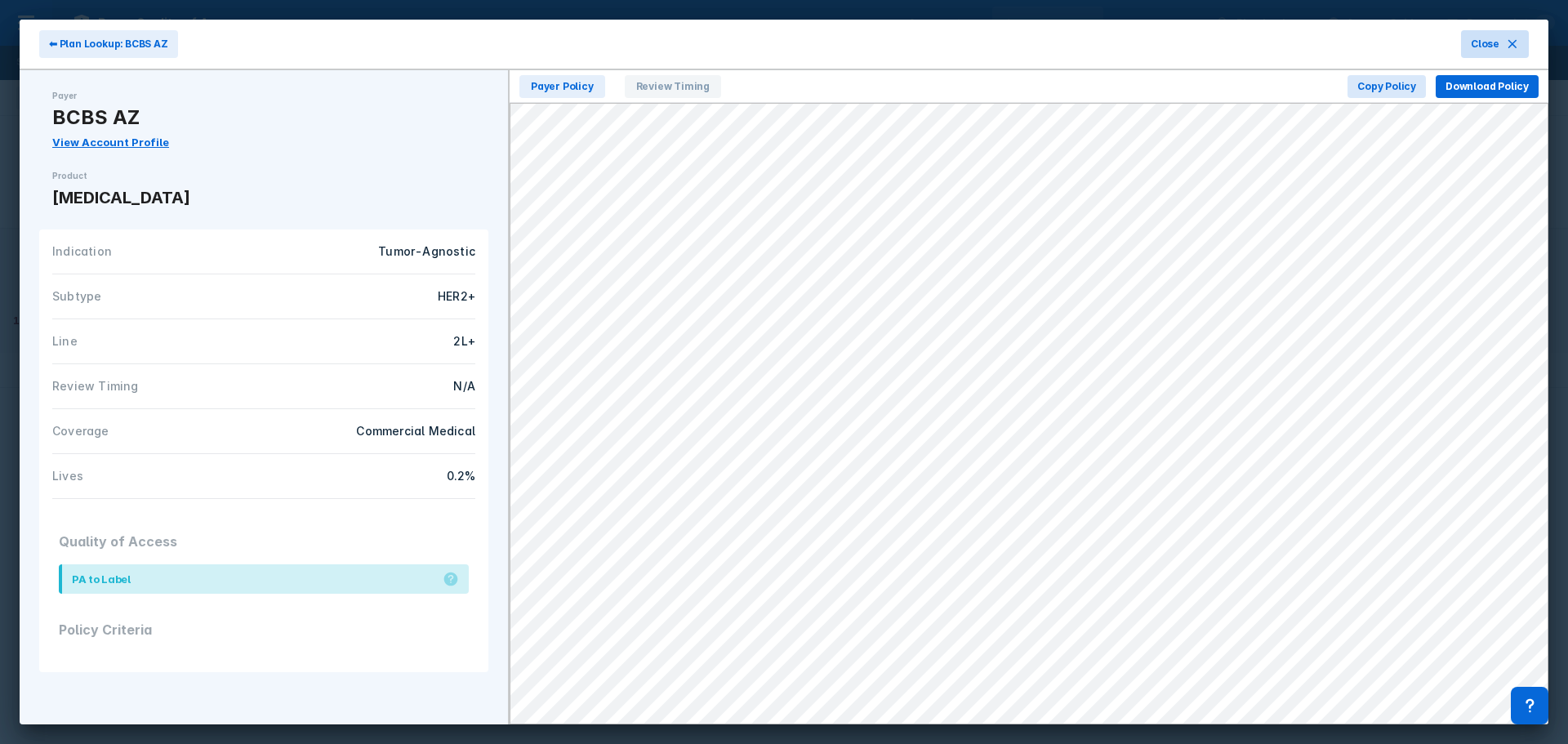
click at [1045, 35] on button "Close" at bounding box center [1495, 43] width 68 height 28
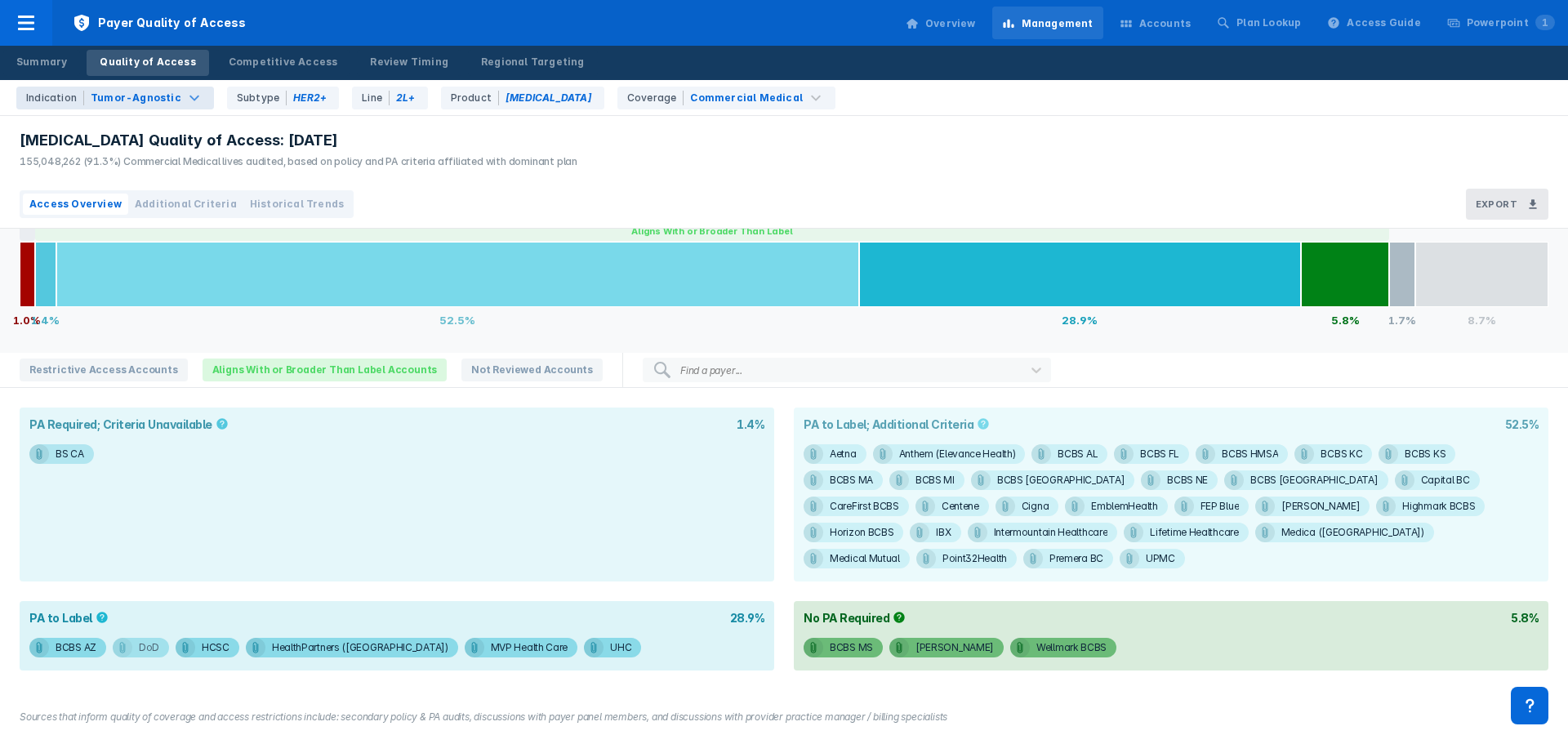
click at [133, 449] on span "DoD" at bounding box center [140, 648] width 57 height 19
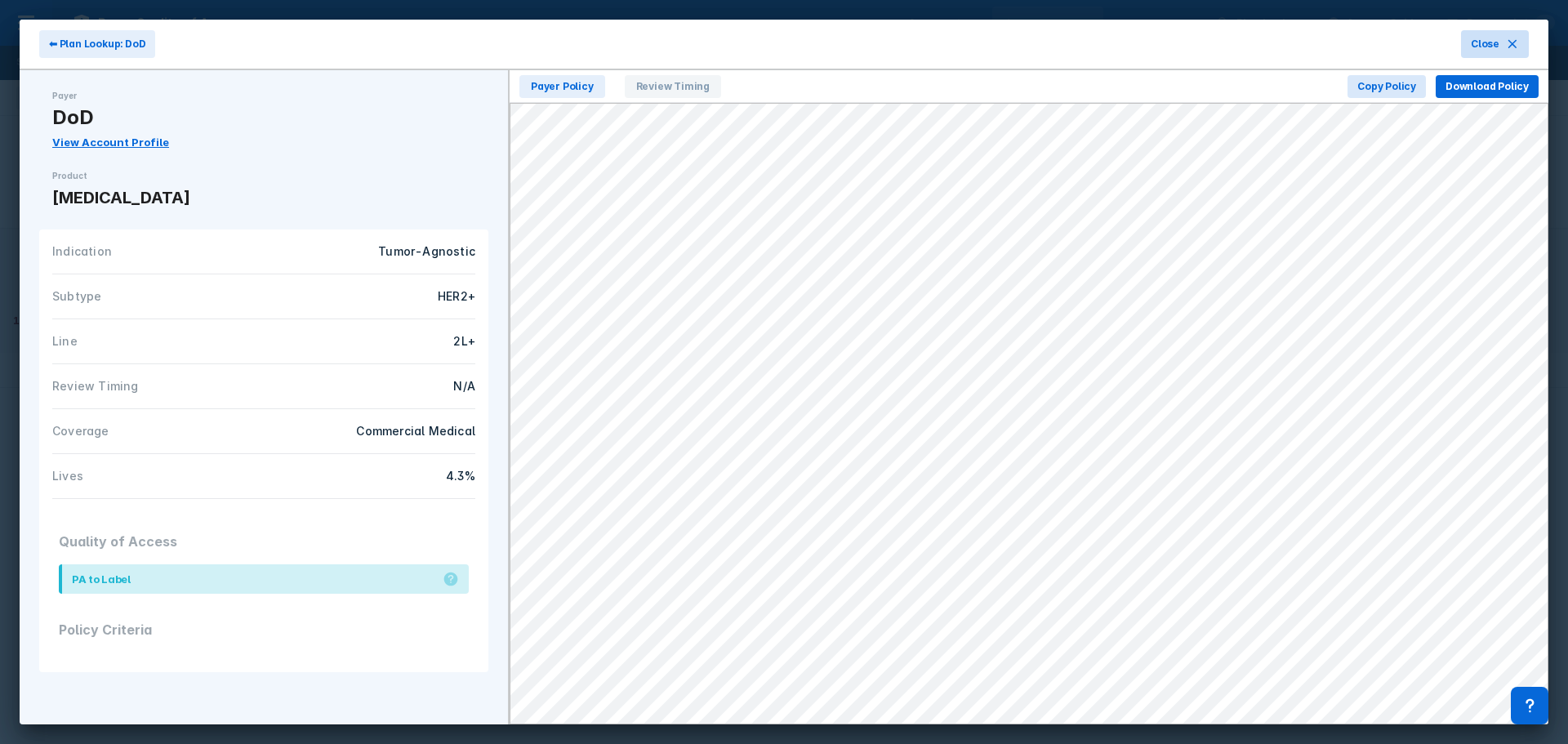
click at [1045, 44] on icon at bounding box center [1513, 44] width 13 height 13
